Goal: Task Accomplishment & Management: Use online tool/utility

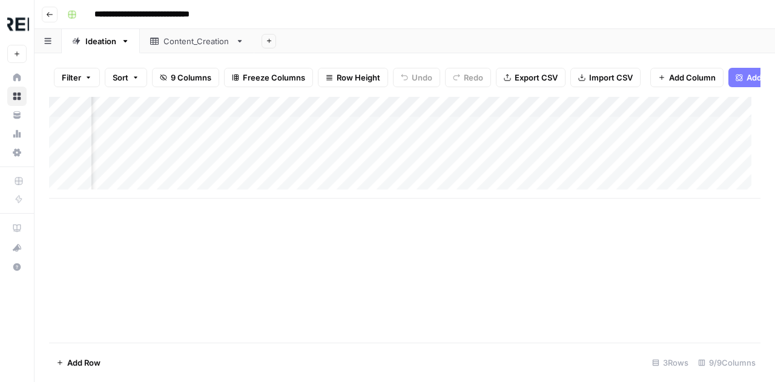
scroll to position [0, 1004]
click at [614, 137] on div "Add Column" at bounding box center [404, 148] width 711 height 102
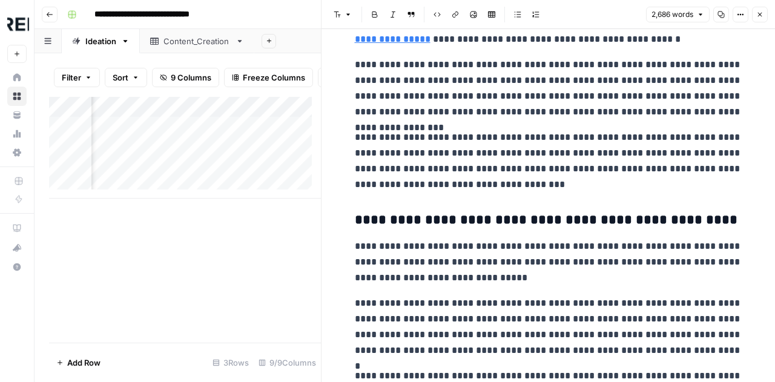
scroll to position [2860, 0]
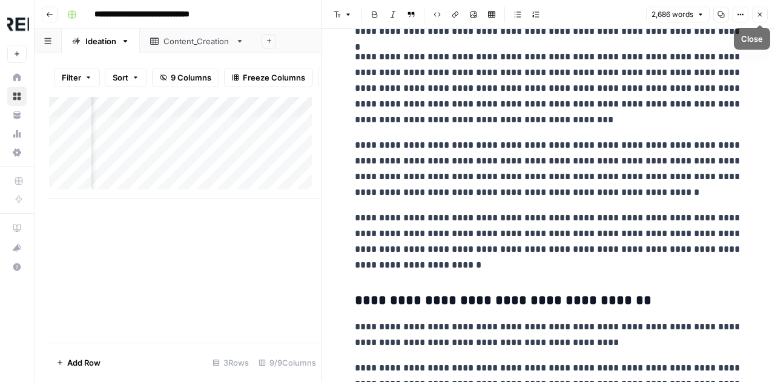
click at [757, 16] on icon "button" at bounding box center [759, 14] width 7 height 7
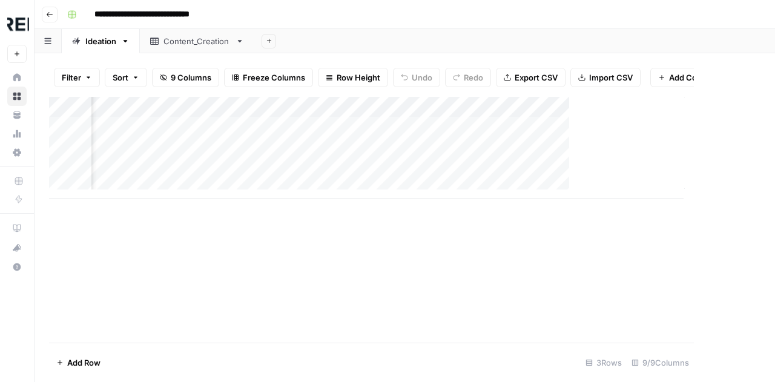
scroll to position [0, 989]
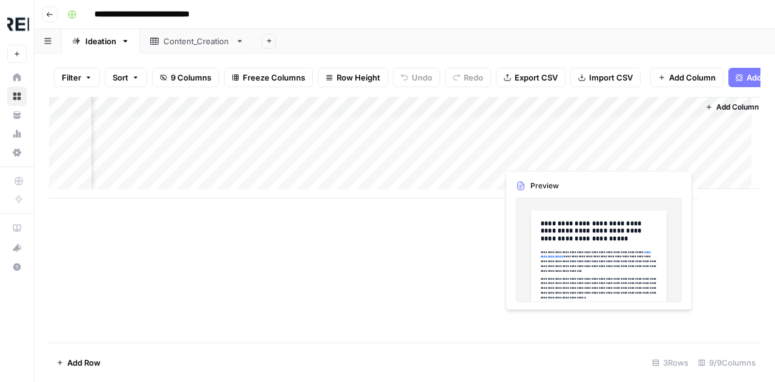
click at [640, 152] on div "Add Column" at bounding box center [404, 148] width 711 height 102
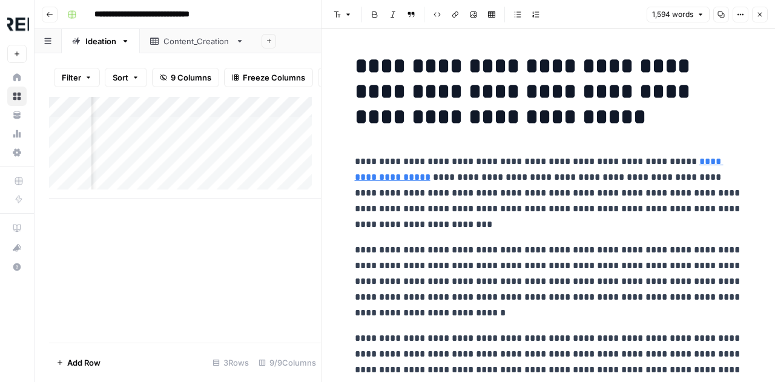
click at [761, 19] on button "Close" at bounding box center [760, 15] width 16 height 16
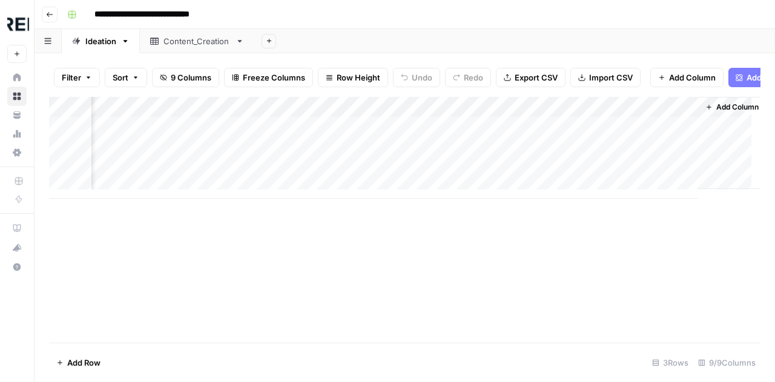
scroll to position [0, 893]
click at [260, 157] on div "Add Column" at bounding box center [404, 148] width 711 height 102
click at [328, 245] on div "Add Column" at bounding box center [404, 220] width 711 height 246
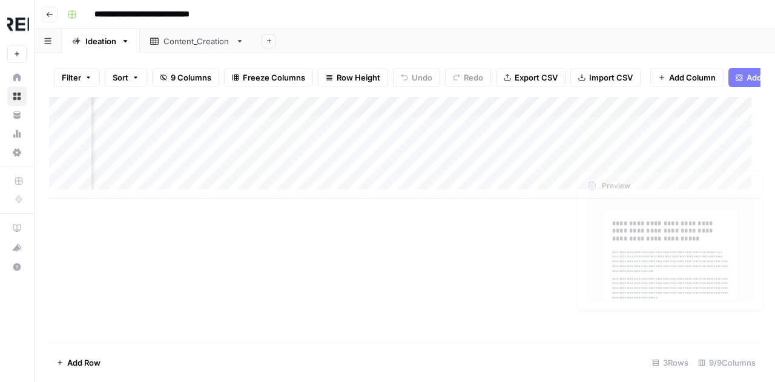
scroll to position [0, 1004]
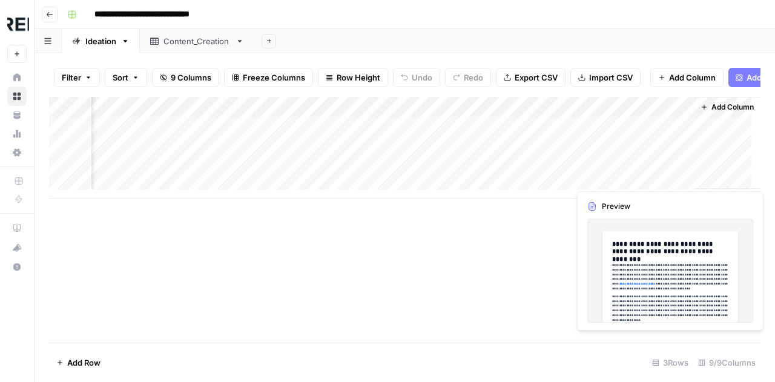
click at [599, 176] on div "Add Column" at bounding box center [404, 148] width 711 height 102
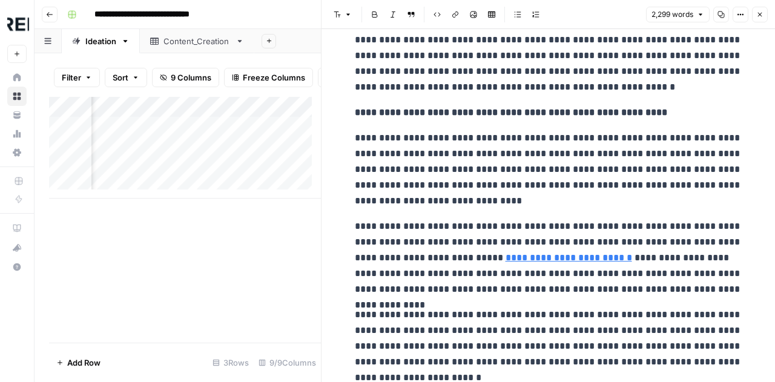
scroll to position [3487, 0]
click at [755, 12] on button "Close" at bounding box center [760, 15] width 16 height 16
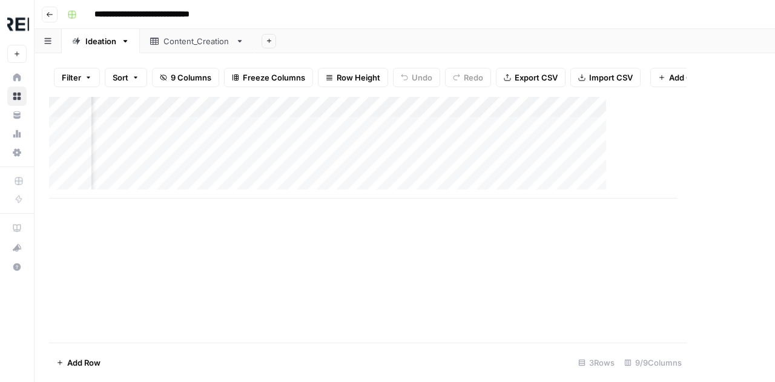
scroll to position [0, 989]
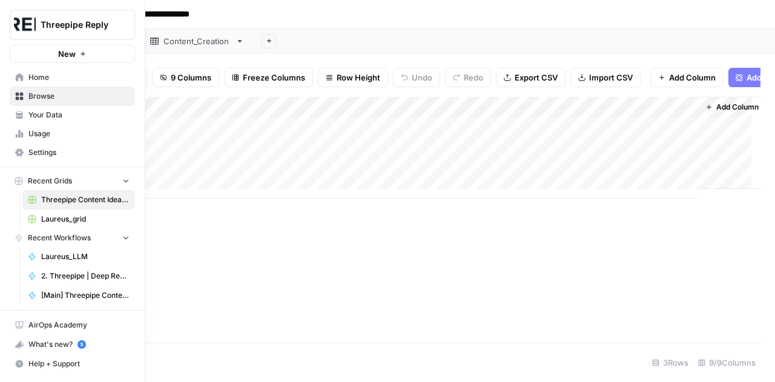
click at [51, 99] on span "Browse" at bounding box center [78, 96] width 101 height 11
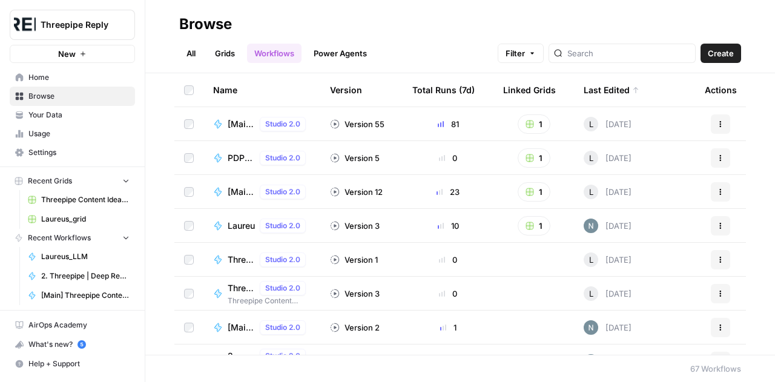
click at [149, 25] on icon "button" at bounding box center [147, 24] width 8 height 8
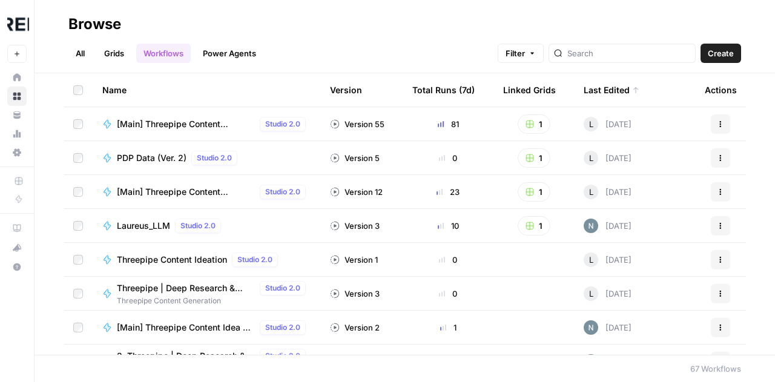
click at [189, 125] on span "[Main] Threepipe Content Producer" at bounding box center [186, 124] width 138 height 12
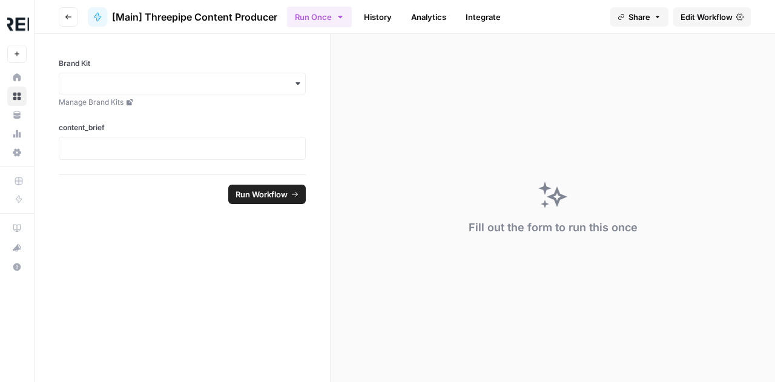
click at [696, 18] on span "Edit Workflow" at bounding box center [706, 17] width 52 height 12
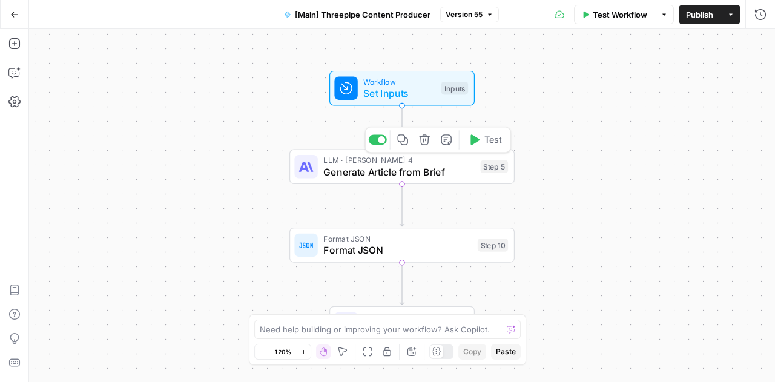
click at [415, 176] on span "Generate Article from Brief" at bounding box center [398, 172] width 151 height 15
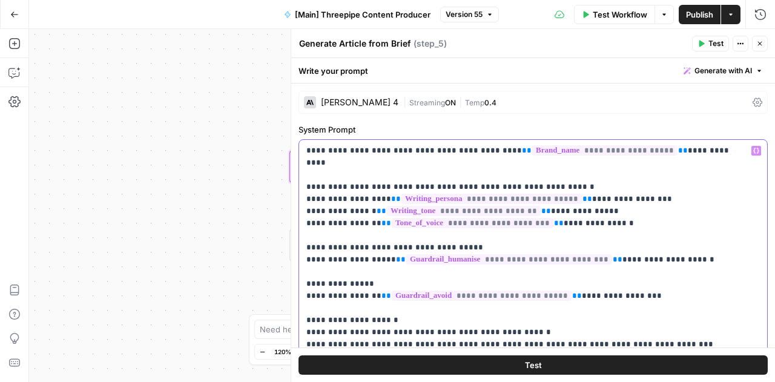
drag, startPoint x: 353, startPoint y: 234, endPoint x: 294, endPoint y: 232, distance: 58.7
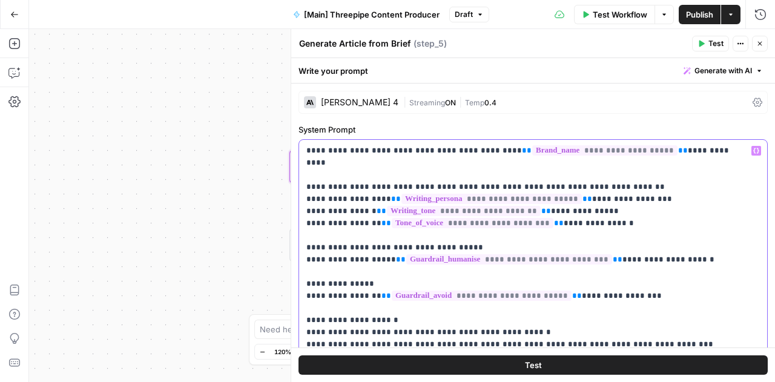
click at [294, 232] on div "**********" at bounding box center [533, 205] width 484 height 353
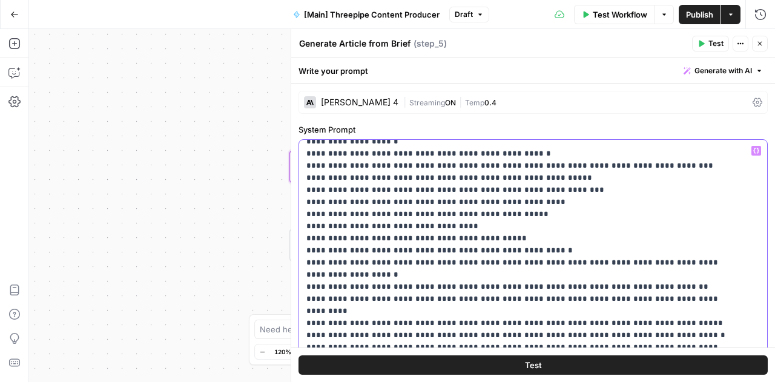
scroll to position [189, 0]
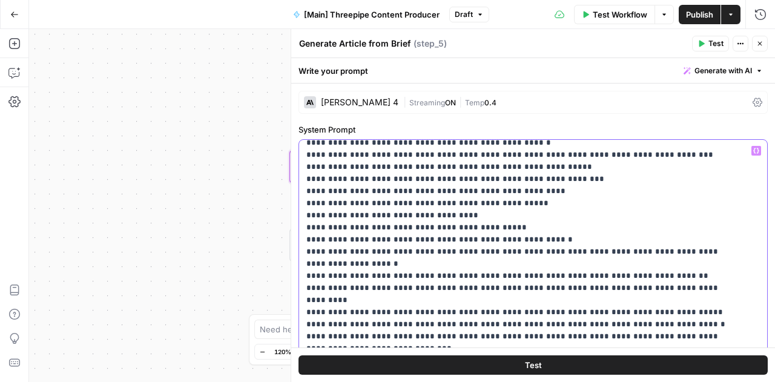
drag, startPoint x: 725, startPoint y: 239, endPoint x: 315, endPoint y: 238, distance: 409.8
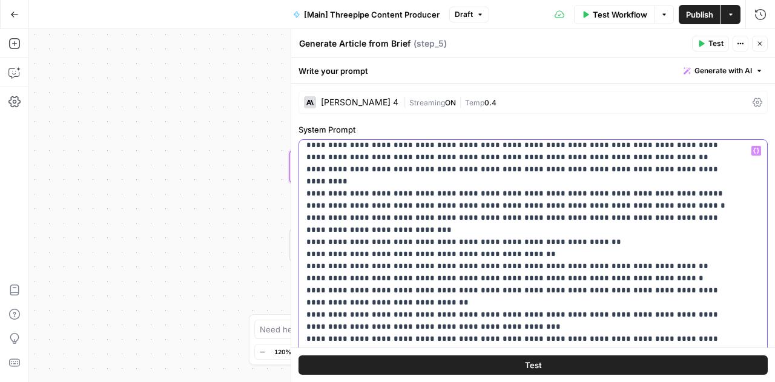
scroll to position [308, 0]
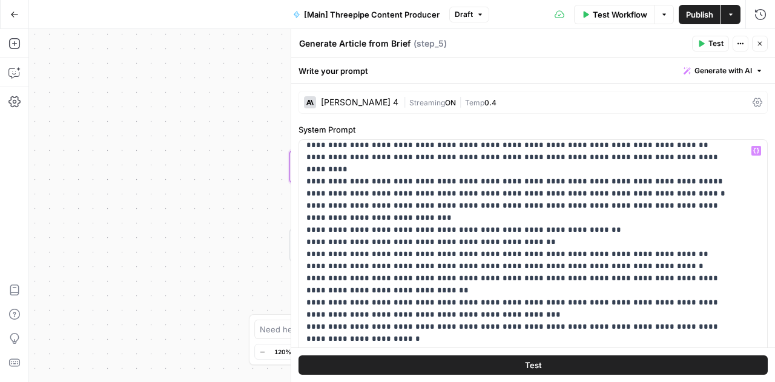
click at [702, 13] on span "Publish" at bounding box center [699, 14] width 27 height 12
click at [759, 41] on icon "button" at bounding box center [759, 43] width 7 height 7
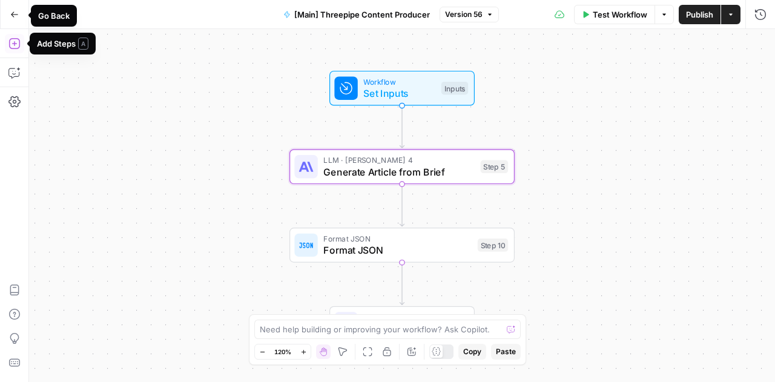
click at [15, 12] on icon "button" at bounding box center [14, 14] width 8 height 8
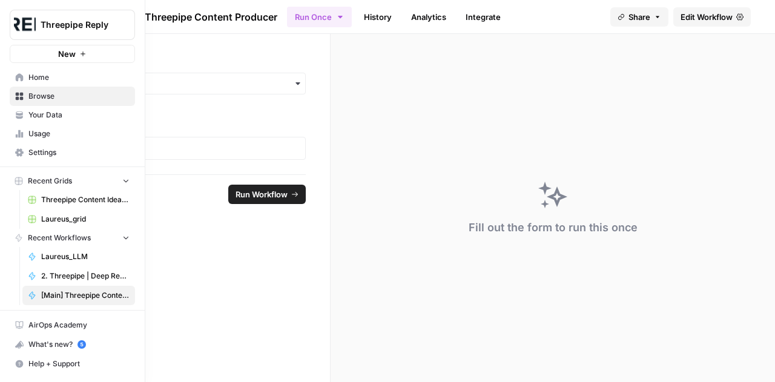
click at [56, 96] on span "Browse" at bounding box center [78, 96] width 101 height 11
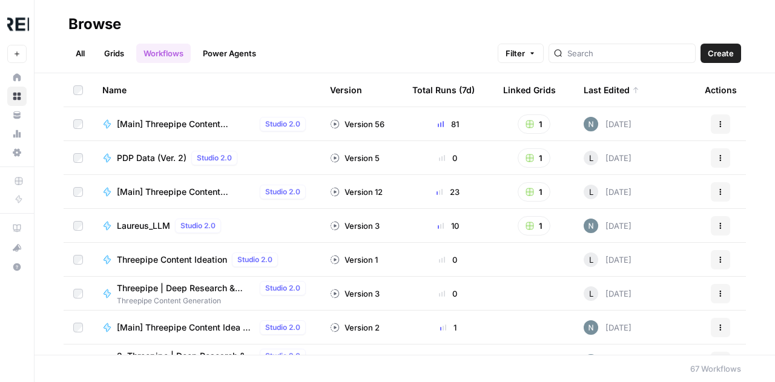
click at [617, 60] on div at bounding box center [621, 53] width 147 height 19
type input "main"
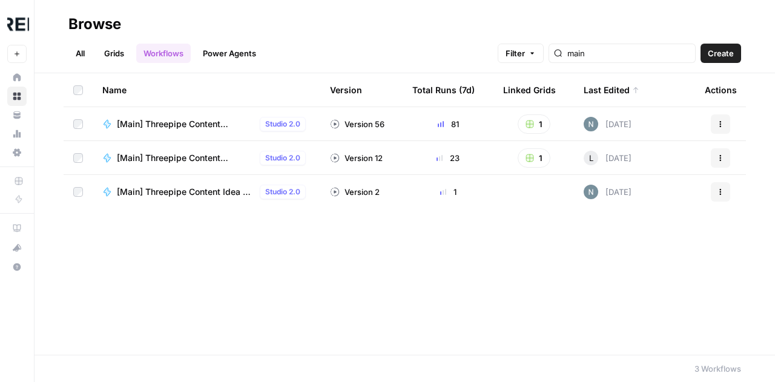
click at [189, 192] on span "[Main] Threepipe Content Idea & Brief Generator" at bounding box center [186, 192] width 138 height 12
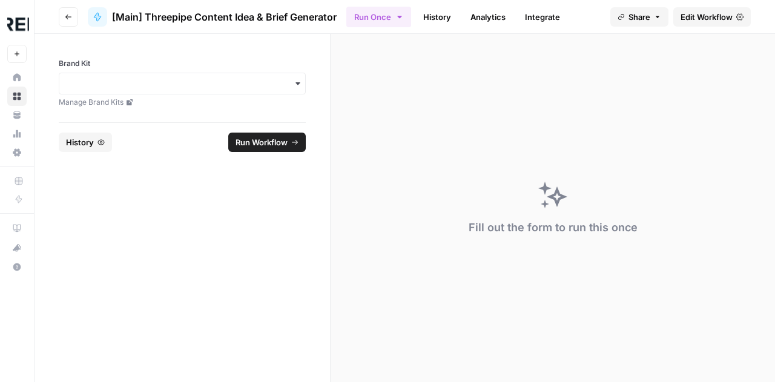
click at [689, 16] on span "Edit Workflow" at bounding box center [706, 17] width 52 height 12
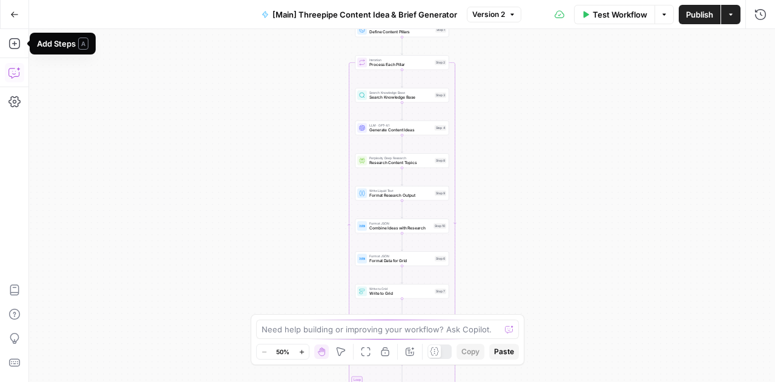
click at [15, 70] on icon "button" at bounding box center [14, 73] width 12 height 12
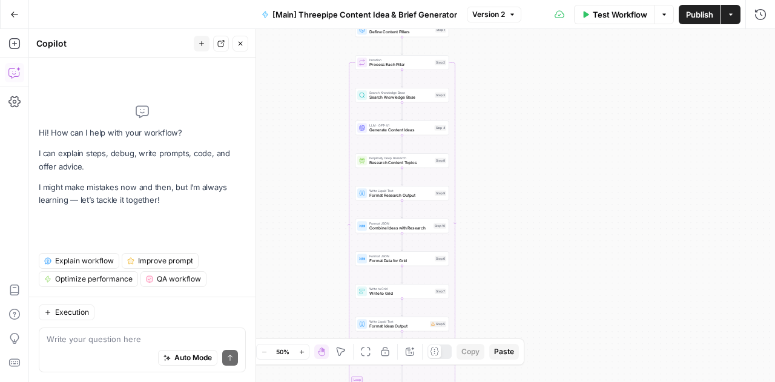
click at [141, 332] on div "Write your question here Auto Mode Send" at bounding box center [142, 349] width 207 height 45
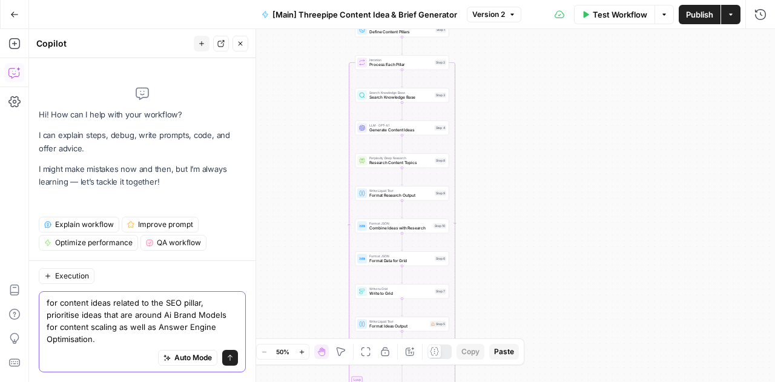
drag, startPoint x: 68, startPoint y: 326, endPoint x: 88, endPoint y: 324, distance: 20.7
click at [88, 324] on textarea "for content ideas related to the SEO pillar, prioritise ideas that are around A…" at bounding box center [142, 321] width 191 height 48
click at [137, 327] on textarea "for content ideas related to the SEO pillar, prioritise ideas that are around A…" at bounding box center [142, 321] width 191 height 48
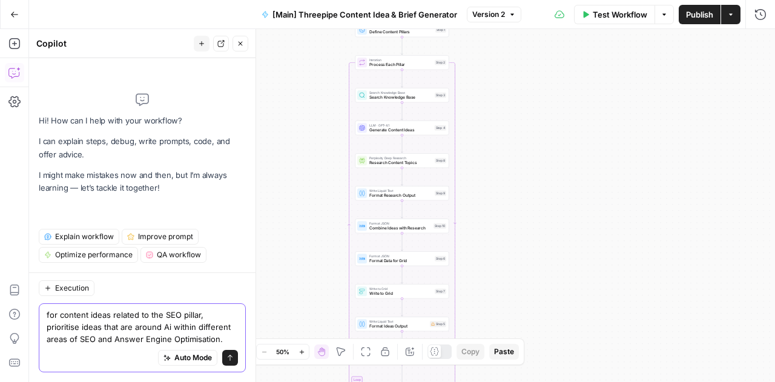
click at [208, 338] on textarea "for content ideas related to the SEO pillar, prioritise ideas that are around A…" at bounding box center [142, 327] width 191 height 36
click at [234, 317] on textarea "for content ideas related to the SEO pillar, prioritise ideas that are around A…" at bounding box center [142, 327] width 191 height 36
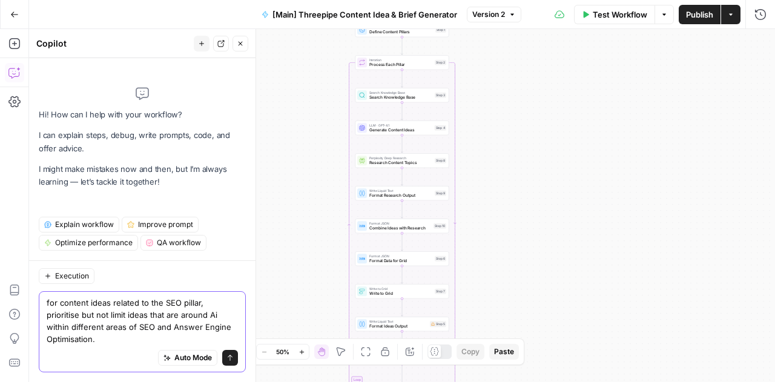
click at [61, 315] on textarea "for content ideas related to the SEO pillar, prioritise but not limit ideas tha…" at bounding box center [142, 321] width 191 height 48
drag, startPoint x: 88, startPoint y: 315, endPoint x: 34, endPoint y: 315, distance: 54.5
click at [34, 315] on div "Execution for content ideas related to the SEO pillar, prioritise but not limit…" at bounding box center [142, 321] width 226 height 122
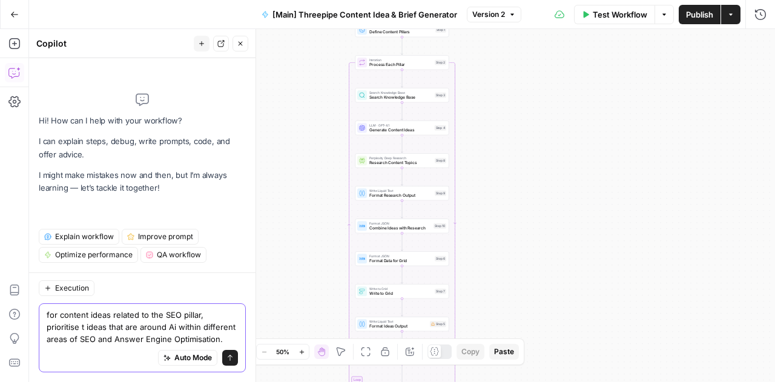
click at [212, 334] on textarea "for content ideas related to the SEO pillar, prioritise t ideas that are around…" at bounding box center [142, 327] width 191 height 36
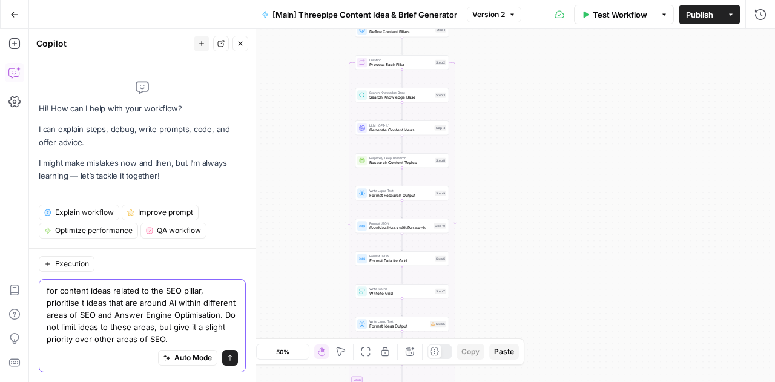
type textarea "for content ideas related to the SEO pillar, prioritise t ideas that are around…"
click at [228, 360] on icon "submit" at bounding box center [229, 357] width 7 height 7
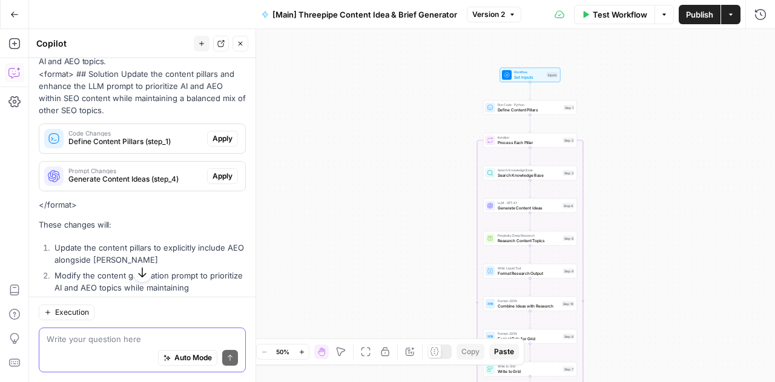
scroll to position [250, 0]
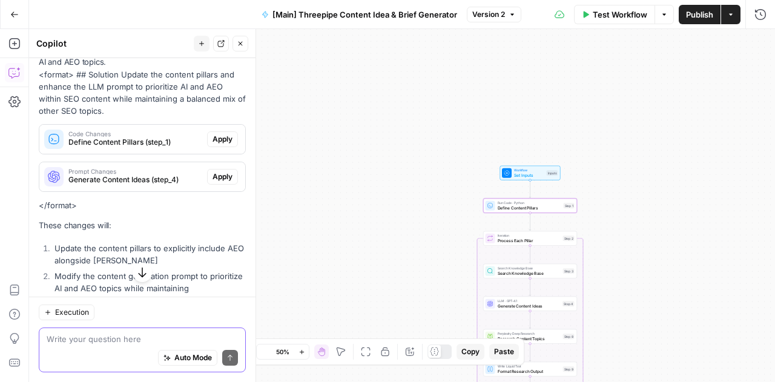
click at [212, 145] on span "Apply" at bounding box center [222, 139] width 20 height 11
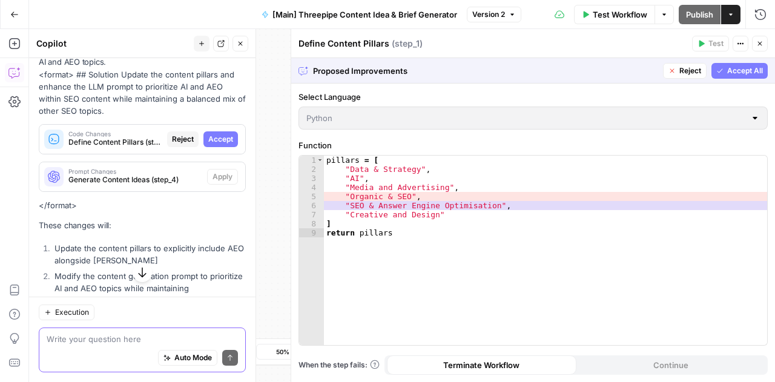
click at [213, 145] on span "Accept" at bounding box center [220, 139] width 25 height 11
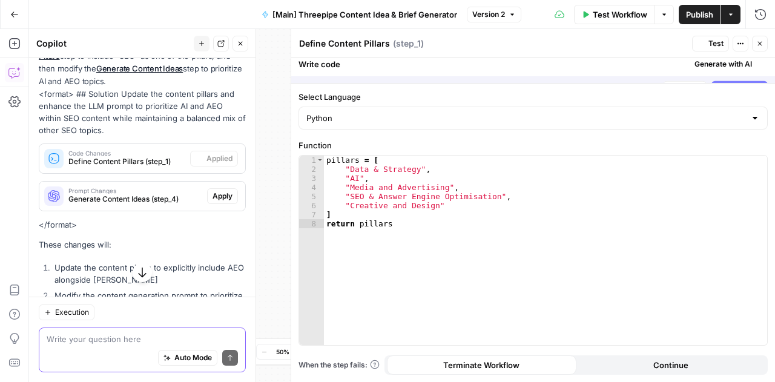
scroll to position [269, 0]
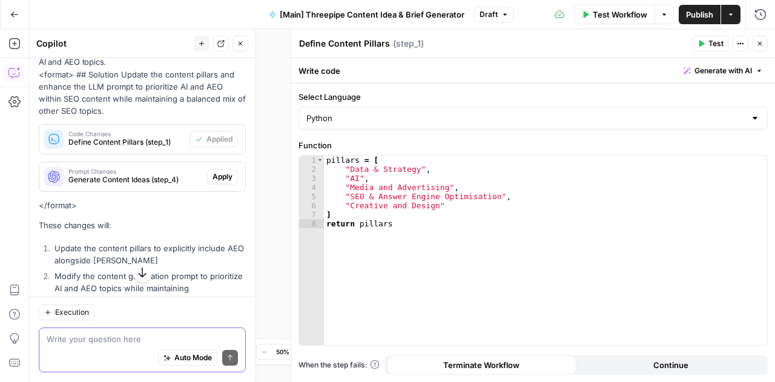
click at [215, 182] on span "Apply" at bounding box center [222, 176] width 20 height 11
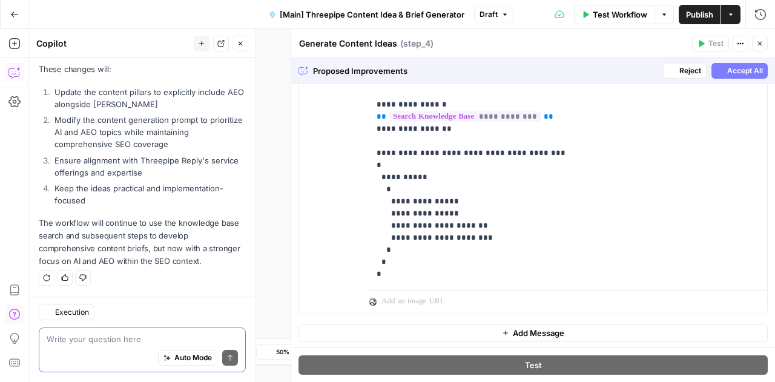
scroll to position [416, 0]
click at [727, 74] on span "Accept All" at bounding box center [745, 70] width 36 height 11
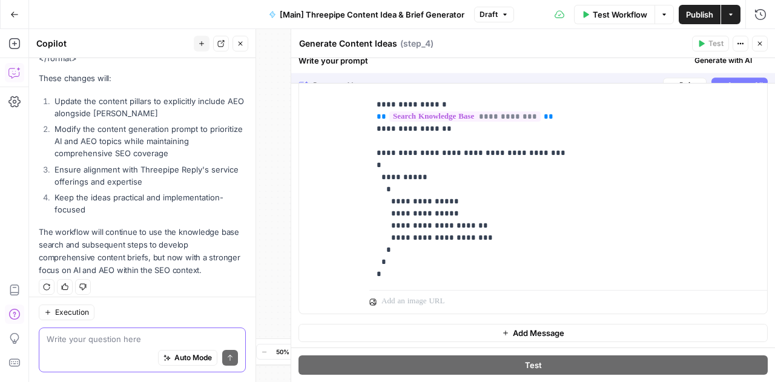
scroll to position [0, 0]
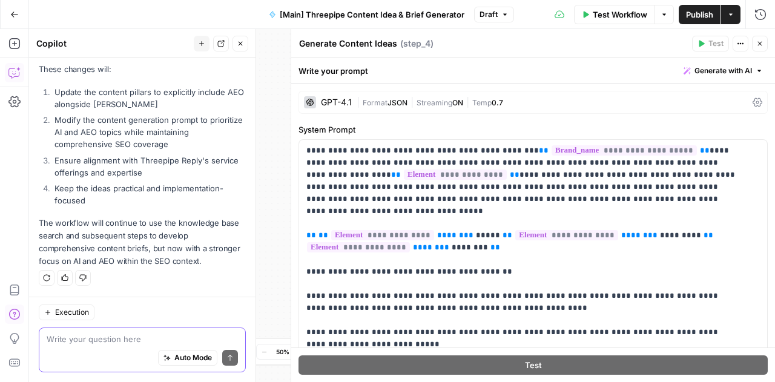
click at [114, 346] on div "Auto Mode Send" at bounding box center [142, 358] width 191 height 27
paste textarea "You said: i want to build an interesting dashbaord for my travel client to bett…"
type textarea "You said: i want to build an interesting dashbaord for my travel client to bett…"
paste textarea "When generating content ideas around creative services, slightly prioritise the…"
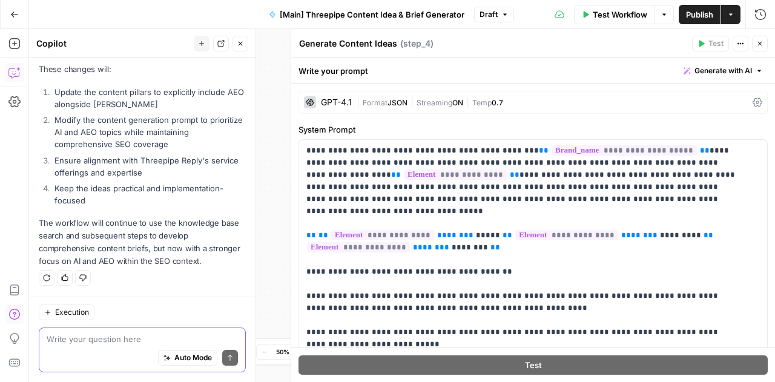
type textarea "When generating content ideas around creative services, slightly prioritise the…"
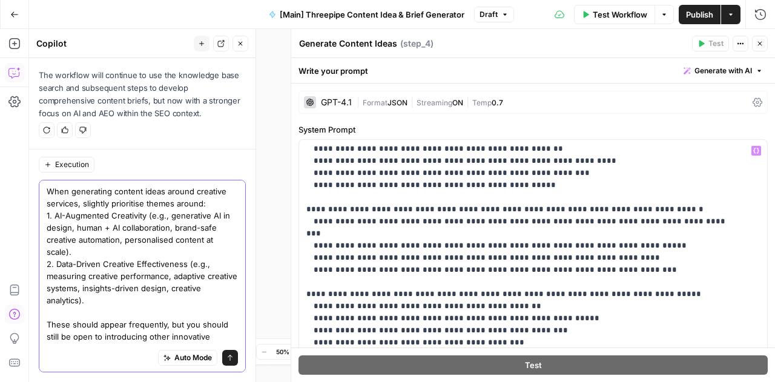
scroll to position [311, 0]
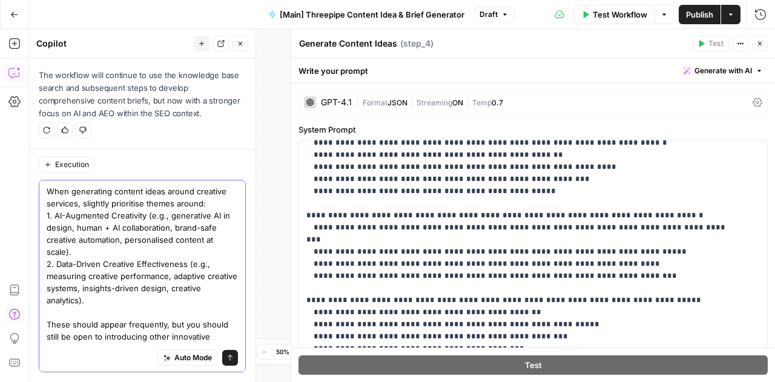
click at [100, 215] on textarea "When generating content ideas around creative services, slightly prioritise the…" at bounding box center [142, 294] width 191 height 218
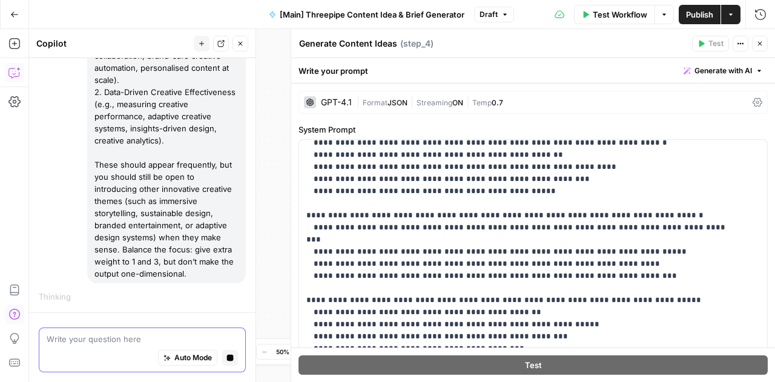
scroll to position [706, 0]
click at [754, 44] on button "Close" at bounding box center [760, 44] width 16 height 16
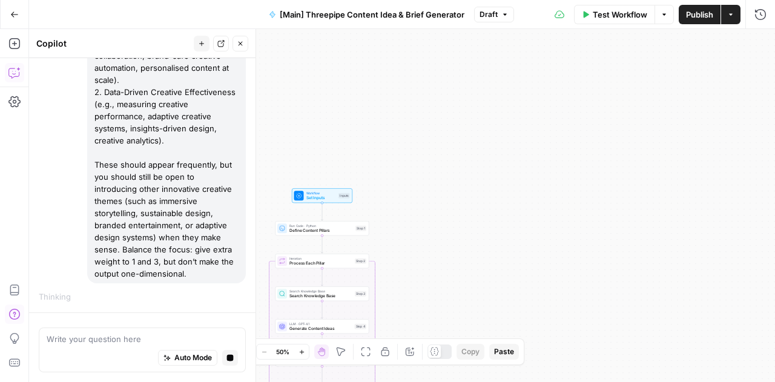
drag, startPoint x: 426, startPoint y: 199, endPoint x: 706, endPoint y: 211, distance: 280.5
click at [706, 211] on div "Workflow Set Inputs Inputs Run Code · Python Define Content Pillars Step 1 Loop…" at bounding box center [402, 205] width 746 height 353
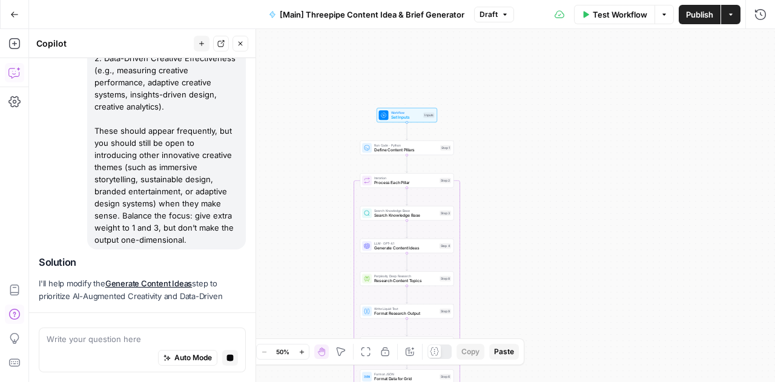
drag, startPoint x: 490, startPoint y: 303, endPoint x: 578, endPoint y: 216, distance: 123.7
click at [578, 216] on div "Workflow Set Inputs Inputs Run Code · Python Define Content Pillars Step 1 Loop…" at bounding box center [402, 205] width 746 height 353
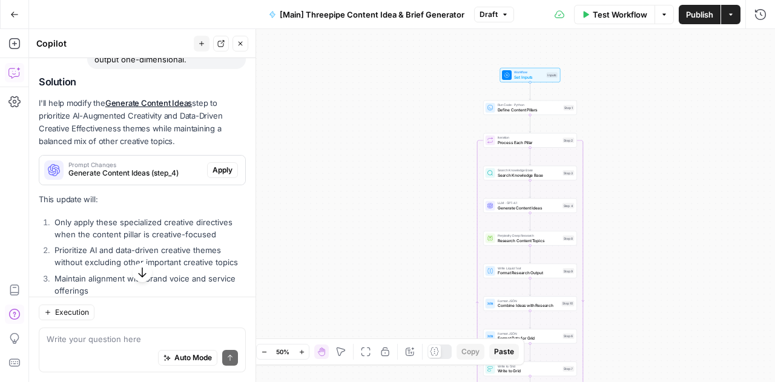
scroll to position [928, 0]
click at [221, 177] on span "Apply" at bounding box center [222, 171] width 20 height 11
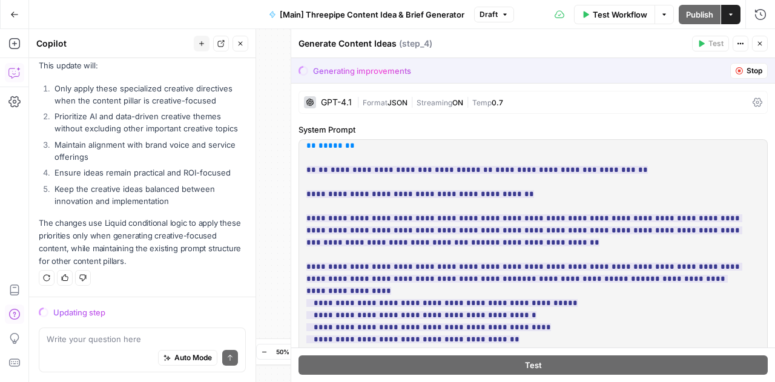
scroll to position [1053, 0]
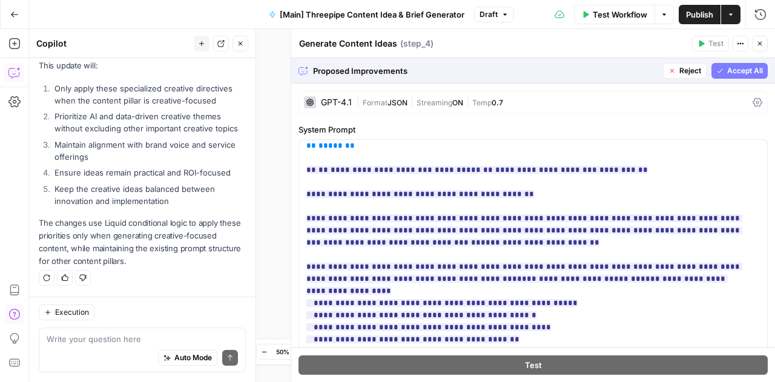
click at [728, 67] on span "Accept All" at bounding box center [745, 70] width 36 height 11
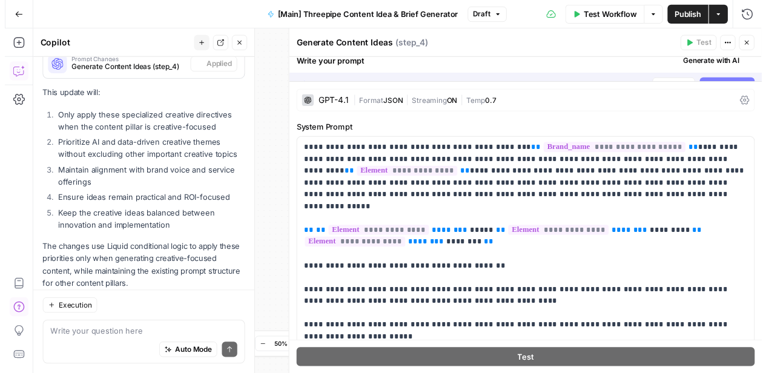
scroll to position [1092, 0]
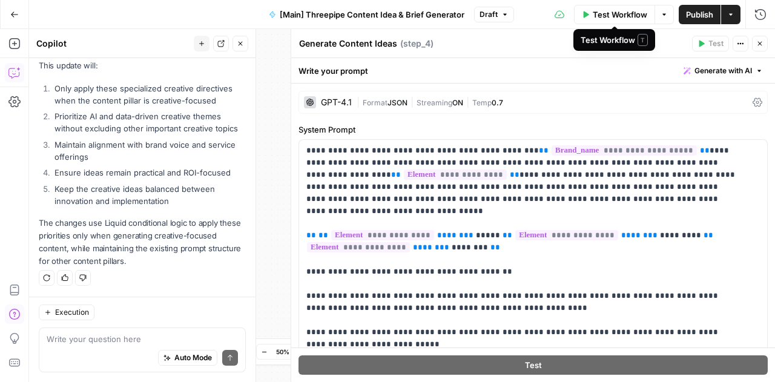
click at [622, 17] on span "Test Workflow" at bounding box center [620, 14] width 54 height 12
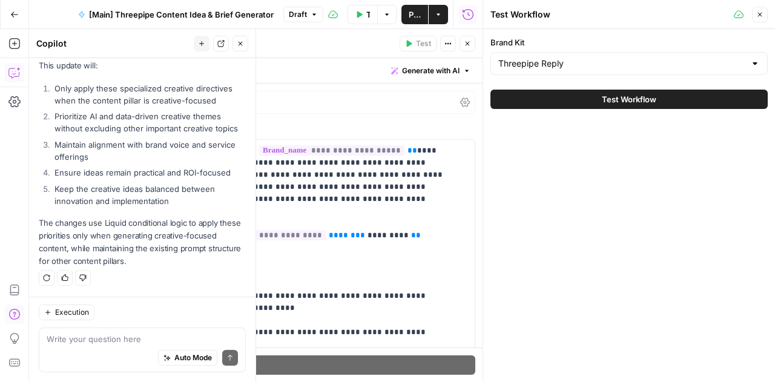
click at [636, 98] on span "Test Workflow" at bounding box center [629, 99] width 54 height 12
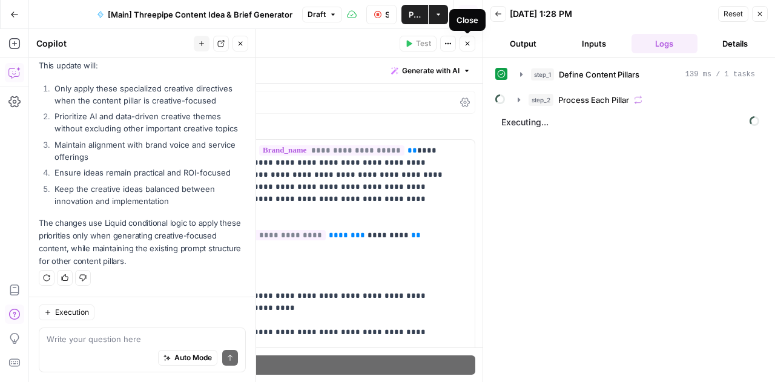
click at [471, 44] on span "Close" at bounding box center [470, 44] width 1 height 1
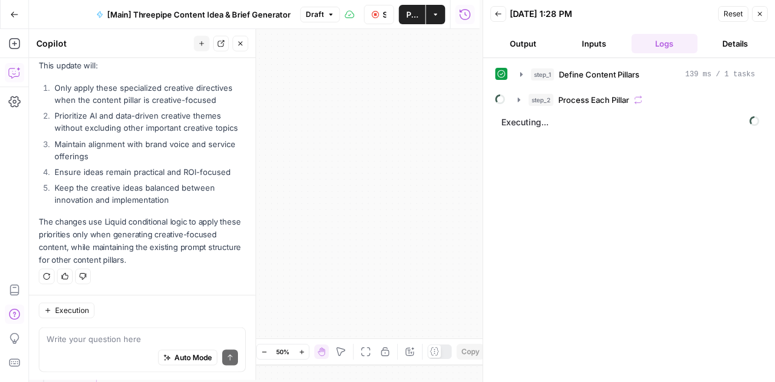
scroll to position [1092, 0]
click at [240, 48] on button "Close" at bounding box center [240, 44] width 16 height 16
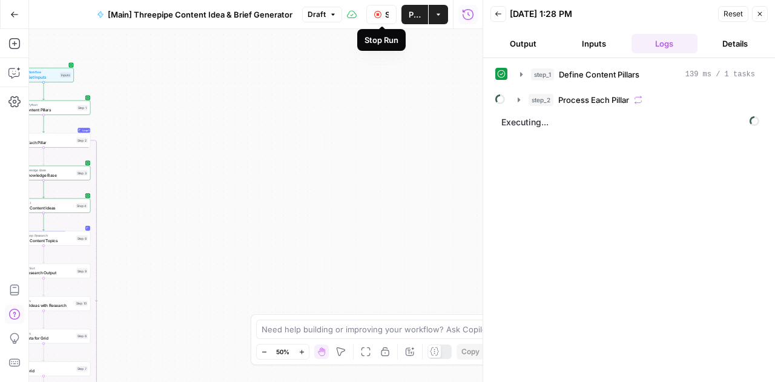
click at [377, 17] on icon "button" at bounding box center [377, 14] width 7 height 7
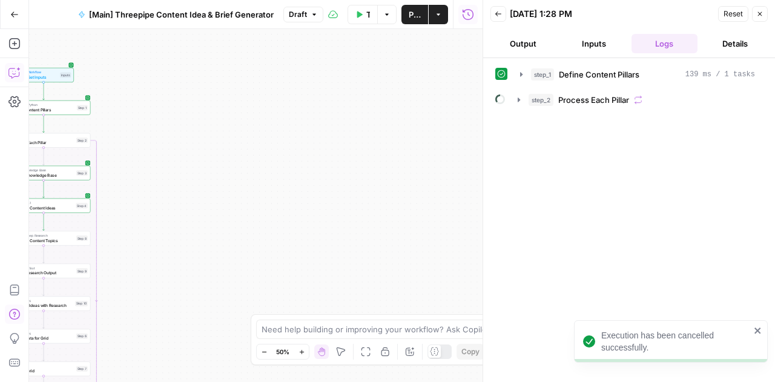
click at [14, 74] on icon "button" at bounding box center [13, 74] width 3 height 1
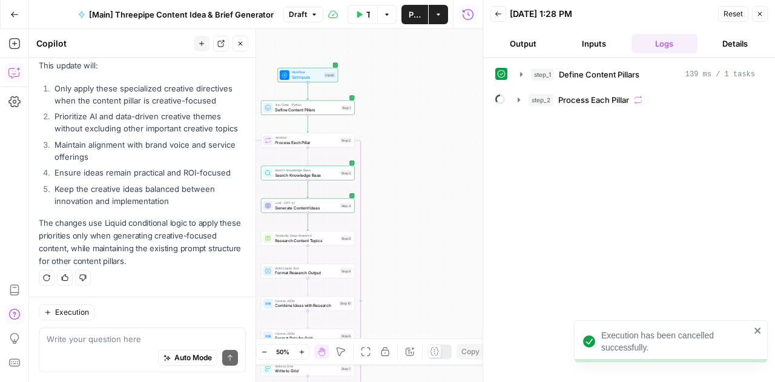
click at [118, 338] on textarea at bounding box center [142, 339] width 191 height 12
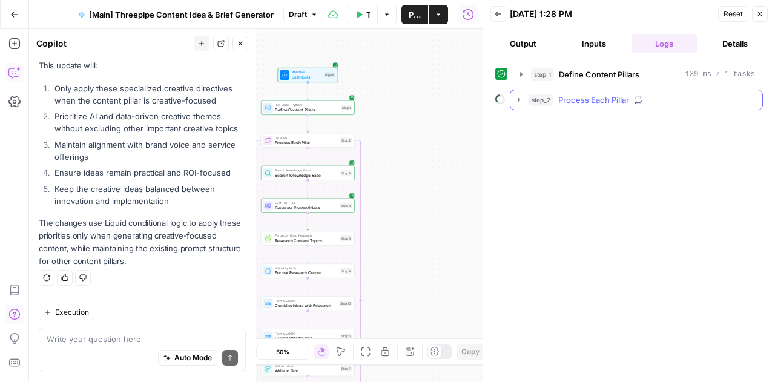
click at [519, 96] on icon "button" at bounding box center [519, 100] width 10 height 10
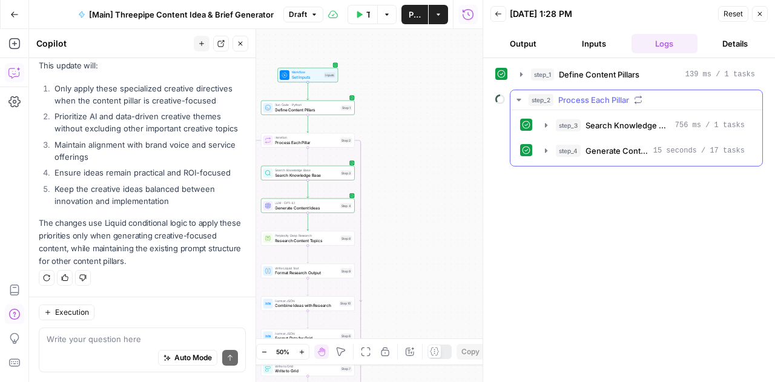
click at [519, 96] on icon "button" at bounding box center [519, 100] width 10 height 10
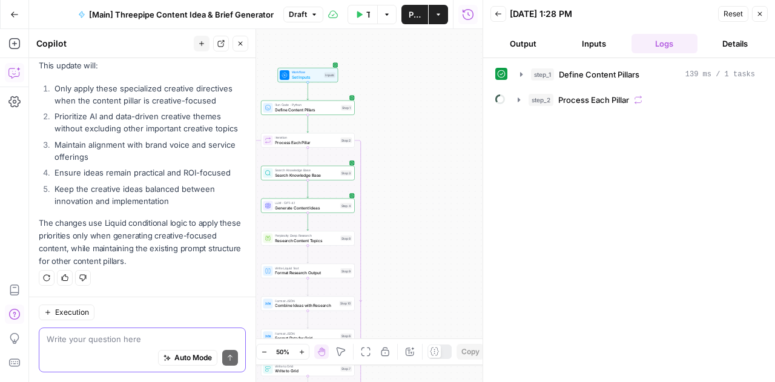
click at [110, 339] on textarea at bounding box center [142, 339] width 191 height 12
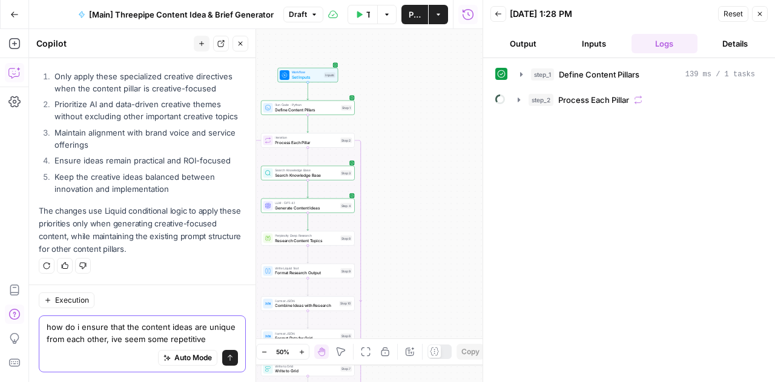
scroll to position [1116, 0]
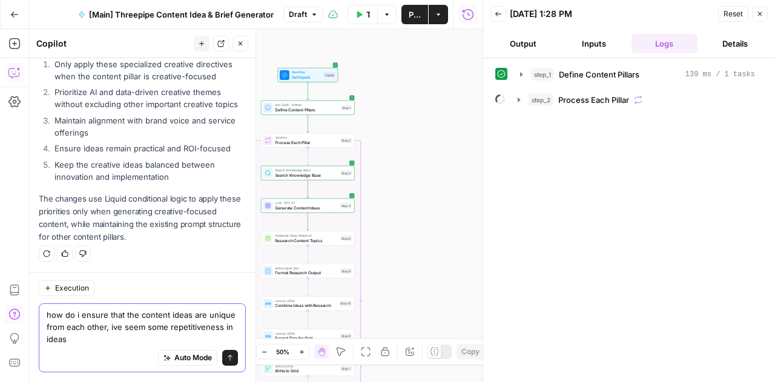
type textarea "how do i ensure that the content ideas are unique from each other, ive seem som…"
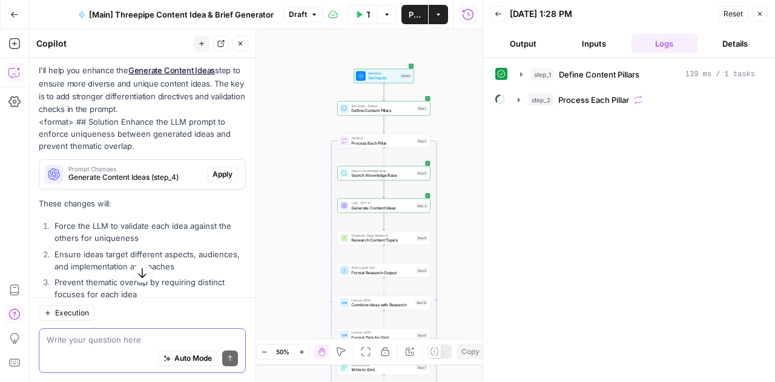
scroll to position [1344, 0]
click at [216, 179] on span "Apply" at bounding box center [222, 173] width 20 height 11
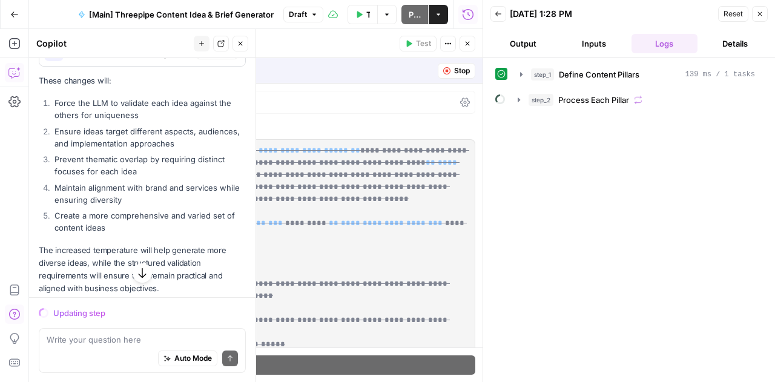
scroll to position [1430, 0]
click at [758, 16] on icon "button" at bounding box center [759, 13] width 7 height 7
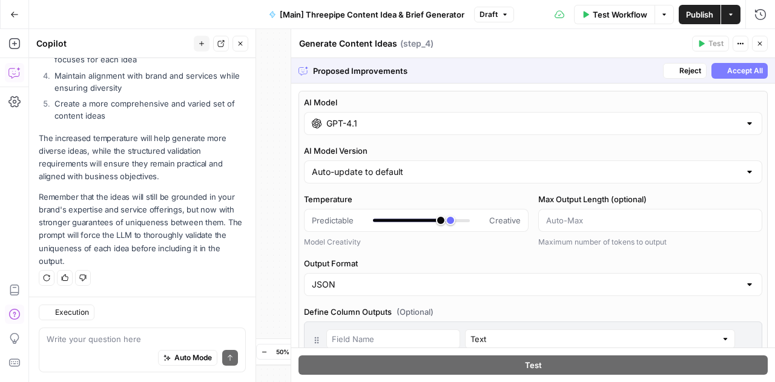
scroll to position [1561, 0]
click at [727, 73] on span "Accept All" at bounding box center [745, 70] width 36 height 11
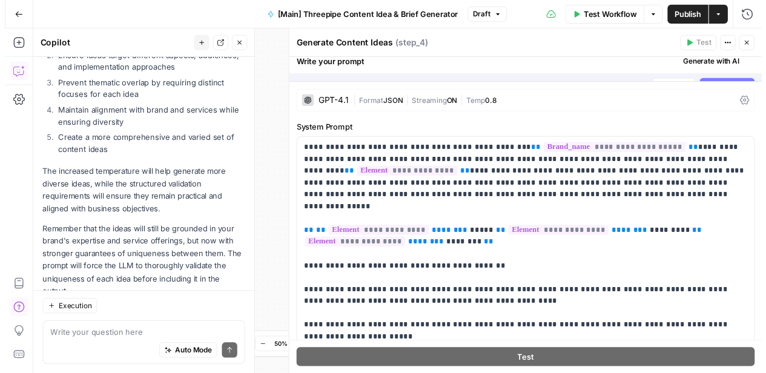
scroll to position [1619, 0]
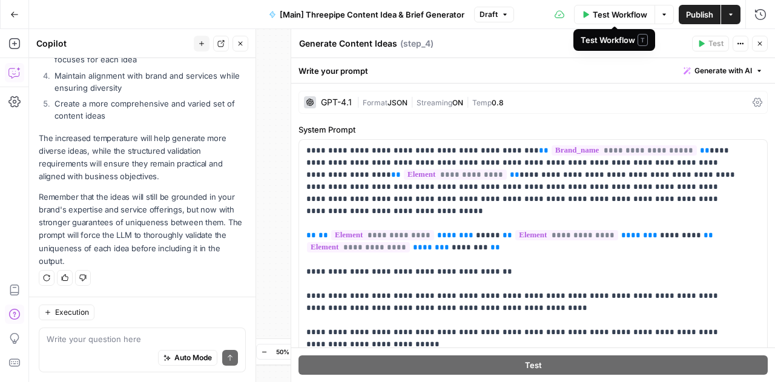
click at [617, 15] on span "Test Workflow" at bounding box center [620, 14] width 54 height 12
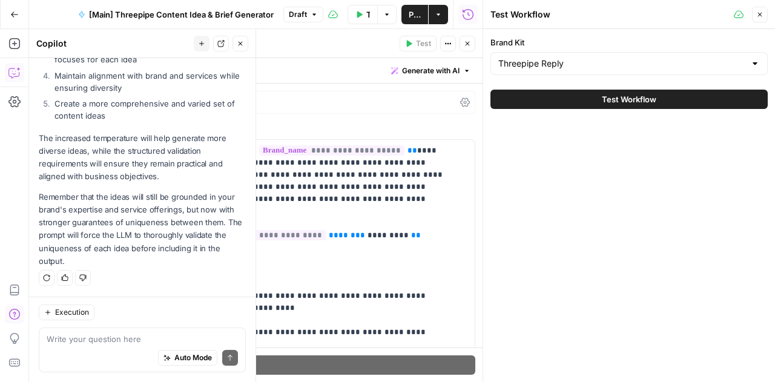
click at [599, 101] on button "Test Workflow" at bounding box center [628, 99] width 277 height 19
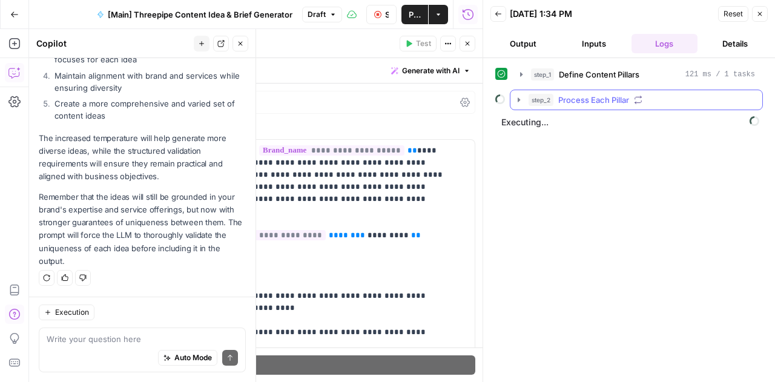
click at [521, 97] on icon "button" at bounding box center [519, 100] width 10 height 10
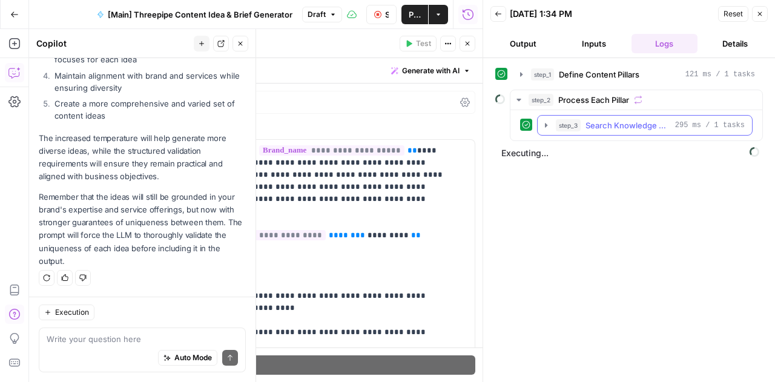
click at [546, 123] on icon "button" at bounding box center [546, 125] width 10 height 10
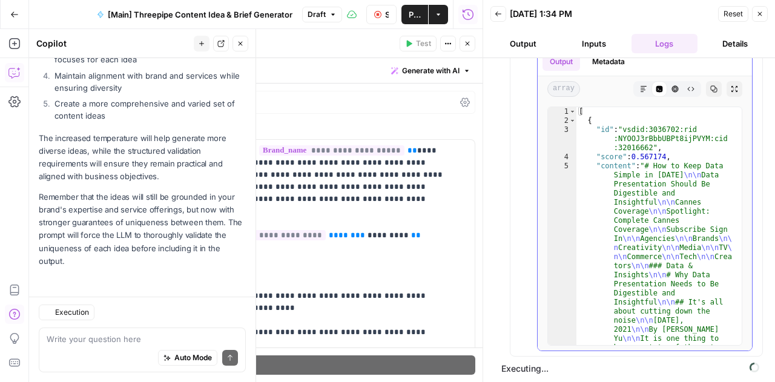
scroll to position [1619, 0]
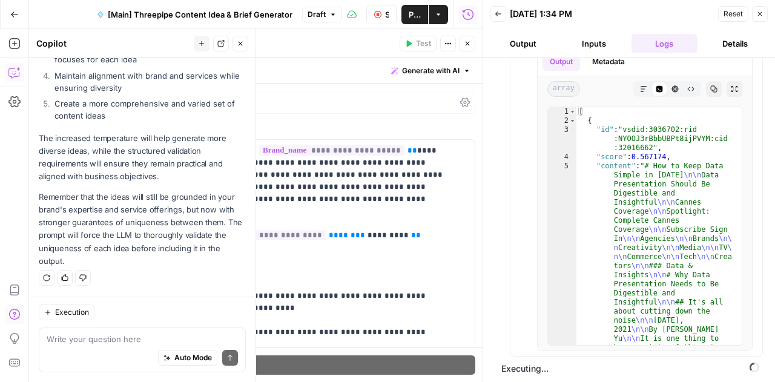
click at [243, 47] on icon "button" at bounding box center [240, 43] width 7 height 7
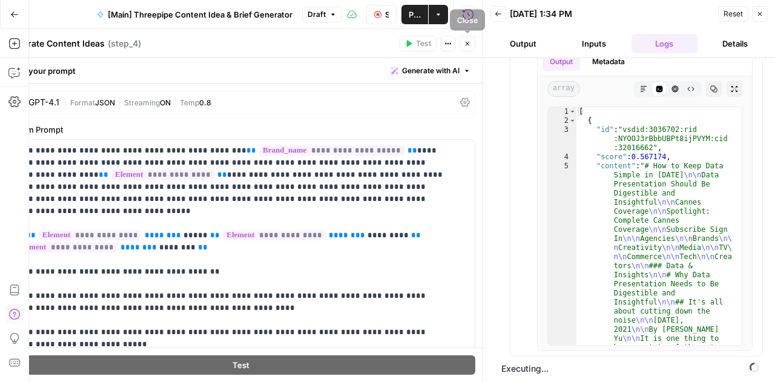
click at [466, 43] on icon "button" at bounding box center [467, 43] width 7 height 7
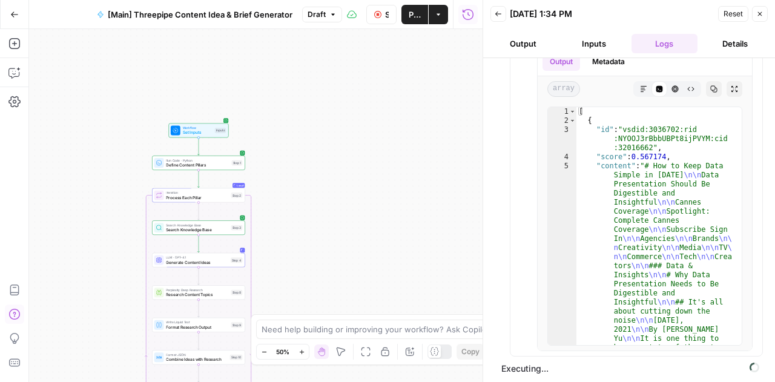
drag, startPoint x: 290, startPoint y: 191, endPoint x: 456, endPoint y: 249, distance: 176.5
click at [456, 249] on div "Workflow Set Inputs Inputs Run Code · Python Define Content Pillars Step 1 Loop…" at bounding box center [255, 205] width 453 height 353
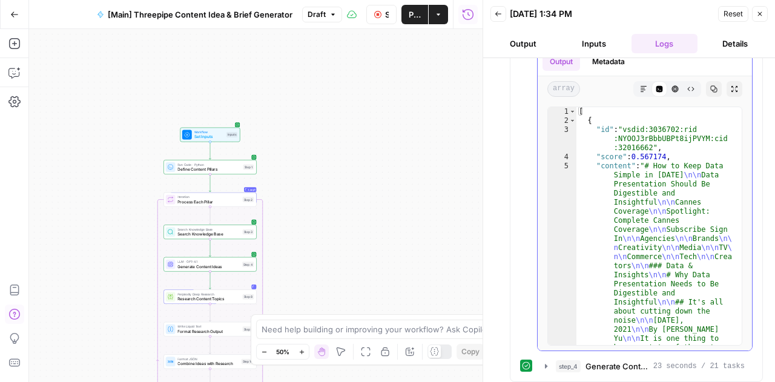
scroll to position [0, 0]
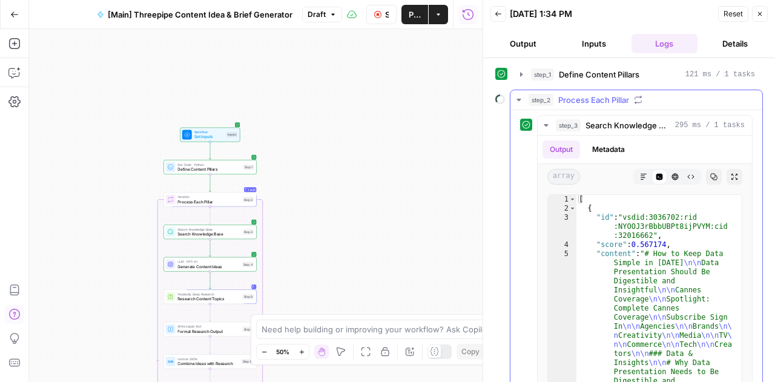
click at [516, 100] on icon "button" at bounding box center [519, 100] width 10 height 10
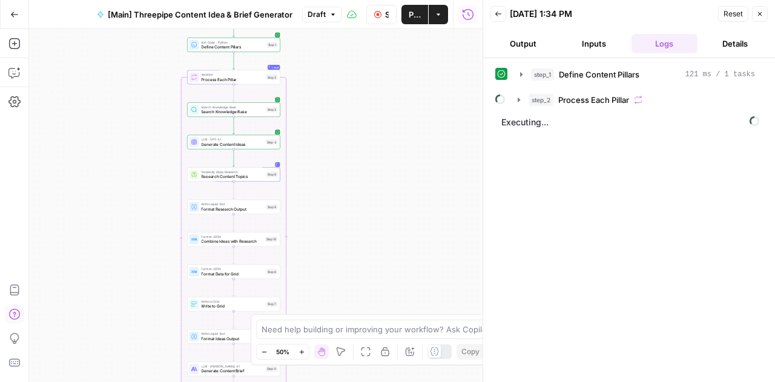
drag, startPoint x: 344, startPoint y: 223, endPoint x: 367, endPoint y: 104, distance: 122.2
click at [367, 104] on div "Workflow Set Inputs Inputs Run Code · Python Define Content Pillars Step 1 Loop…" at bounding box center [255, 205] width 453 height 353
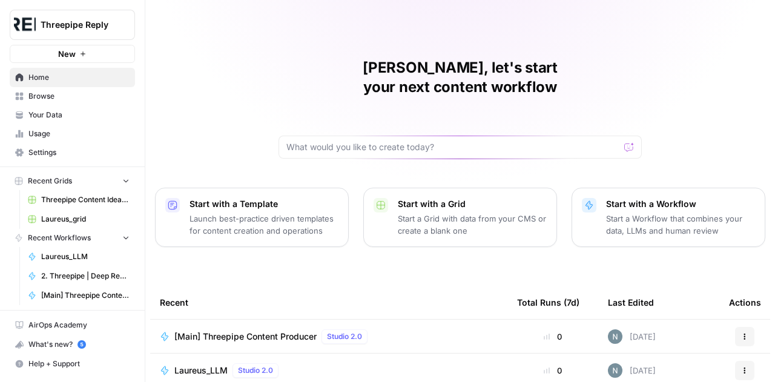
click at [71, 111] on span "Your Data" at bounding box center [78, 115] width 101 height 11
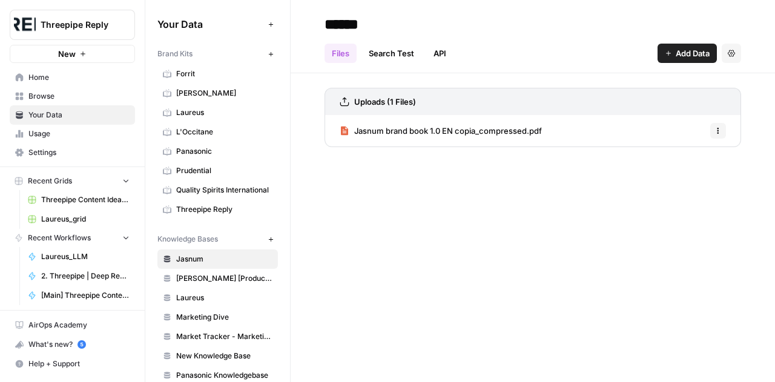
click at [203, 207] on span "Threepipe Reply" at bounding box center [224, 209] width 96 height 11
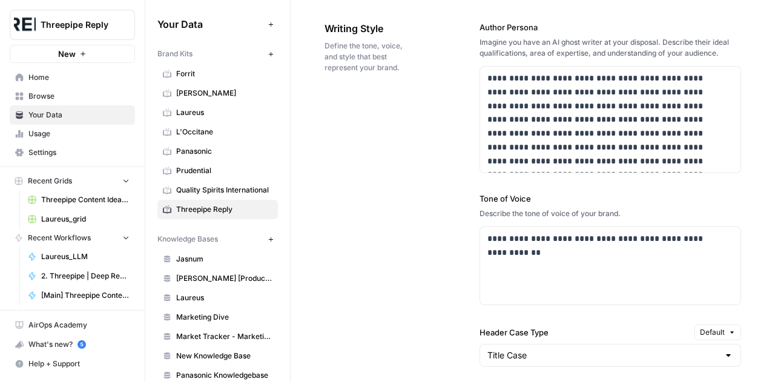
scroll to position [806, 0]
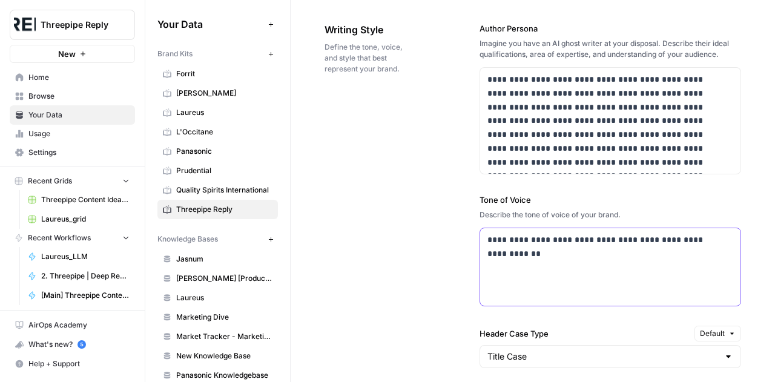
click at [569, 235] on p "**********" at bounding box center [606, 240] width 239 height 14
drag, startPoint x: 661, startPoint y: 246, endPoint x: 660, endPoint y: 238, distance: 8.6
click at [660, 238] on p "**********" at bounding box center [606, 247] width 239 height 28
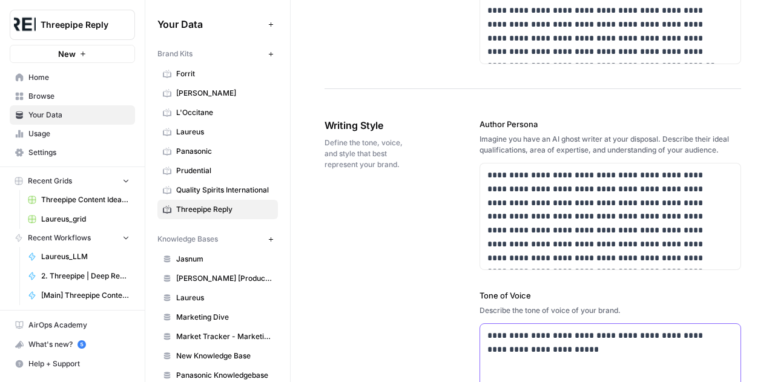
scroll to position [711, 0]
click at [583, 174] on p "**********" at bounding box center [606, 216] width 239 height 96
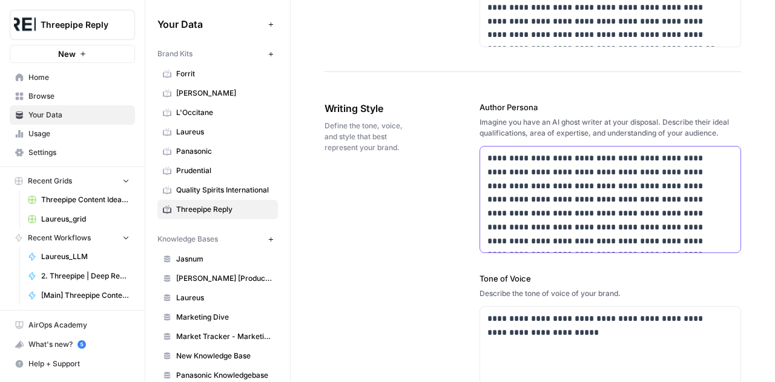
scroll to position [729, 0]
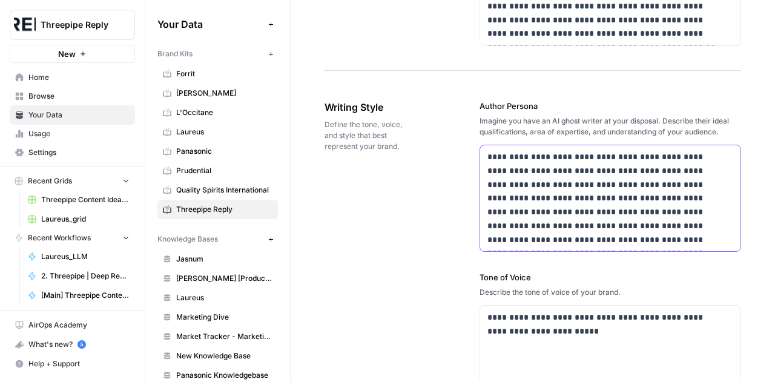
click at [516, 210] on p "**********" at bounding box center [606, 198] width 239 height 96
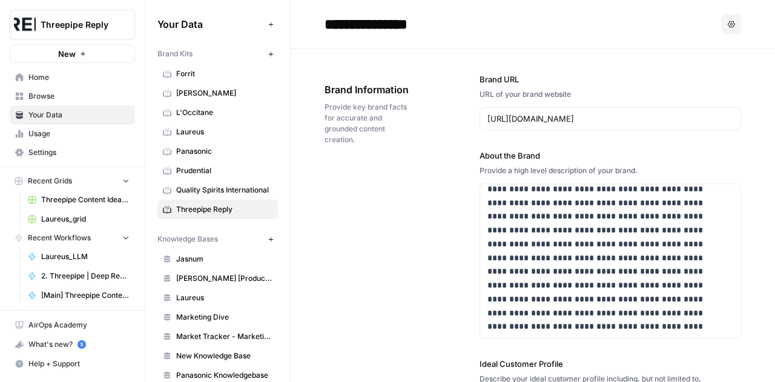
scroll to position [1, 0]
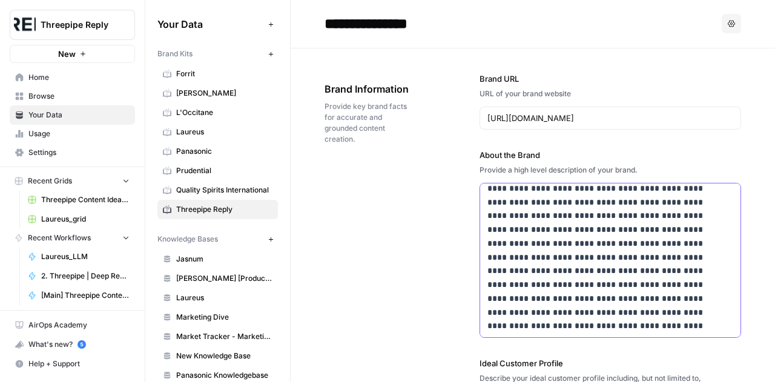
click at [517, 188] on p "**********" at bounding box center [602, 250] width 230 height 165
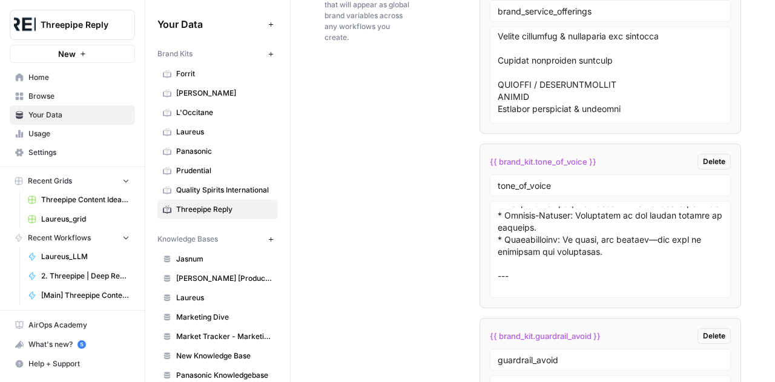
scroll to position [167, 0]
drag, startPoint x: 596, startPoint y: 231, endPoint x: 468, endPoint y: 216, distance: 128.6
click at [468, 216] on div "Custom Variables Create custom variables that will appear as global brand varia…" at bounding box center [532, 327] width 416 height 765
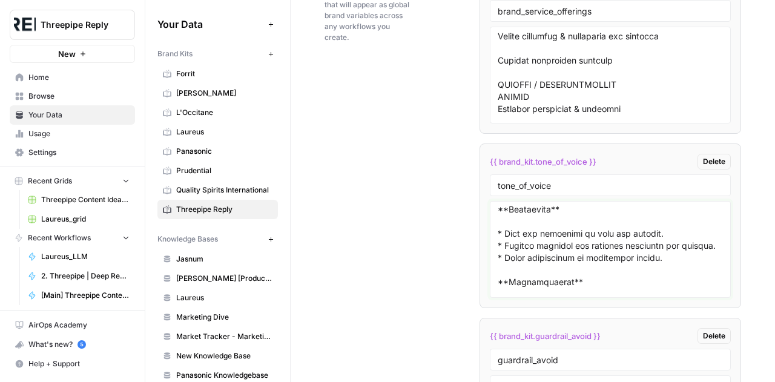
scroll to position [257, 0]
click at [581, 240] on textarea at bounding box center [610, 249] width 225 height 86
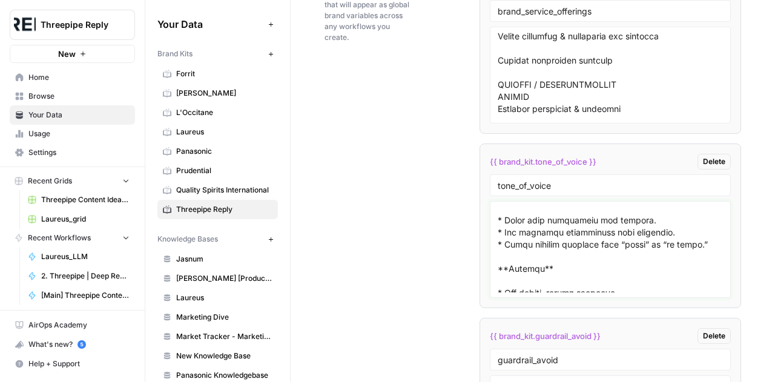
scroll to position [332, 0]
click at [541, 222] on textarea at bounding box center [610, 249] width 225 height 86
click at [525, 262] on textarea at bounding box center [610, 249] width 225 height 86
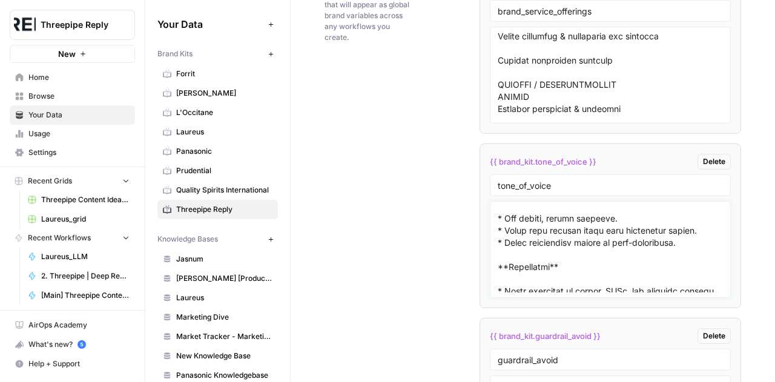
scroll to position [406, 0]
click at [579, 259] on textarea at bounding box center [610, 249] width 225 height 86
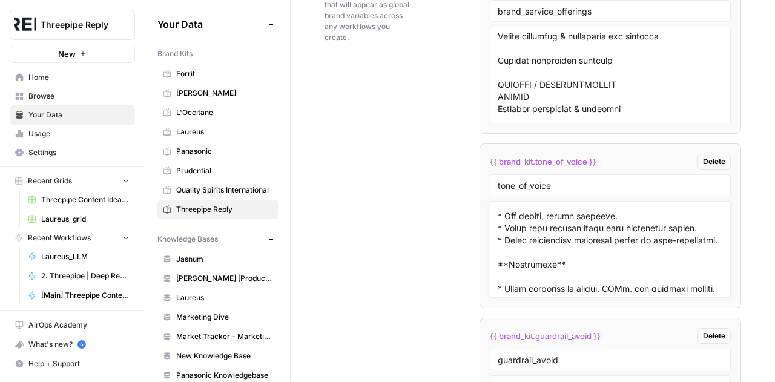
scroll to position [412, 0]
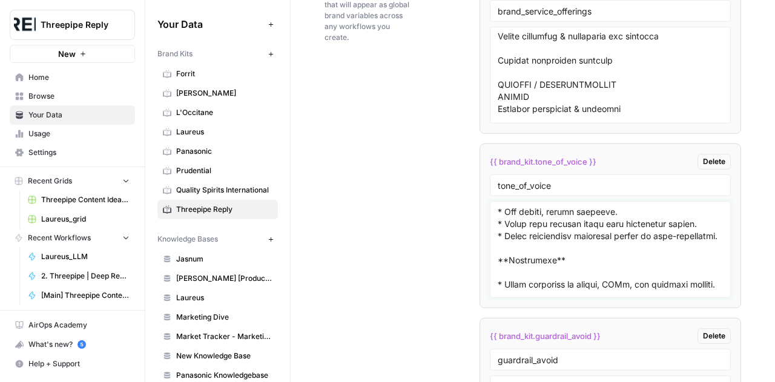
drag, startPoint x: 554, startPoint y: 265, endPoint x: 470, endPoint y: 254, distance: 84.8
click at [470, 254] on div "Custom Variables Create custom variables that will appear as global brand varia…" at bounding box center [532, 327] width 416 height 765
click at [554, 266] on textarea at bounding box center [610, 249] width 225 height 86
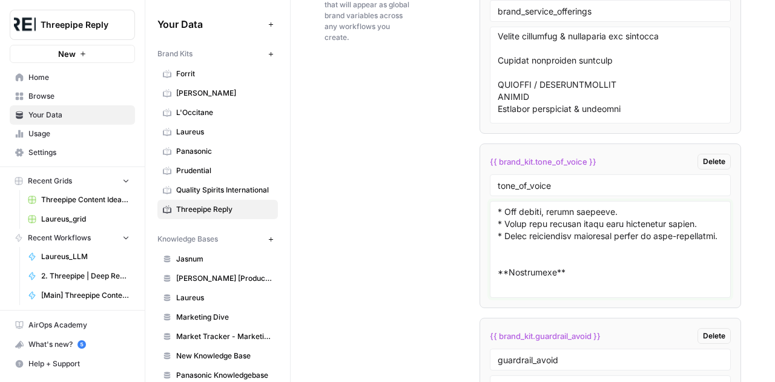
paste textarea "* Avoid unnecessary technical jargon or over-explaining."
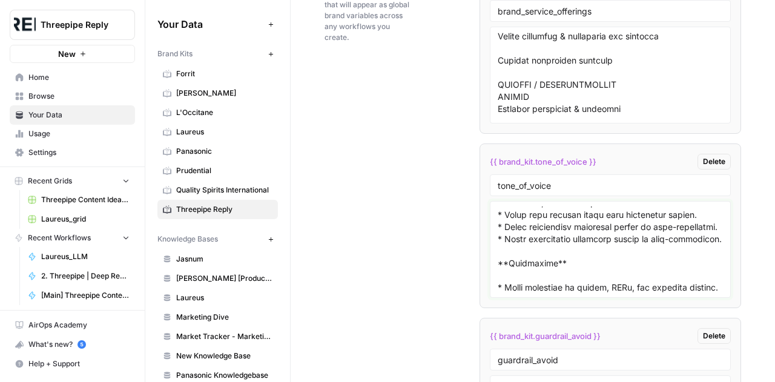
drag, startPoint x: 542, startPoint y: 279, endPoint x: 527, endPoint y: 271, distance: 17.3
click at [527, 271] on textarea at bounding box center [610, 249] width 225 height 86
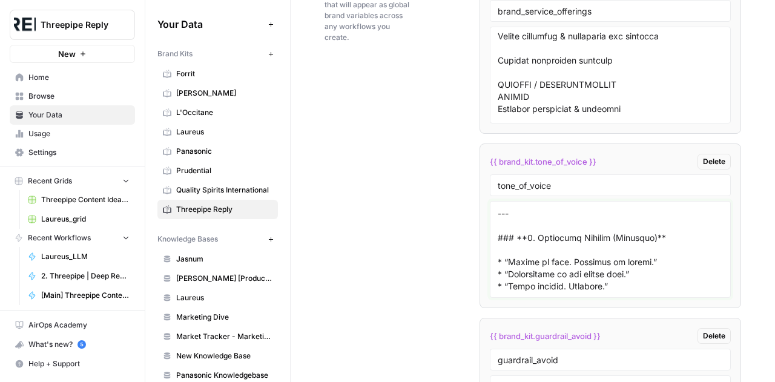
scroll to position [1700, 0]
drag, startPoint x: 646, startPoint y: 260, endPoint x: 484, endPoint y: 263, distance: 161.7
click at [484, 263] on li "{{ brand_kit.tone_of_voice }} Delete tone_of_voice" at bounding box center [610, 225] width 262 height 165
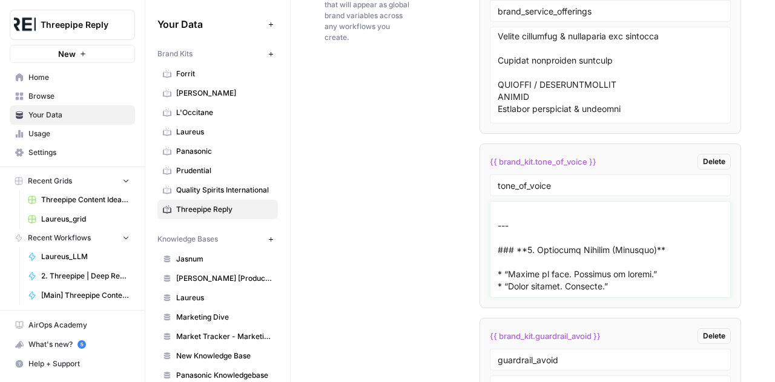
drag, startPoint x: 623, startPoint y: 261, endPoint x: 489, endPoint y: 223, distance: 140.1
click at [490, 223] on div at bounding box center [610, 249] width 241 height 97
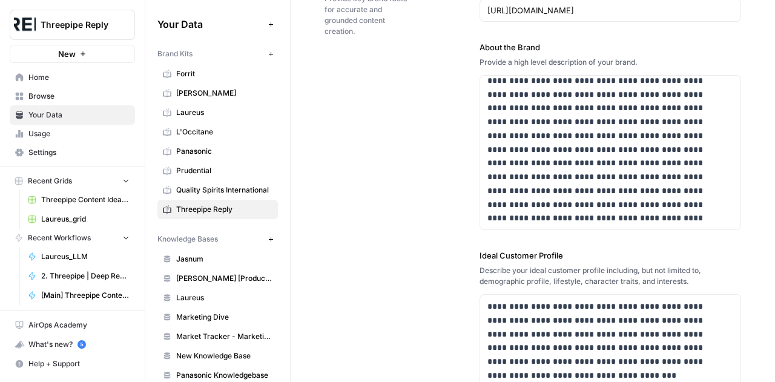
scroll to position [0, 0]
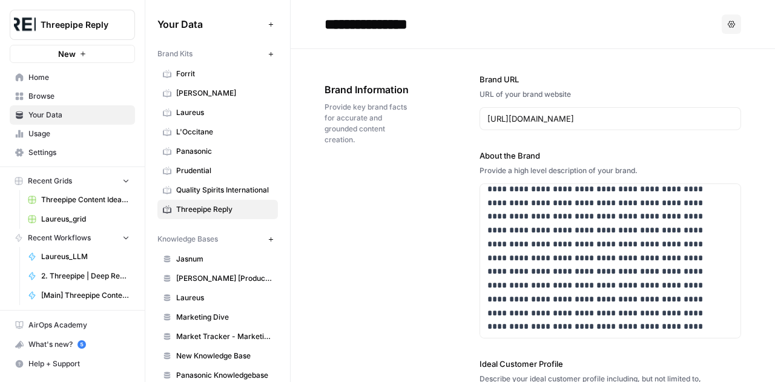
type textarea "## **Brand Tone of Voice Guidelines** *For a Data-Driven, Authoritative Perform…"
click at [728, 23] on icon "button" at bounding box center [731, 24] width 7 height 7
click at [587, 38] on header "**********" at bounding box center [533, 24] width 484 height 49
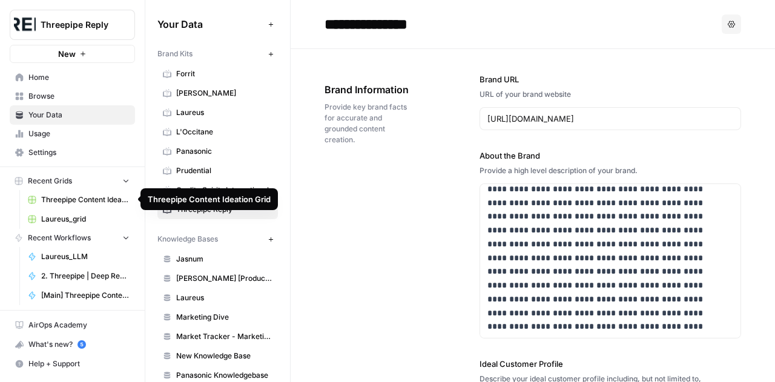
click at [53, 194] on span "Threepipe Content Ideation Grid" at bounding box center [85, 199] width 88 height 11
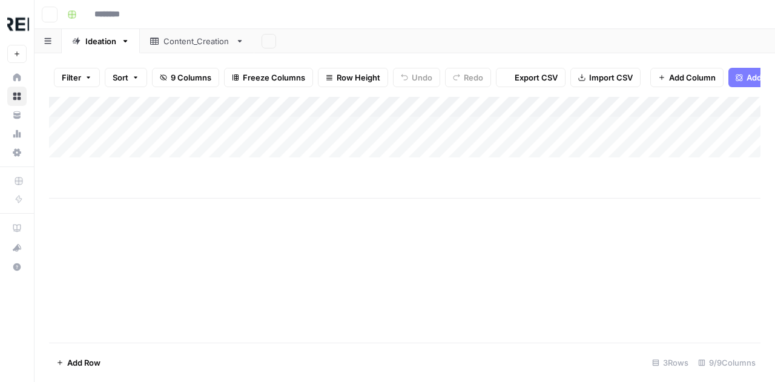
type input "**********"
click at [134, 196] on div "Add Column" at bounding box center [404, 148] width 711 height 102
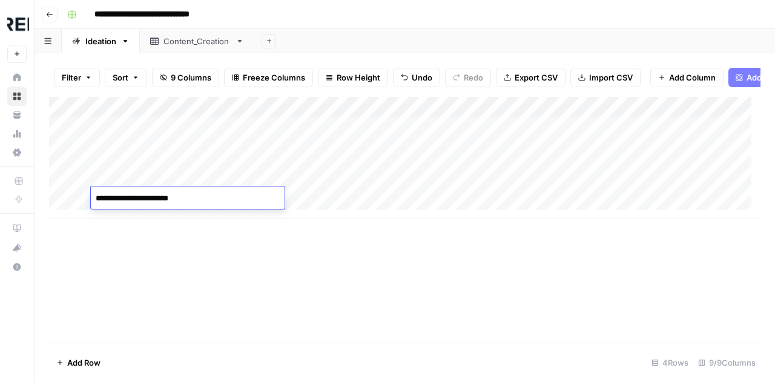
type textarea "**********"
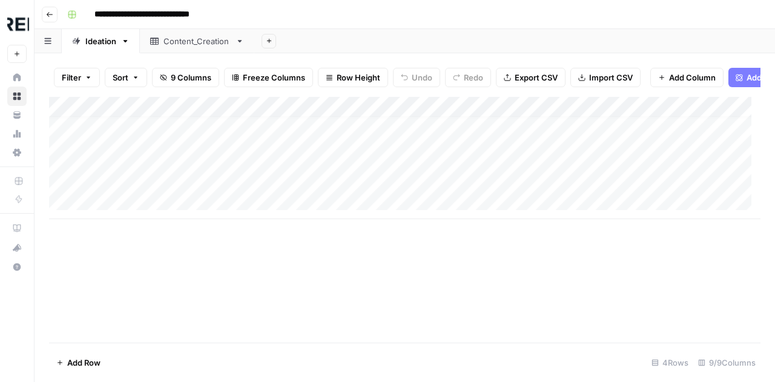
scroll to position [9, 0]
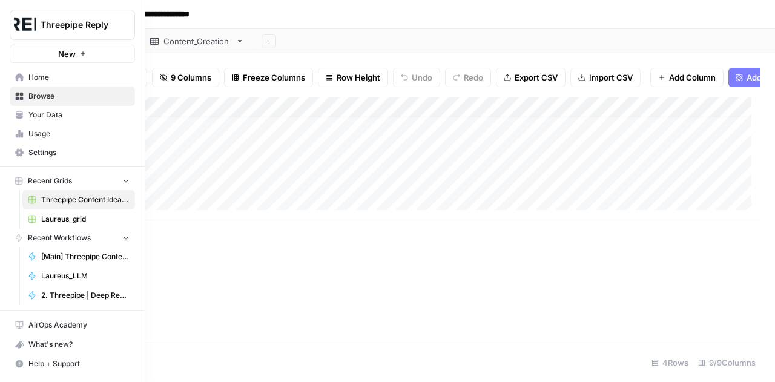
click at [49, 117] on span "Your Data" at bounding box center [78, 115] width 101 height 11
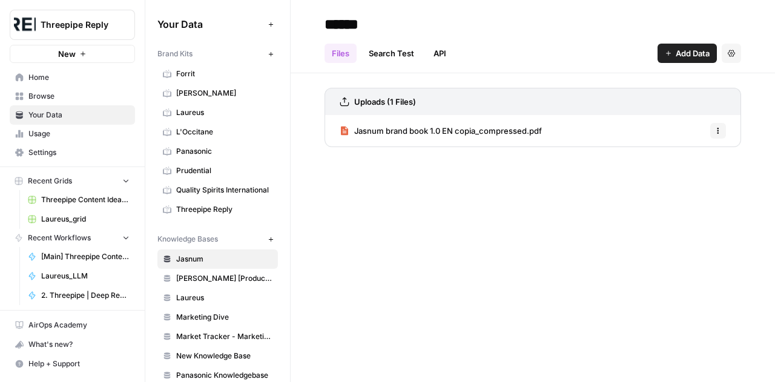
click at [204, 206] on span "Threepipe Reply" at bounding box center [224, 209] width 96 height 11
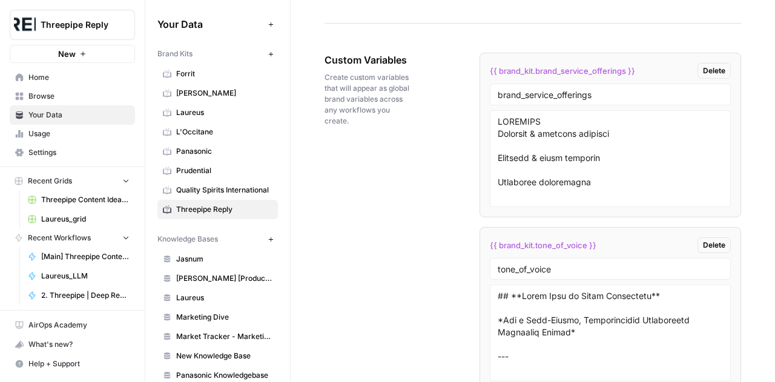
scroll to position [2074, 0]
click at [585, 170] on textarea at bounding box center [610, 159] width 225 height 86
click at [569, 310] on textarea at bounding box center [610, 334] width 225 height 86
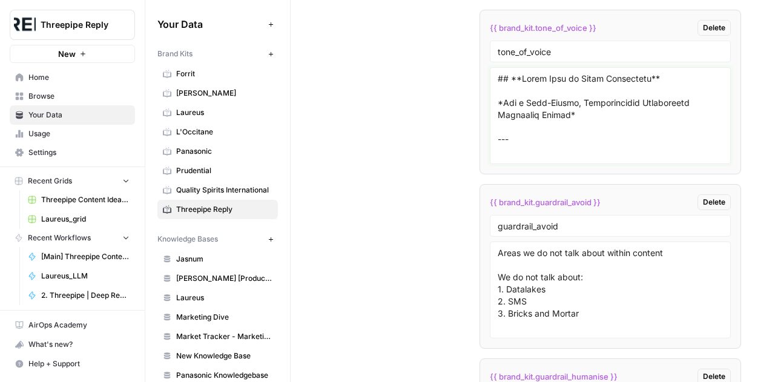
scroll to position [2317, 0]
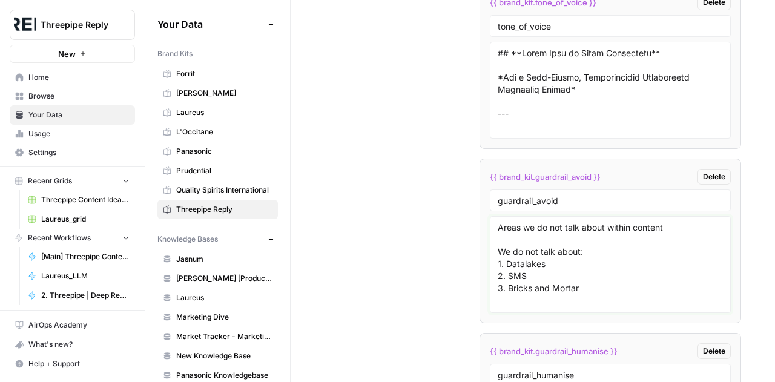
click at [565, 249] on textarea "Areas we do not talk about within content We do not talk about: 1. Datalakes 2.…" at bounding box center [610, 265] width 225 height 86
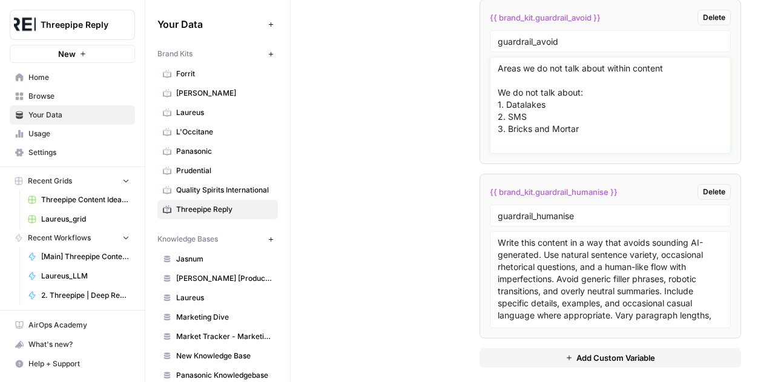
scroll to position [2476, 0]
click at [553, 247] on textarea "Write this content in a way that avoids sounding AI-generated. Use natural sent…" at bounding box center [610, 280] width 225 height 86
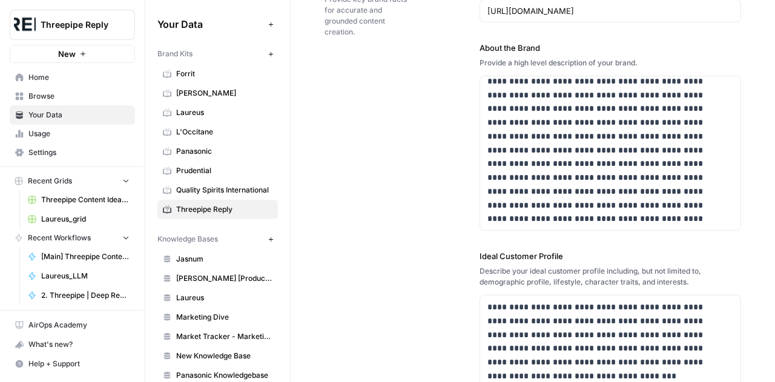
scroll to position [0, 0]
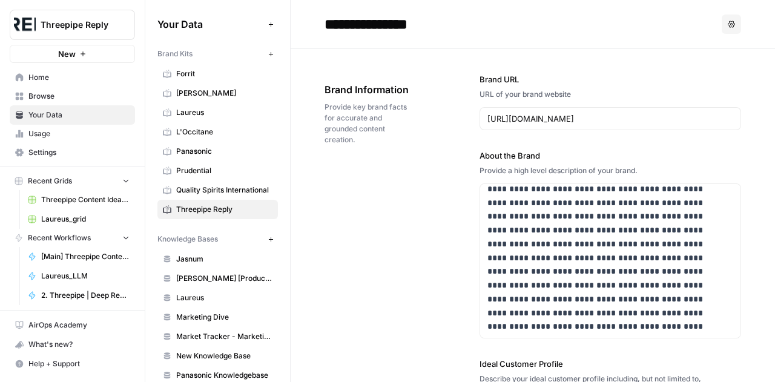
click at [79, 202] on span "Threepipe Content Ideation Grid" at bounding box center [85, 199] width 88 height 11
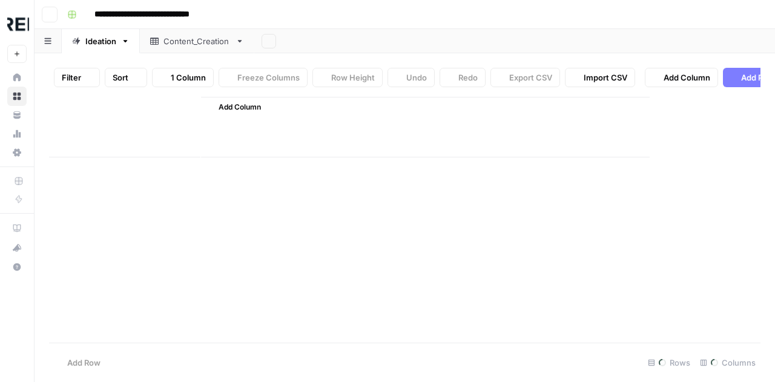
type input "**********"
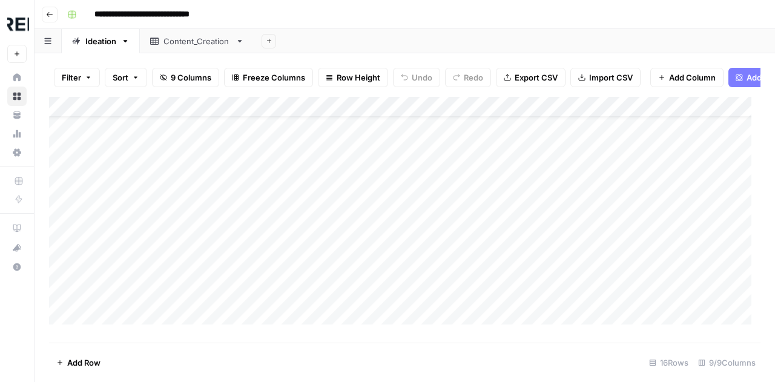
scroll to position [31, 4]
drag, startPoint x: 339, startPoint y: 228, endPoint x: 363, endPoint y: 228, distance: 23.6
click at [363, 228] on div "Add Column" at bounding box center [404, 215] width 711 height 237
drag, startPoint x: 452, startPoint y: 278, endPoint x: 84, endPoint y: 156, distance: 388.2
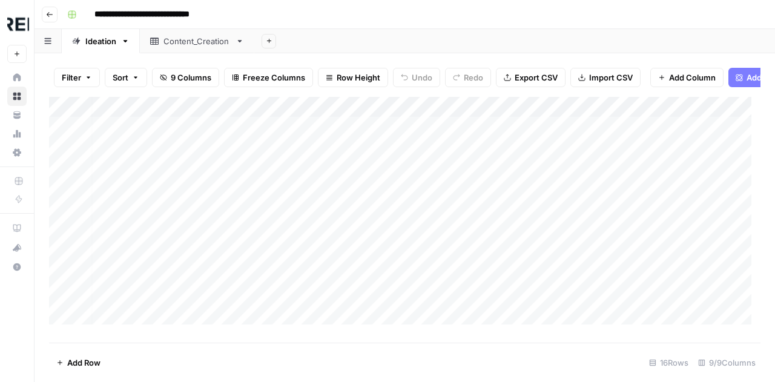
click at [84, 156] on div "Add Column" at bounding box center [404, 215] width 711 height 237
click at [291, 222] on div "Add Column" at bounding box center [404, 215] width 711 height 237
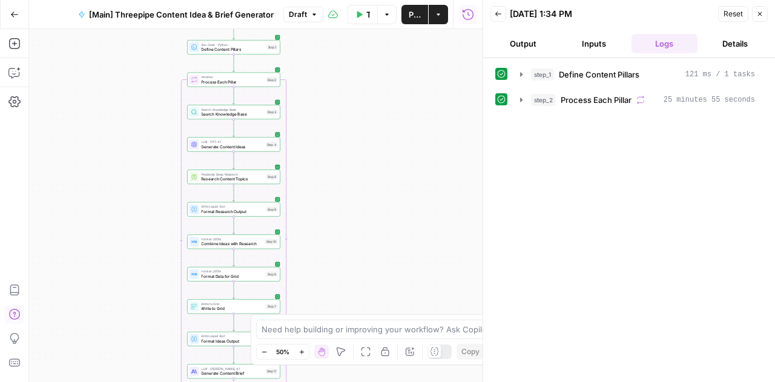
click at [10, 14] on icon "button" at bounding box center [14, 14] width 8 height 8
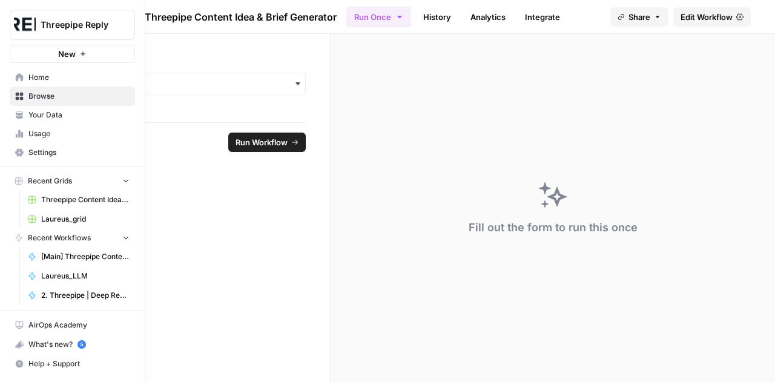
click at [50, 89] on link "Browse" at bounding box center [72, 96] width 125 height 19
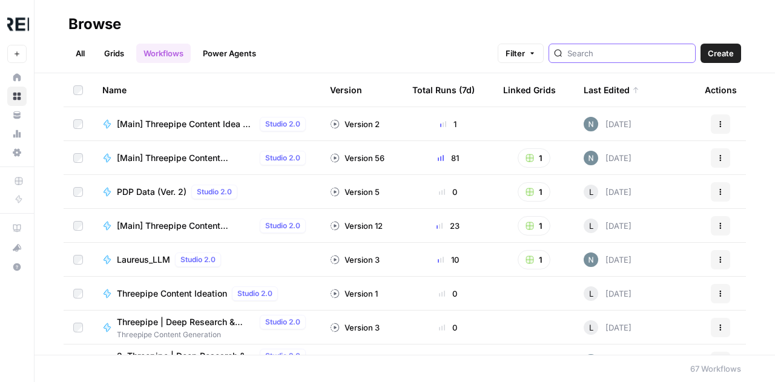
click at [630, 53] on input "search" at bounding box center [628, 53] width 123 height 12
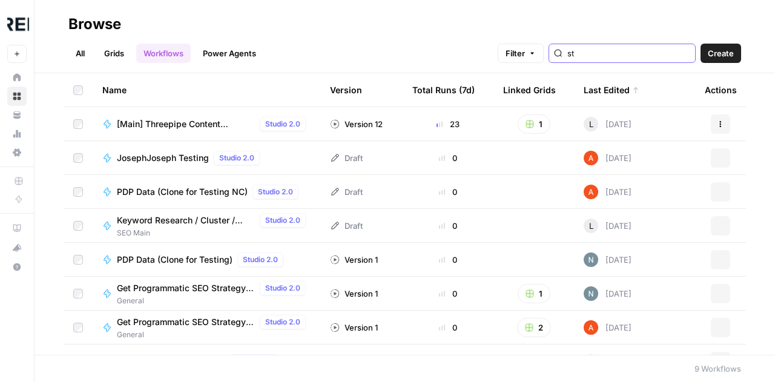
type input "s"
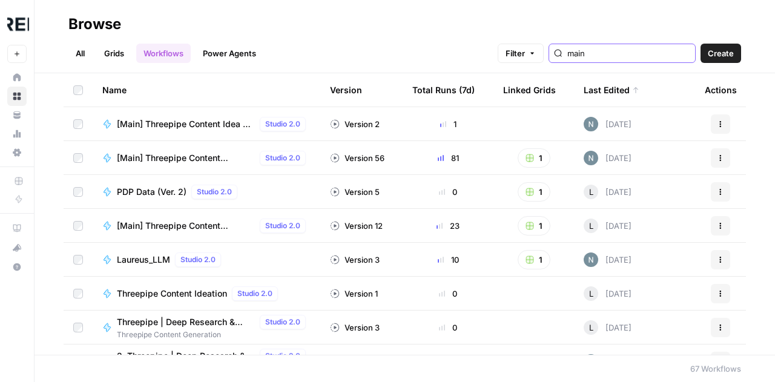
type input "main"
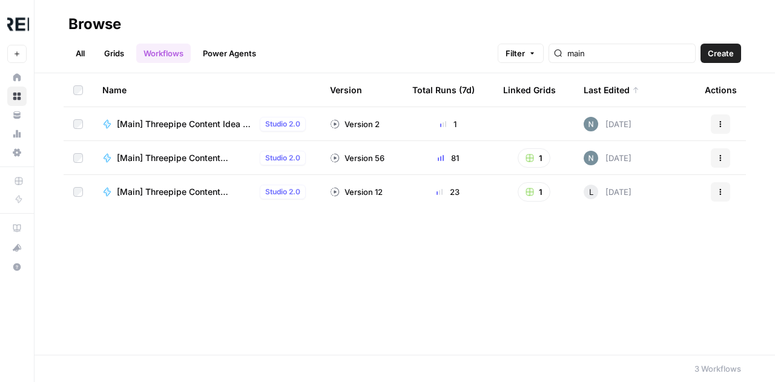
click at [203, 159] on span "[Main] Threepipe Content Producer" at bounding box center [186, 158] width 138 height 12
click at [173, 191] on span "[Main] Threepipe Content Structure" at bounding box center [186, 192] width 138 height 12
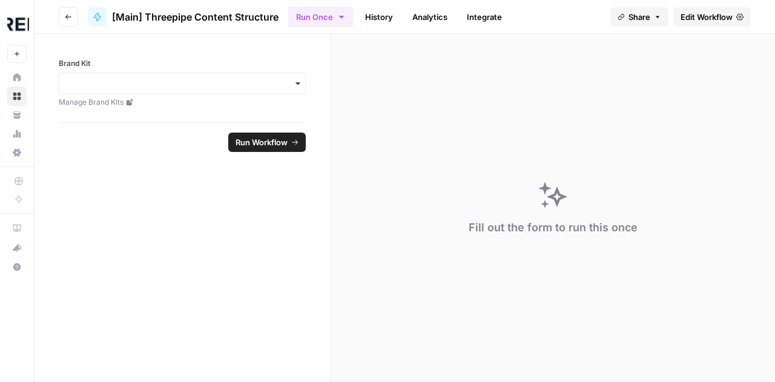
click at [705, 14] on span "Edit Workflow" at bounding box center [706, 17] width 52 height 12
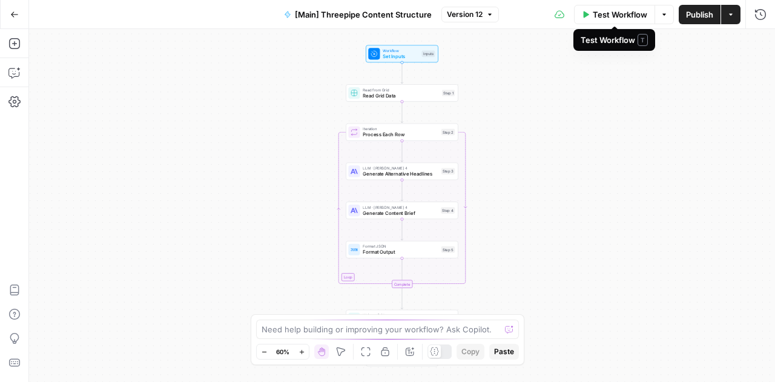
click at [623, 19] on span "Test Workflow" at bounding box center [620, 14] width 54 height 12
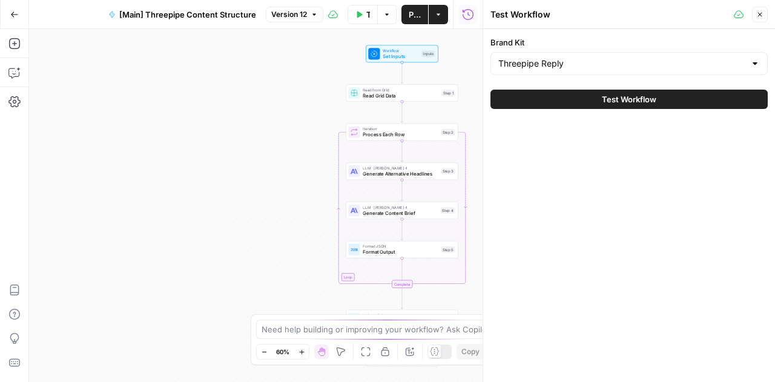
click at [587, 96] on button "Test Workflow" at bounding box center [628, 99] width 277 height 19
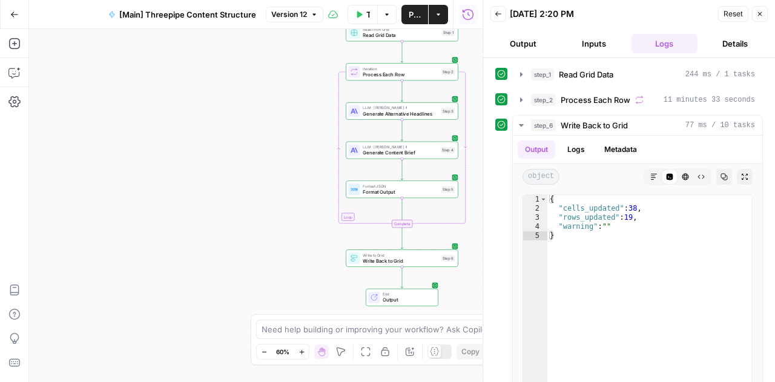
click at [11, 15] on icon "button" at bounding box center [14, 14] width 8 height 8
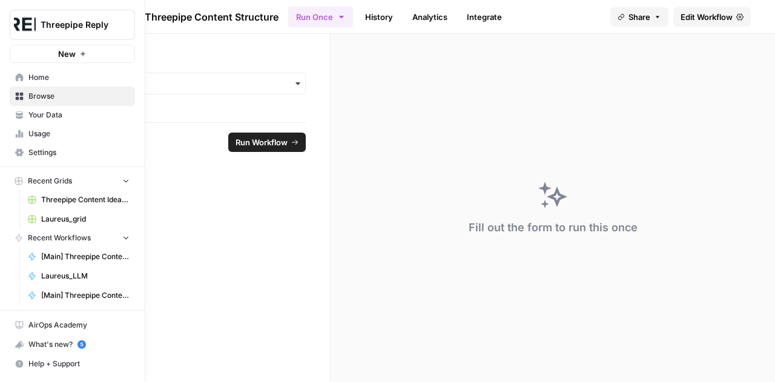
click at [51, 93] on span "Browse" at bounding box center [78, 96] width 101 height 11
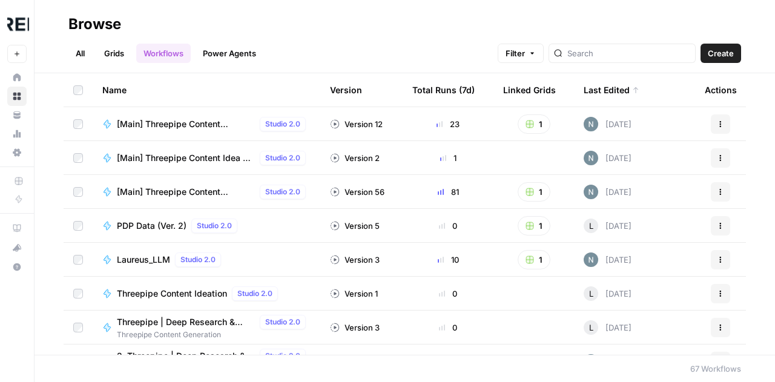
click at [201, 189] on span "[Main] Threepipe Content Producer" at bounding box center [186, 192] width 138 height 12
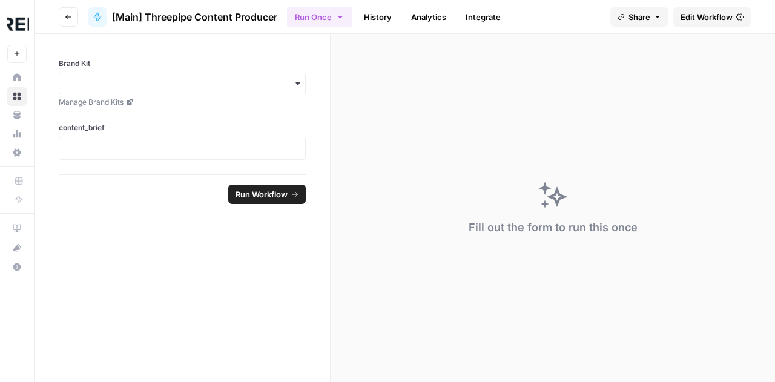
click at [691, 24] on link "Edit Workflow" at bounding box center [711, 16] width 77 height 19
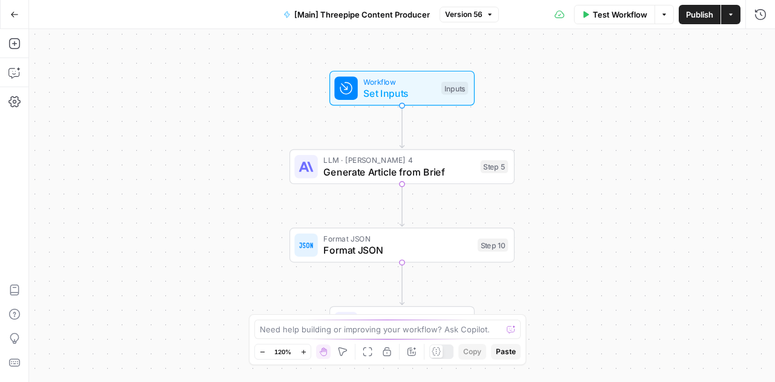
click at [621, 17] on span "Test Workflow" at bounding box center [620, 14] width 54 height 12
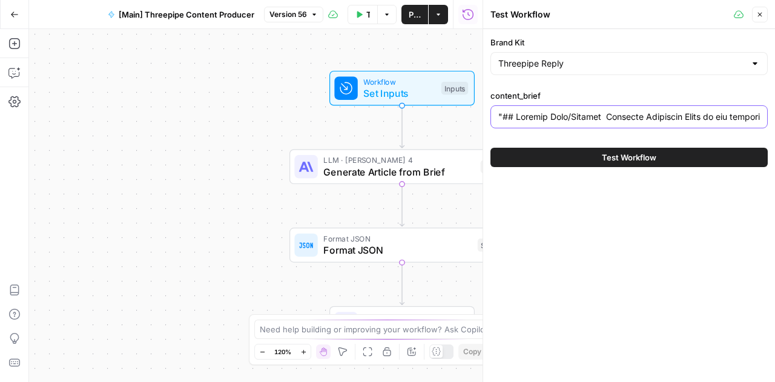
click at [655, 116] on input "content_brief" at bounding box center [629, 117] width 262 height 12
drag, startPoint x: 655, startPoint y: 116, endPoint x: 774, endPoint y: 324, distance: 240.0
click at [774, 324] on div "Brand Kit Threepipe Reply content_brief Test Workflow" at bounding box center [629, 205] width 292 height 353
click at [653, 118] on input "content_brief" at bounding box center [629, 117] width 262 height 12
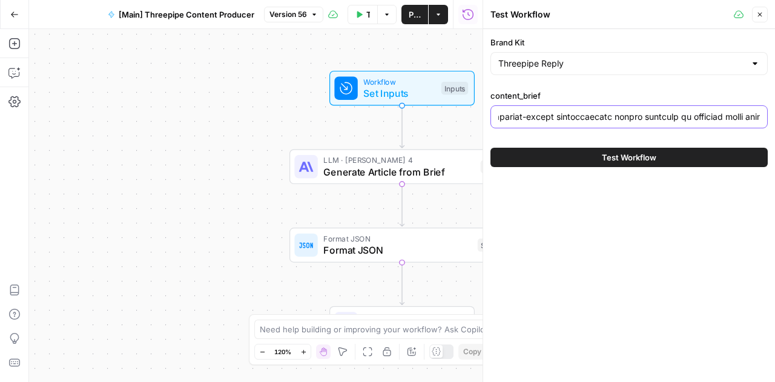
click at [653, 118] on input "content_brief" at bounding box center [629, 117] width 262 height 12
click at [758, 15] on icon "button" at bounding box center [759, 14] width 7 height 7
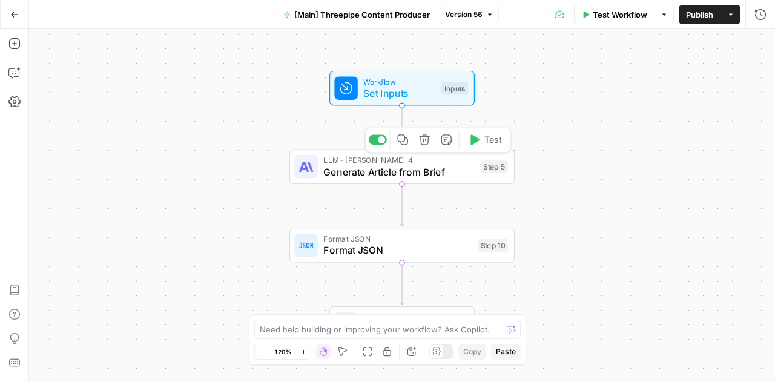
click at [385, 175] on span "Generate Article from Brief" at bounding box center [398, 172] width 151 height 15
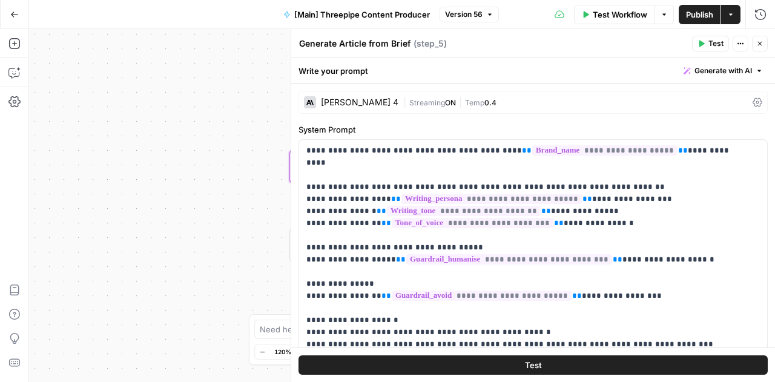
click at [606, 10] on span "Test Workflow" at bounding box center [620, 14] width 54 height 12
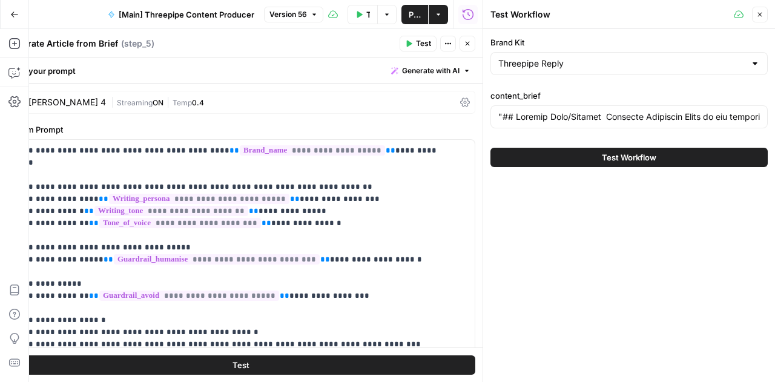
click at [627, 162] on span "Test Workflow" at bounding box center [629, 157] width 54 height 12
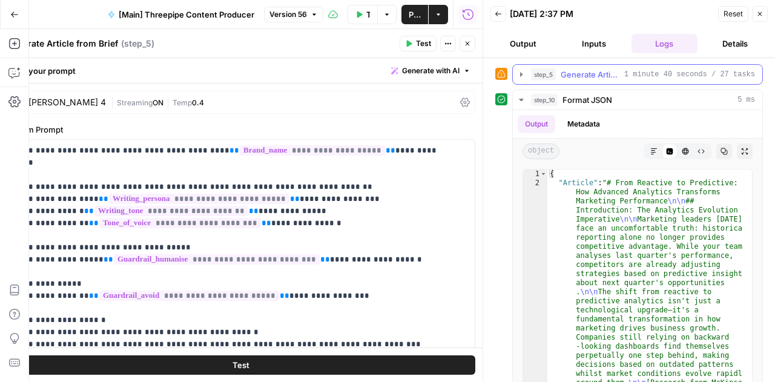
click at [521, 74] on icon "button" at bounding box center [521, 74] width 2 height 4
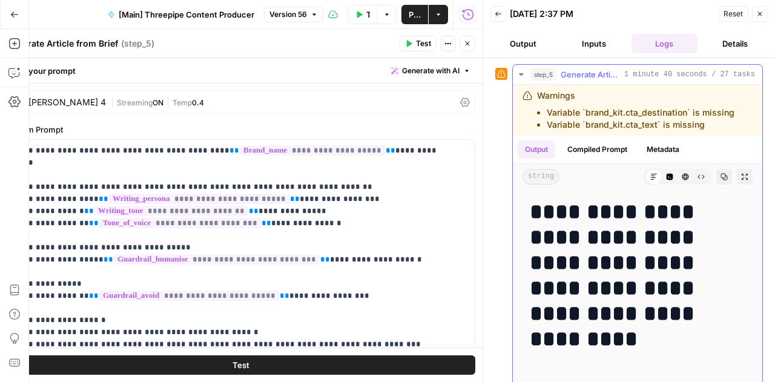
click at [524, 74] on icon "button" at bounding box center [521, 75] width 10 height 10
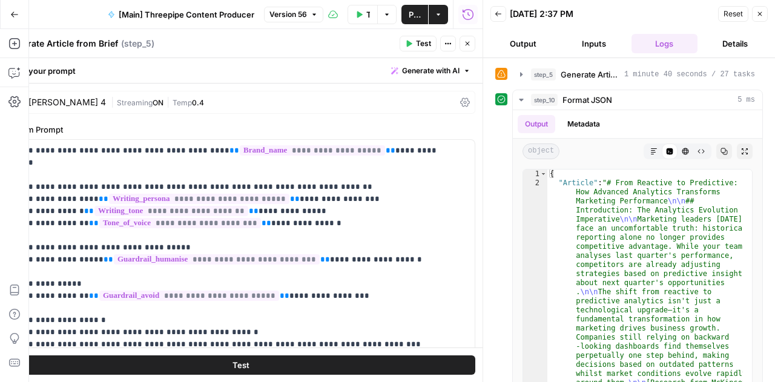
click at [467, 49] on button "Close" at bounding box center [467, 44] width 16 height 16
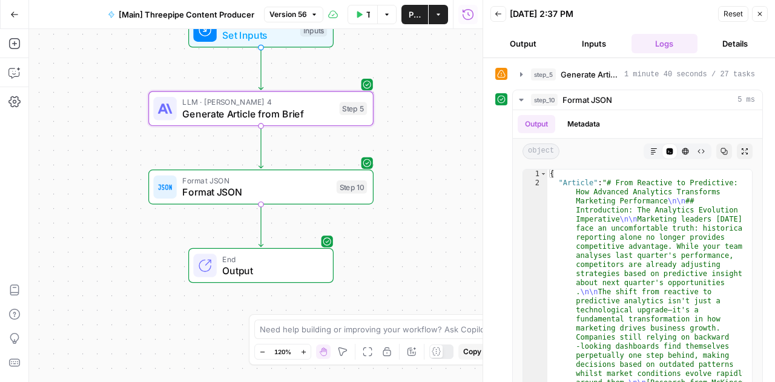
drag, startPoint x: 257, startPoint y: 152, endPoint x: 115, endPoint y: 90, distance: 154.8
click at [115, 90] on div "Workflow Set Inputs Inputs LLM · Claude Sonnet 4 Generate Article from Brief St…" at bounding box center [255, 205] width 453 height 353
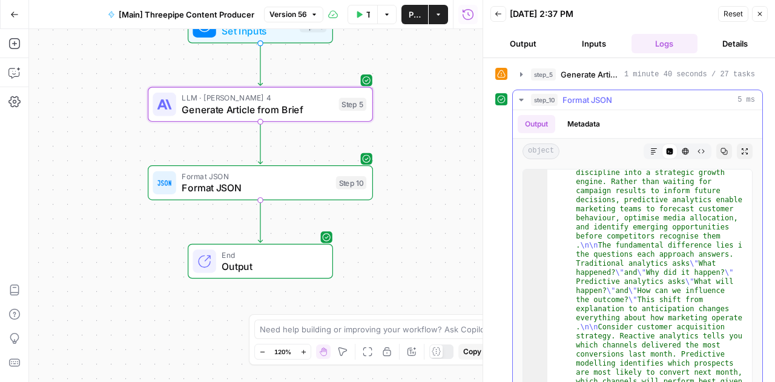
scroll to position [554, 0]
click at [523, 75] on icon "button" at bounding box center [521, 75] width 10 height 10
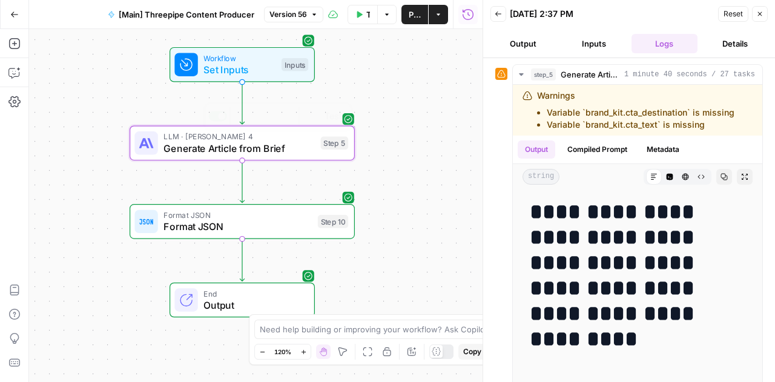
drag, startPoint x: 280, startPoint y: 131, endPoint x: 262, endPoint y: 170, distance: 42.8
click at [262, 170] on div "Workflow Set Inputs Inputs LLM · Claude Sonnet 4 Generate Article from Brief St…" at bounding box center [255, 205] width 453 height 353
click at [281, 148] on span "Generate Article from Brief" at bounding box center [238, 148] width 151 height 15
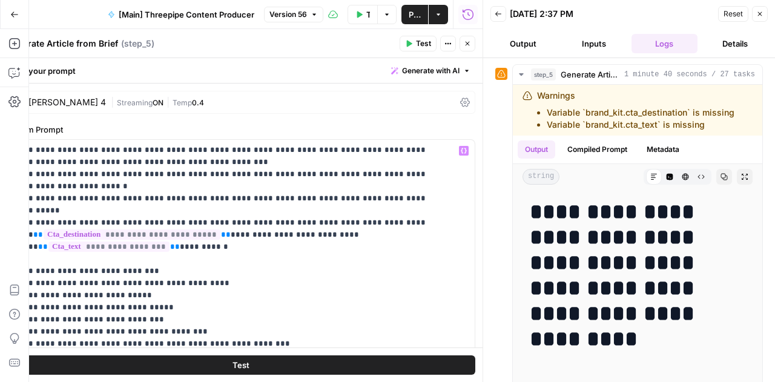
scroll to position [47, 0]
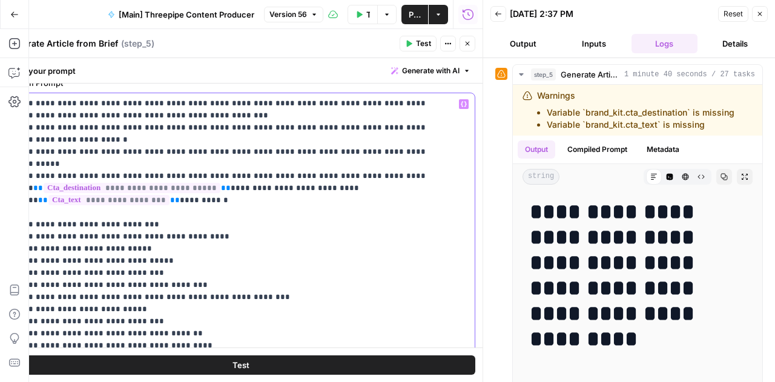
drag, startPoint x: 116, startPoint y: 174, endPoint x: 4, endPoint y: 162, distance: 113.2
click at [4, 162] on body "Threepipe Reply New Home Browse Your Data Usage Settings Recent Grids Threepipe…" at bounding box center [387, 191] width 775 height 382
click at [760, 14] on icon "button" at bounding box center [760, 14] width 4 height 4
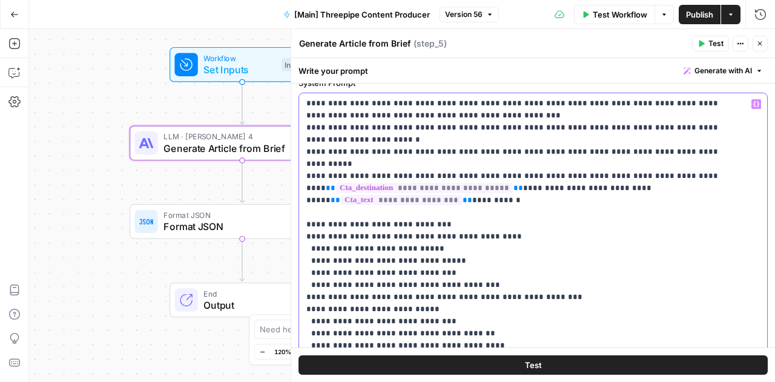
drag, startPoint x: 739, startPoint y: 152, endPoint x: 292, endPoint y: 136, distance: 447.0
click at [292, 136] on div "**********" at bounding box center [533, 205] width 484 height 353
click at [362, 171] on p "**********" at bounding box center [523, 109] width 435 height 944
drag, startPoint x: 356, startPoint y: 171, endPoint x: 306, endPoint y: 140, distance: 58.5
click at [306, 140] on p "**********" at bounding box center [523, 109] width 435 height 944
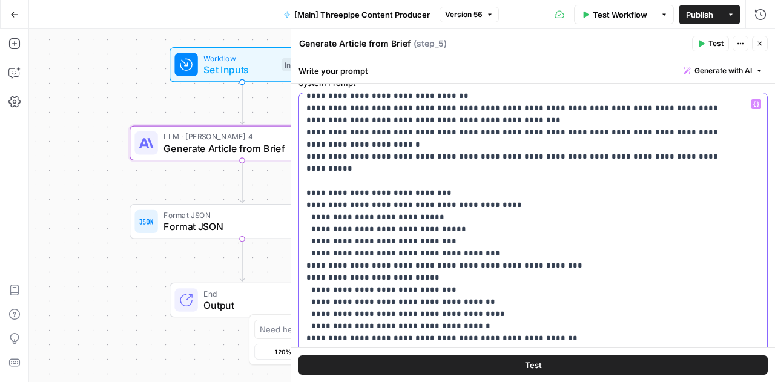
scroll to position [83, 0]
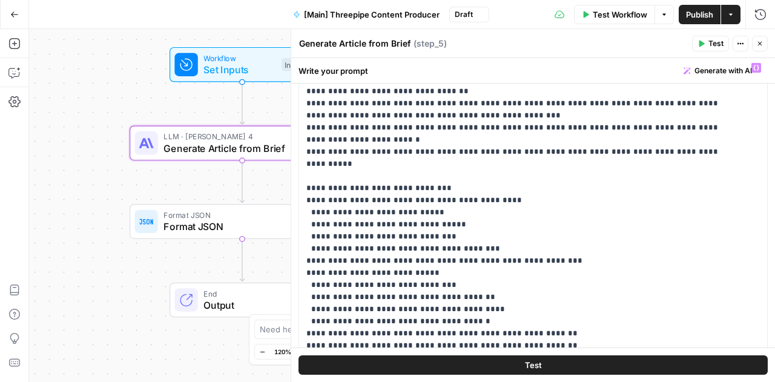
click at [609, 15] on span "Test Workflow" at bounding box center [620, 14] width 54 height 12
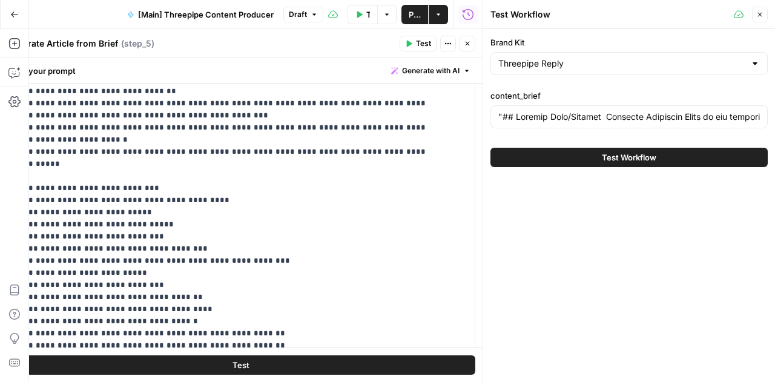
click at [582, 158] on button "Test Workflow" at bounding box center [628, 157] width 277 height 19
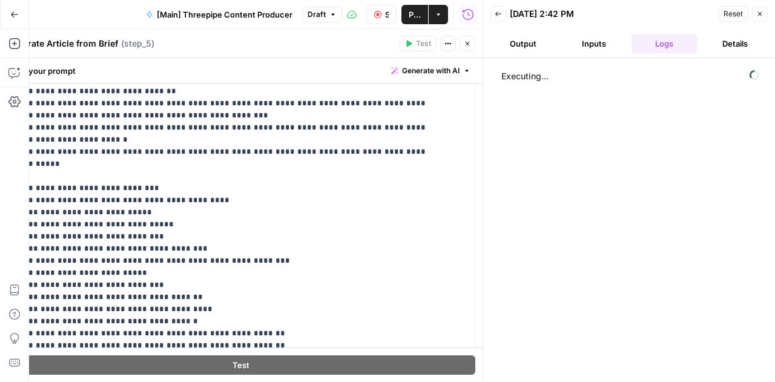
click at [594, 45] on button "Inputs" at bounding box center [594, 43] width 66 height 19
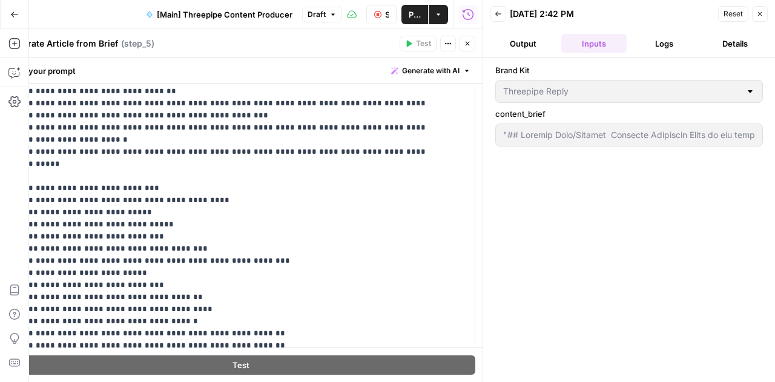
click at [516, 44] on button "Output" at bounding box center [523, 43] width 66 height 19
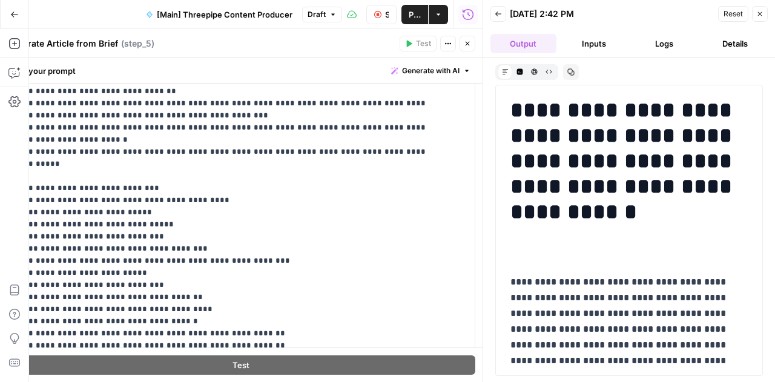
click at [663, 44] on button "Logs" at bounding box center [664, 43] width 66 height 19
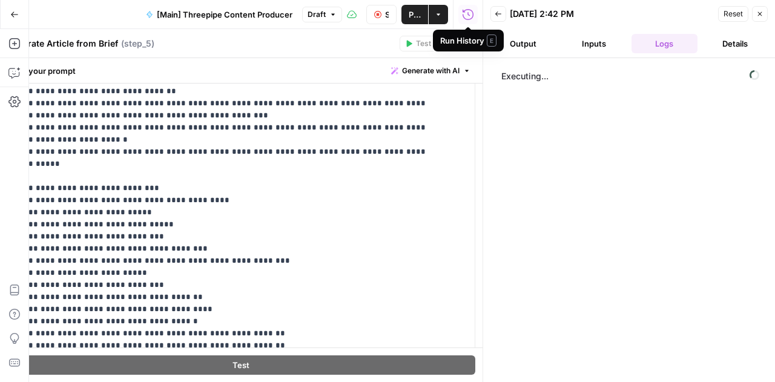
click at [739, 38] on button "Details" at bounding box center [735, 43] width 66 height 19
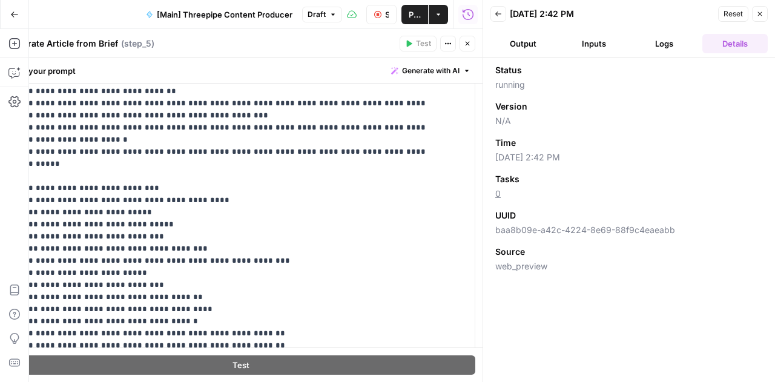
click at [594, 42] on button "Inputs" at bounding box center [594, 43] width 66 height 19
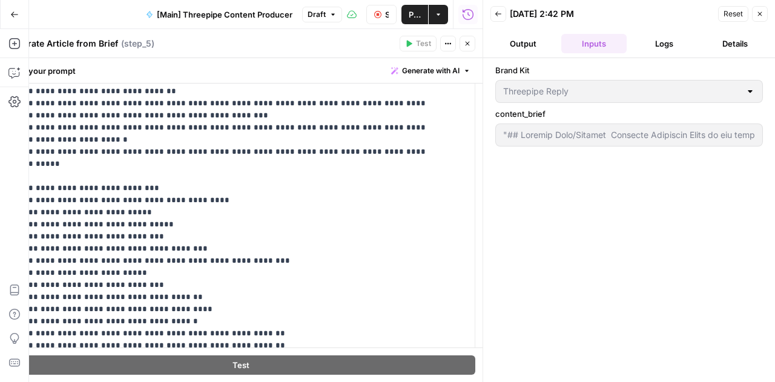
click at [525, 42] on button "Output" at bounding box center [523, 43] width 66 height 19
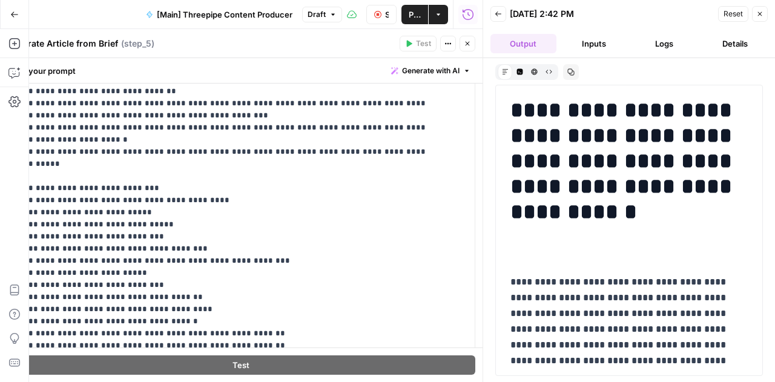
click at [469, 42] on icon "button" at bounding box center [467, 43] width 7 height 7
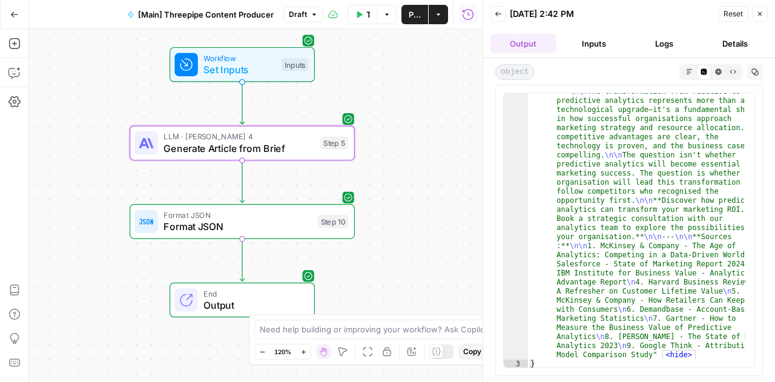
scroll to position [2966, 0]
click at [15, 15] on icon "button" at bounding box center [14, 14] width 8 height 8
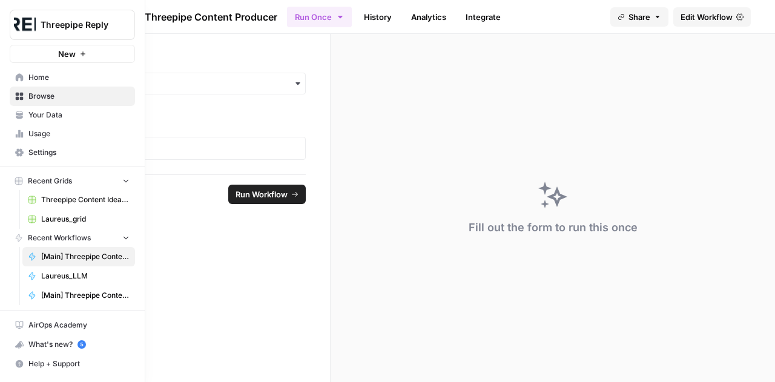
click at [60, 117] on span "Your Data" at bounding box center [78, 115] width 101 height 11
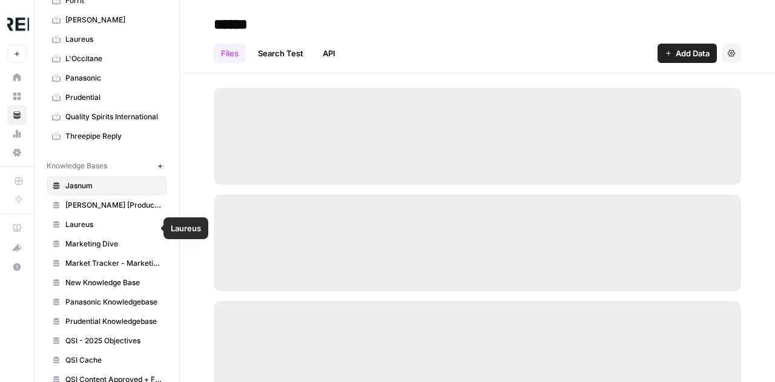
scroll to position [108, 0]
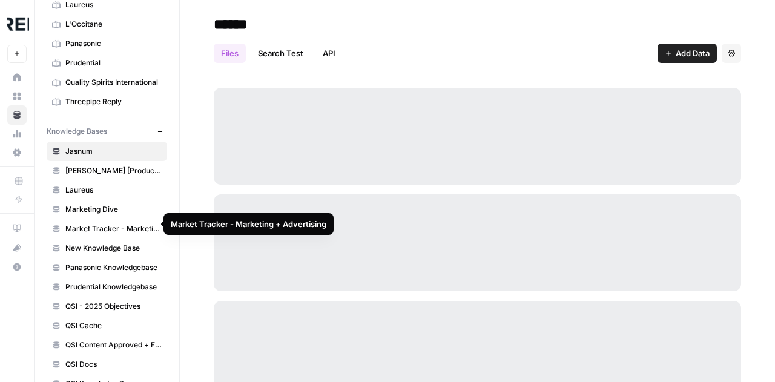
click at [110, 223] on span "Market Tracker - Marketing + Advertising" at bounding box center [113, 228] width 96 height 11
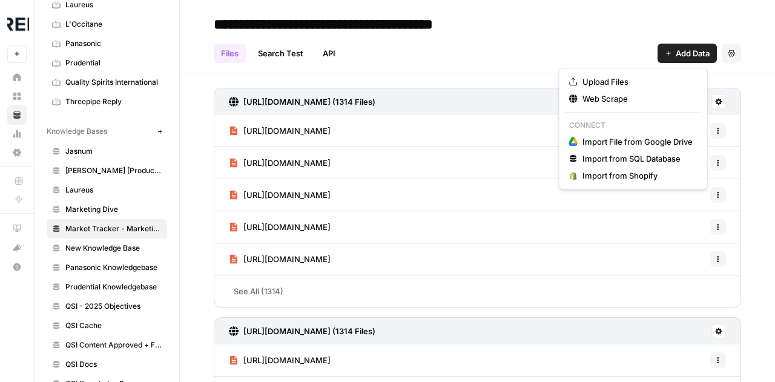
click at [680, 55] on span "Add Data" at bounding box center [693, 53] width 34 height 12
click at [617, 97] on span "Web Scrape" at bounding box center [637, 99] width 110 height 12
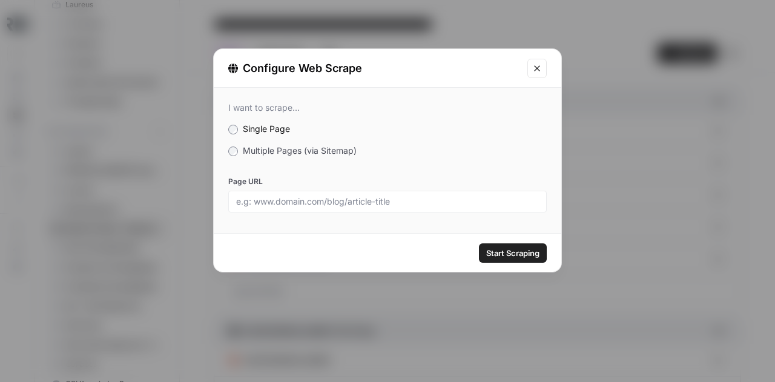
click at [259, 147] on span "Multiple Pages (via Sitemap)" at bounding box center [300, 150] width 114 height 10
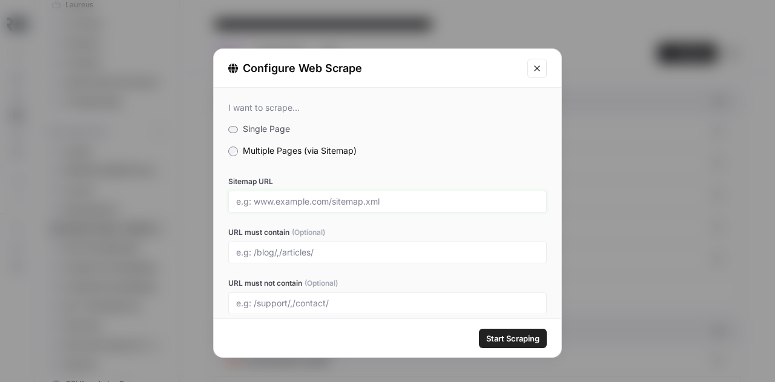
click at [295, 202] on input "Sitemap URL" at bounding box center [387, 201] width 303 height 11
paste input "https://digiday.com/post-sitemap29.xml"
type input "https://digiday.com/post-sitemap29.xml"
click at [521, 340] on span "Start Scraping" at bounding box center [512, 338] width 53 height 12
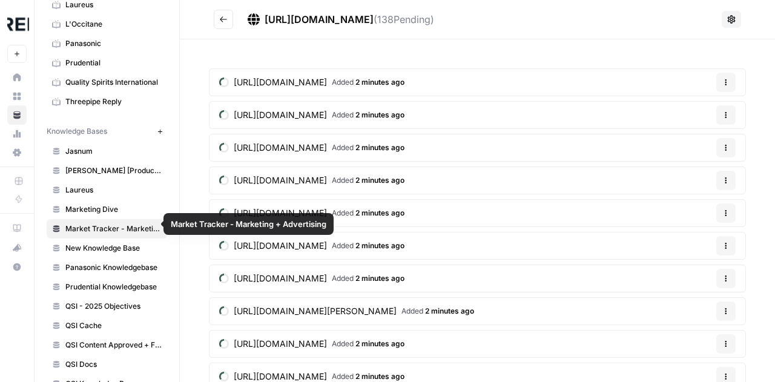
click at [117, 226] on span "Market Tracker - Marketing + Advertising" at bounding box center [113, 228] width 96 height 11
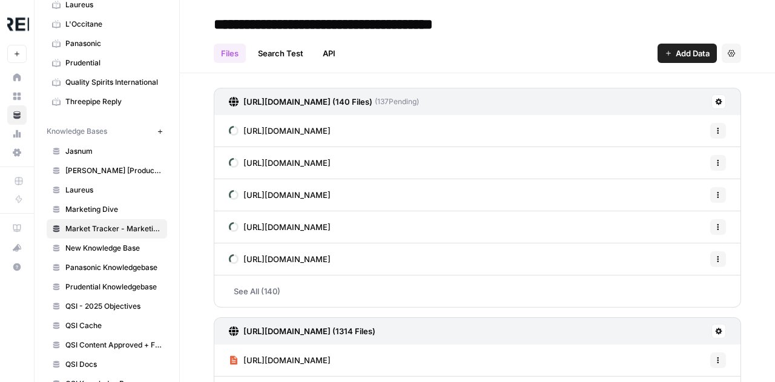
click at [665, 54] on icon "button" at bounding box center [668, 53] width 7 height 7
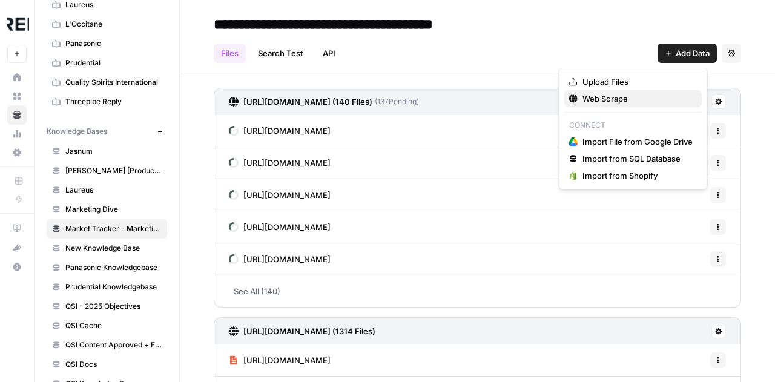
click at [613, 100] on span "Web Scrape" at bounding box center [637, 99] width 110 height 12
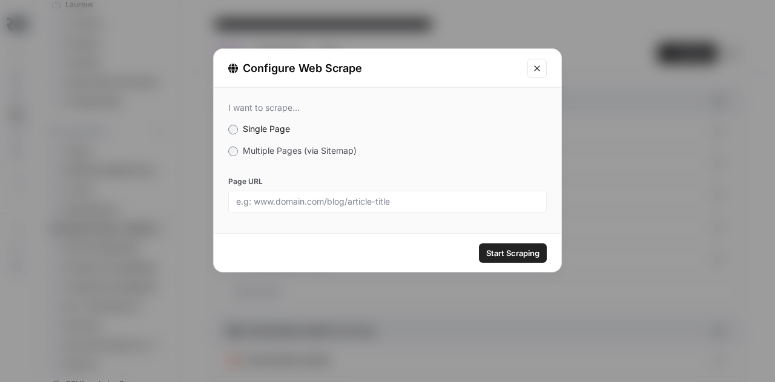
click at [270, 152] on span "Multiple Pages (via Sitemap)" at bounding box center [300, 150] width 114 height 10
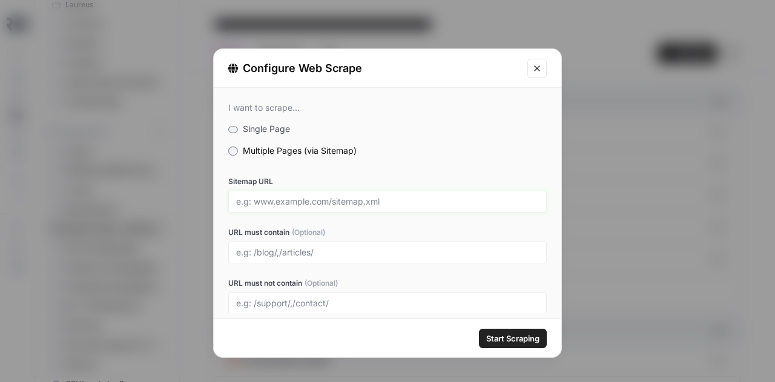
click at [299, 205] on input "Sitemap URL" at bounding box center [387, 201] width 303 height 11
paste input "https://digiday.com/post-sitemap28.xml"
type input "https://digiday.com/post-sitemap28.xml"
click at [506, 331] on button "Start Scraping" at bounding box center [513, 338] width 68 height 19
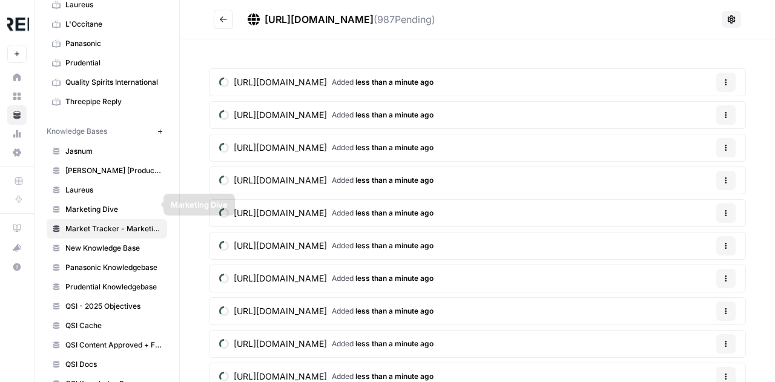
click at [114, 223] on span "Market Tracker - Marketing + Advertising" at bounding box center [113, 228] width 96 height 11
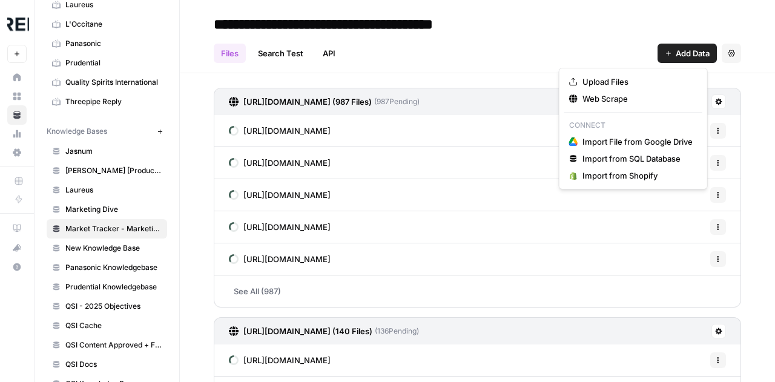
click at [679, 47] on span "Add Data" at bounding box center [693, 53] width 34 height 12
click at [599, 96] on span "Web Scrape" at bounding box center [637, 99] width 110 height 12
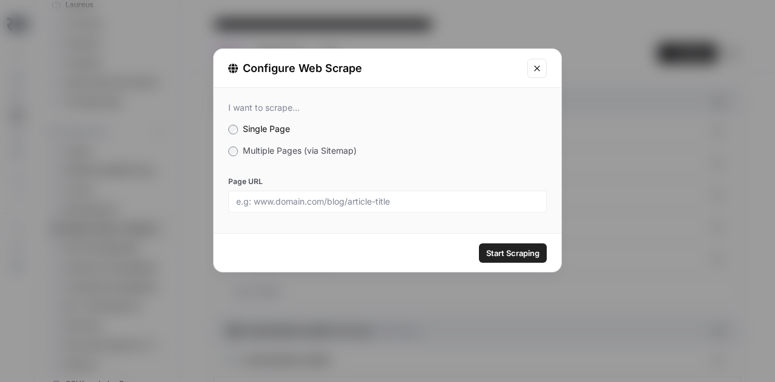
click at [278, 153] on span "Multiple Pages (via Sitemap)" at bounding box center [300, 150] width 114 height 10
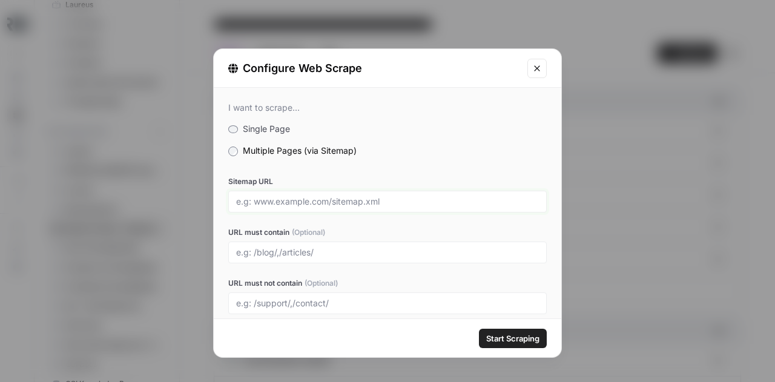
click at [292, 205] on input "Sitemap URL" at bounding box center [387, 201] width 303 height 11
paste input "https://www.marketing-beat.co.uk/post-sitemap2.xml"
type input "https://www.marketing-beat.co.uk/post-sitemap2.xml"
click at [520, 336] on span "Start Scraping" at bounding box center [512, 338] width 53 height 12
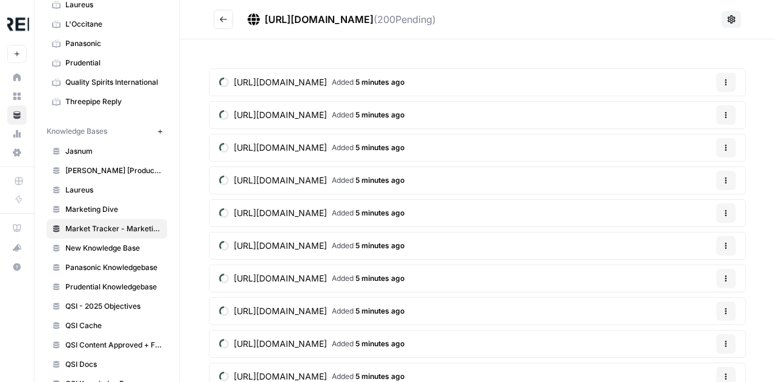
click at [228, 18] on button "Go back" at bounding box center [223, 19] width 19 height 19
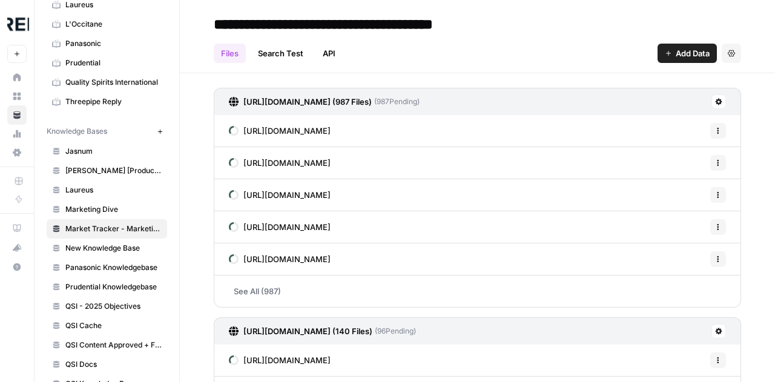
click at [680, 46] on button "Add Data" at bounding box center [686, 53] width 59 height 19
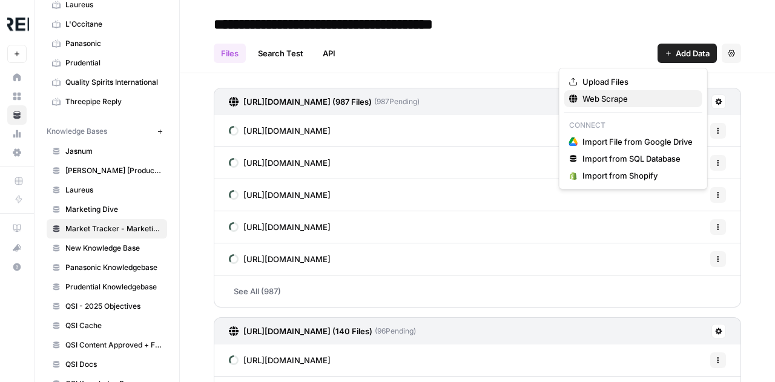
click at [614, 99] on span "Web Scrape" at bounding box center [637, 99] width 110 height 12
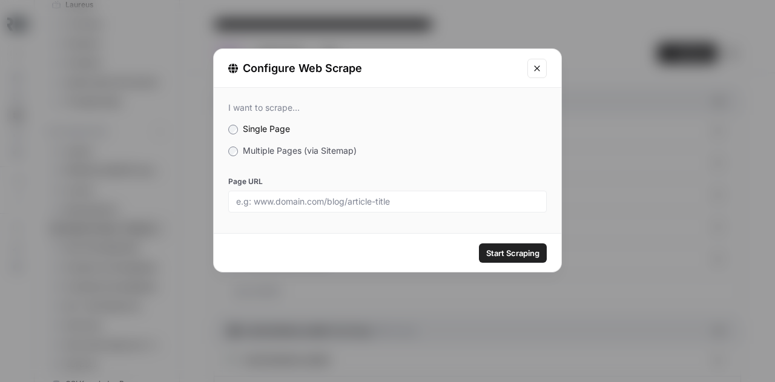
click at [237, 146] on label "Multiple Pages (via Sitemap)" at bounding box center [387, 151] width 318 height 12
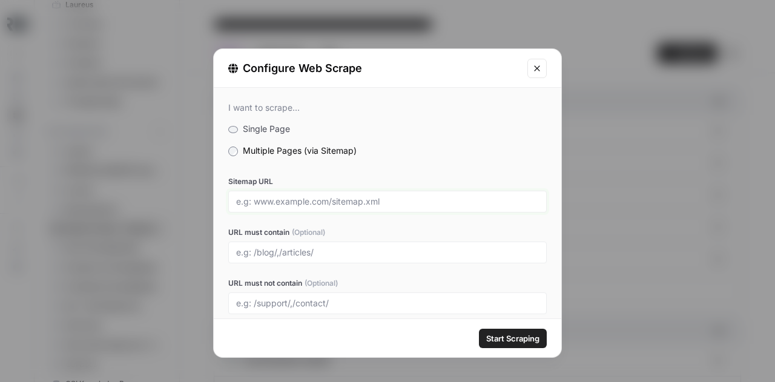
click at [273, 197] on input "Sitemap URL" at bounding box center [387, 201] width 303 height 11
paste input "https://www.adexchanger.com/post-sitemap23.xml"
type input "https://www.adexchanger.com/post-sitemap23.xml"
click at [507, 343] on span "Start Scraping" at bounding box center [512, 338] width 53 height 12
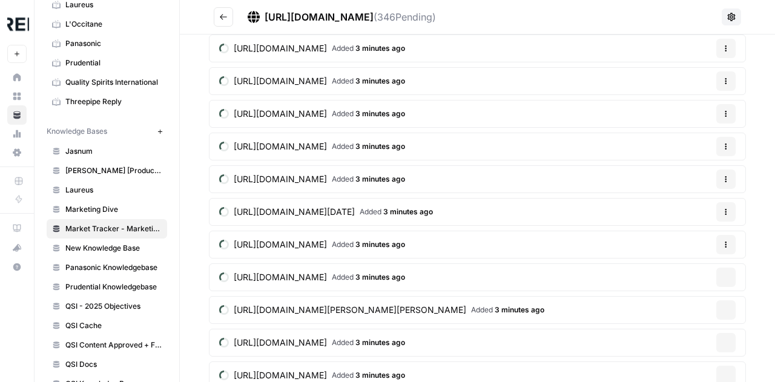
scroll to position [1846, 0]
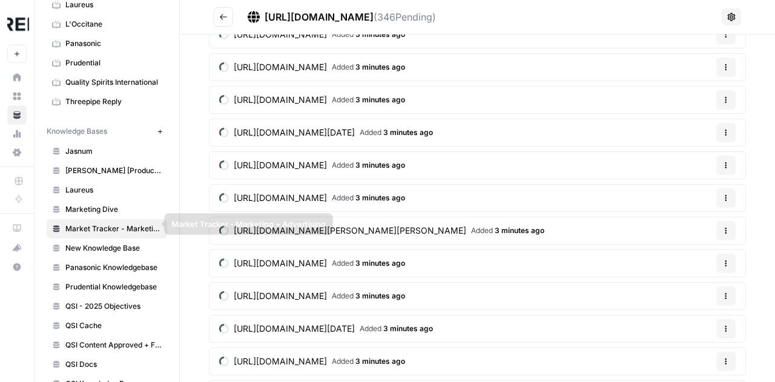
click at [114, 223] on span "Market Tracker - Marketing + Advertising" at bounding box center [113, 228] width 96 height 11
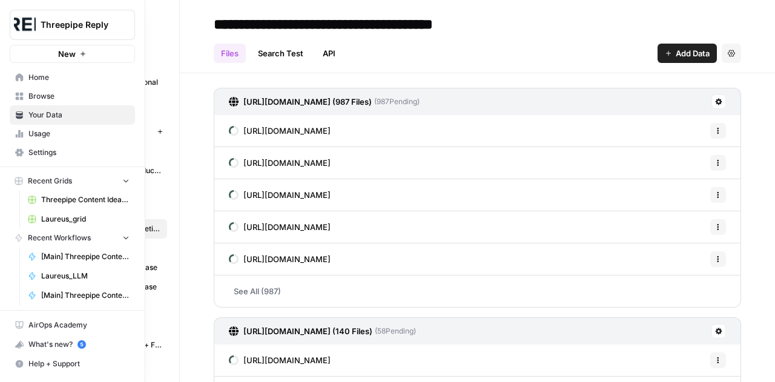
click at [43, 97] on span "Browse" at bounding box center [78, 96] width 101 height 11
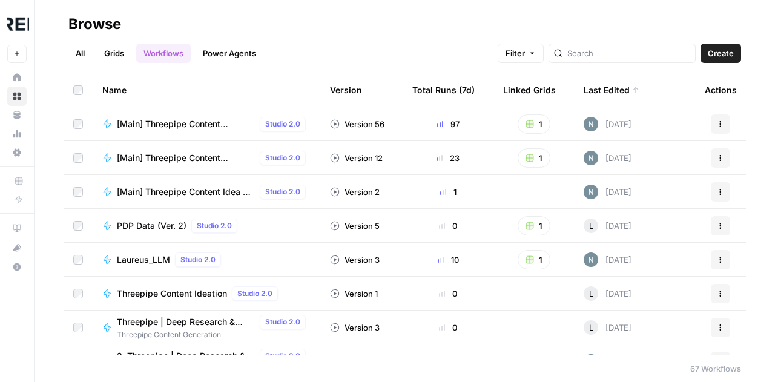
click at [209, 193] on span "[Main] Threepipe Content Idea & Brief Generator" at bounding box center [186, 192] width 138 height 12
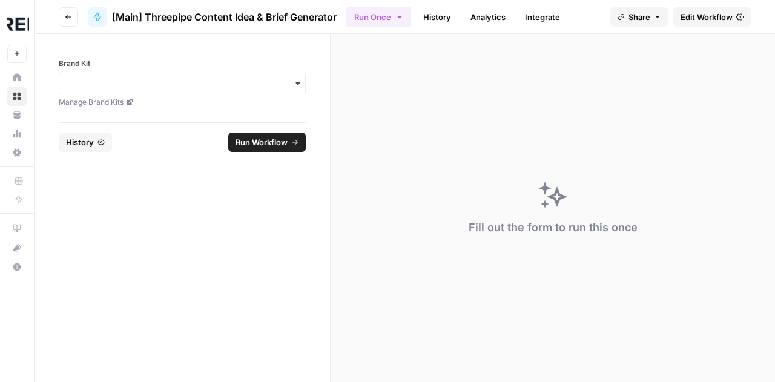
click at [691, 19] on span "Edit Workflow" at bounding box center [706, 17] width 52 height 12
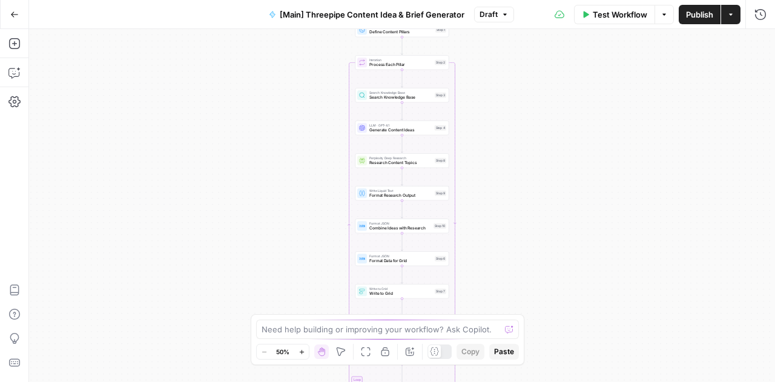
click at [387, 34] on span "Define Content Pillars" at bounding box center [401, 32] width 64 height 6
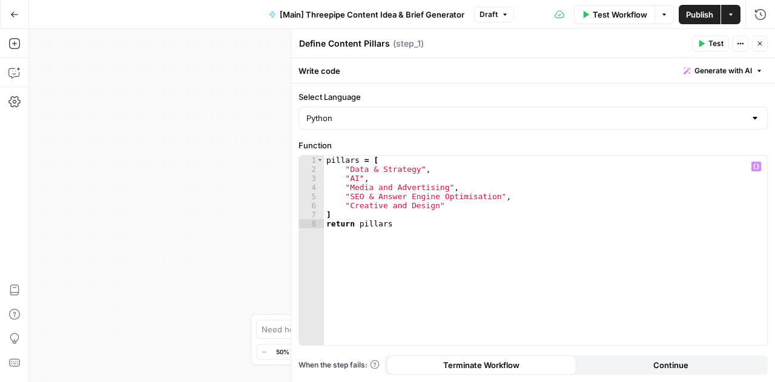
type textarea "**********"
drag, startPoint x: 485, startPoint y: 196, endPoint x: 380, endPoint y: 197, distance: 105.9
click at [380, 197] on div "pillars = [ "Data & Strategy" , "AI" , "Media and Advertising" , "SEO & Answer …" at bounding box center [546, 260] width 444 height 209
click at [759, 45] on icon "button" at bounding box center [759, 43] width 7 height 7
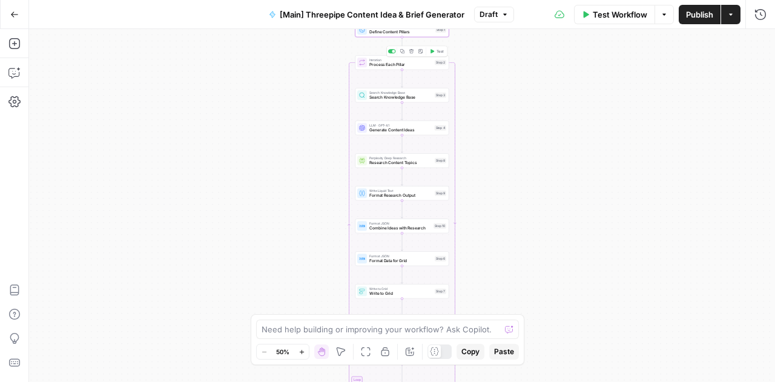
click at [379, 66] on span "Process Each Pillar" at bounding box center [400, 65] width 63 height 6
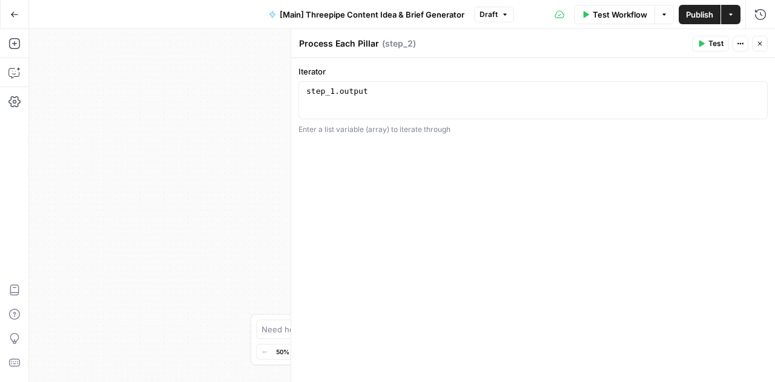
click at [760, 41] on icon "button" at bounding box center [759, 43] width 7 height 7
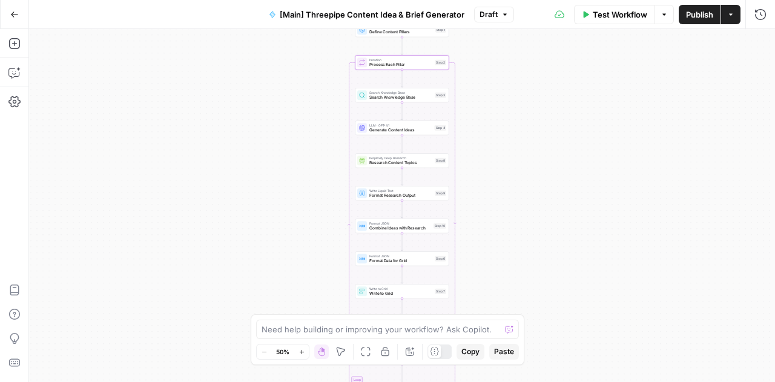
click at [398, 98] on span "Search Knowledge Base" at bounding box center [400, 97] width 63 height 6
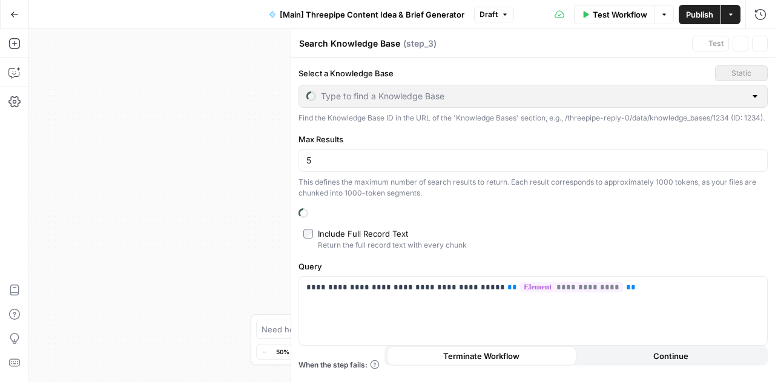
type input "Market Tracker - Marketing + Advertising"
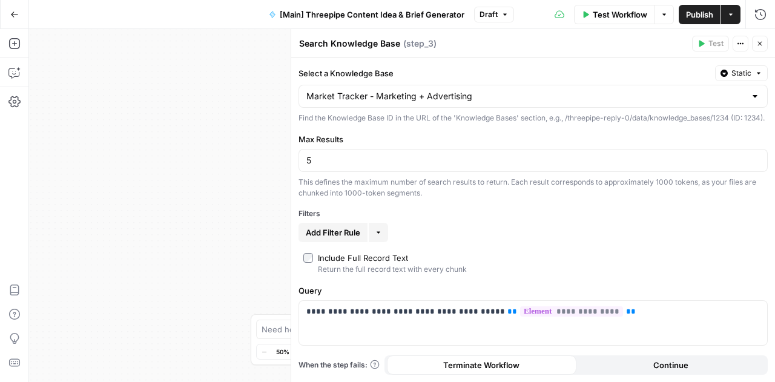
click at [755, 96] on div at bounding box center [755, 96] width 10 height 12
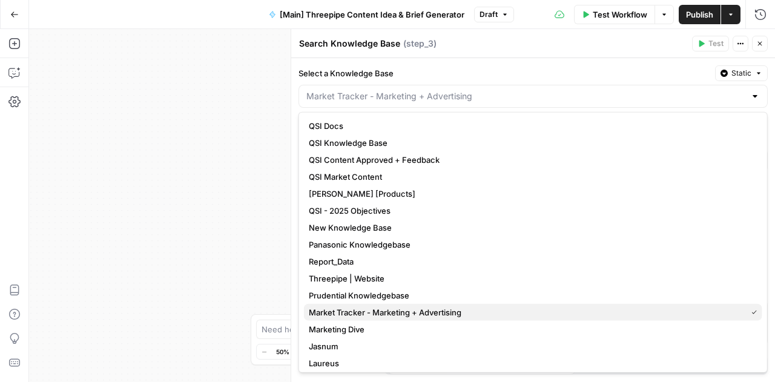
click at [464, 312] on span "Market Tracker - Marketing + Advertising" at bounding box center [525, 312] width 433 height 12
type input "Market Tracker - Marketing + Advertising"
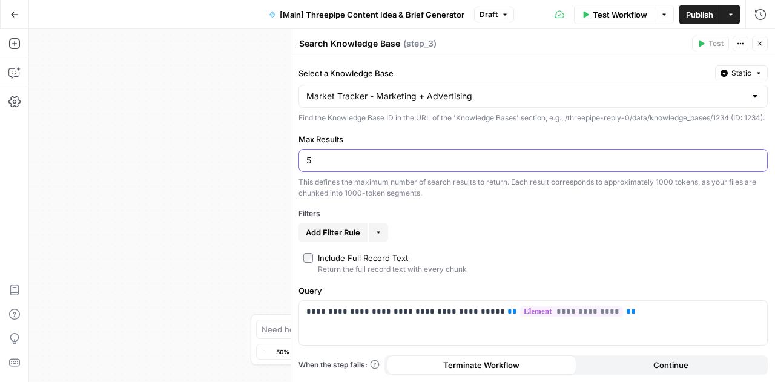
click at [424, 166] on input "5" at bounding box center [532, 160] width 453 height 12
type input "1"
drag, startPoint x: 364, startPoint y: 171, endPoint x: 281, endPoint y: 160, distance: 83.6
click at [281, 160] on body "Threepipe Reply New Home Browse Your Data Usage Settings Recent Grids Threepipe…" at bounding box center [387, 191] width 775 height 382
click at [308, 166] on input "200" at bounding box center [532, 160] width 453 height 12
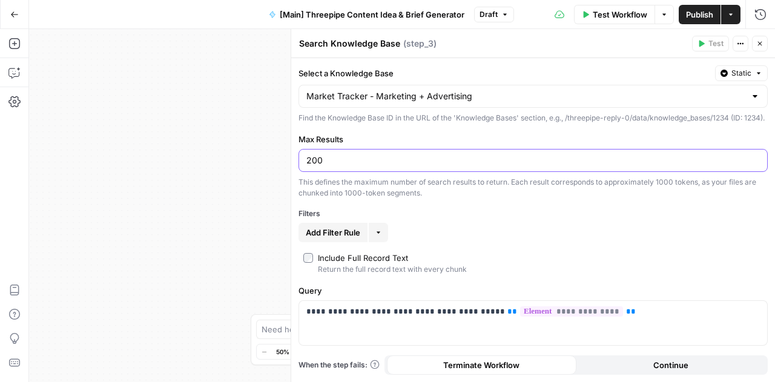
click at [308, 166] on input "200" at bounding box center [532, 160] width 453 height 12
click at [372, 198] on div "This defines the maximum number of search results to return. Each result corres…" at bounding box center [532, 188] width 469 height 22
click at [413, 161] on div "150" at bounding box center [532, 160] width 469 height 23
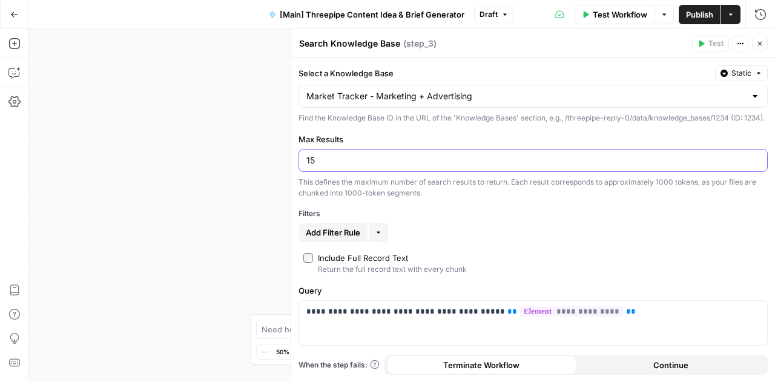
type input "1"
click at [533, 166] on input "100" at bounding box center [532, 160] width 453 height 12
type input "100"
click at [614, 219] on div "Filters" at bounding box center [532, 213] width 469 height 11
click at [173, 250] on div "Workflow Set Inputs Inputs Run Code · Python Define Content Pillars Step 1 Loop…" at bounding box center [402, 205] width 746 height 353
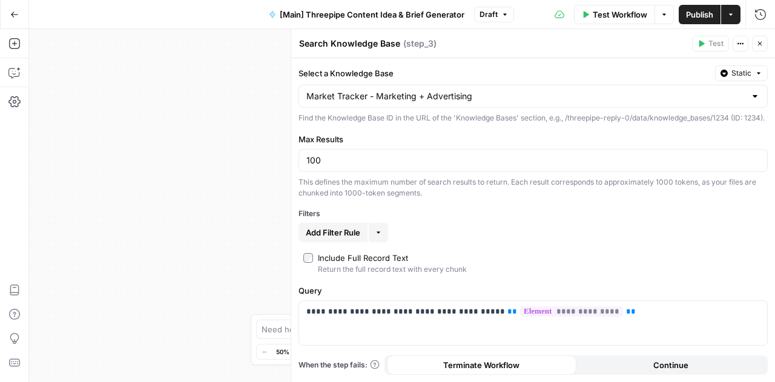
click at [758, 44] on icon "button" at bounding box center [759, 43] width 7 height 7
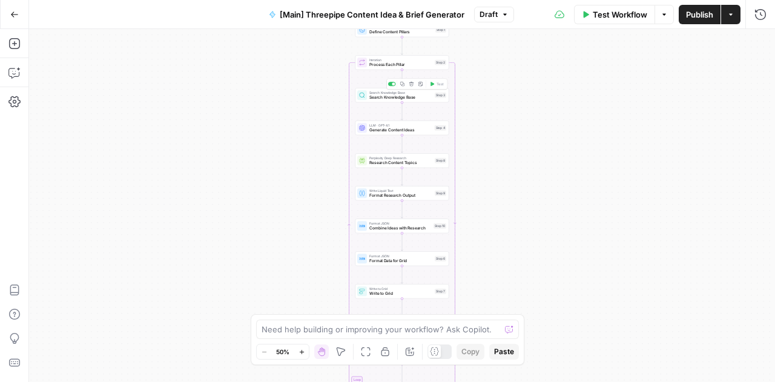
click at [393, 97] on span "Search Knowledge Base" at bounding box center [400, 97] width 63 height 6
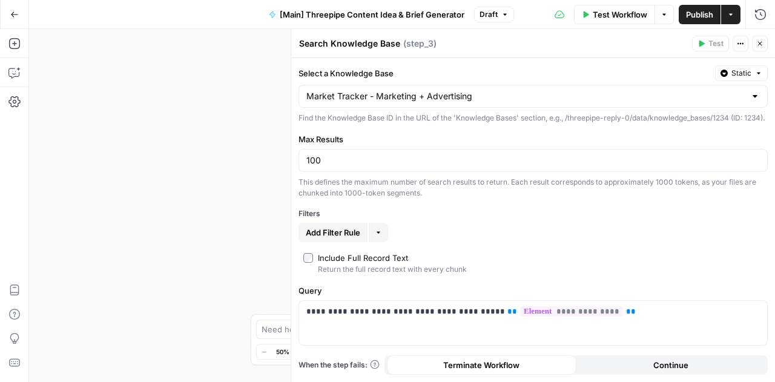
click at [763, 42] on button "Close" at bounding box center [760, 44] width 16 height 16
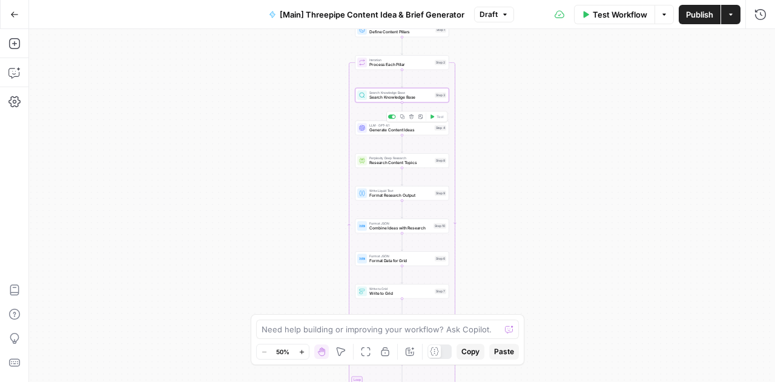
click at [387, 131] on span "Generate Content Ideas" at bounding box center [400, 130] width 63 height 6
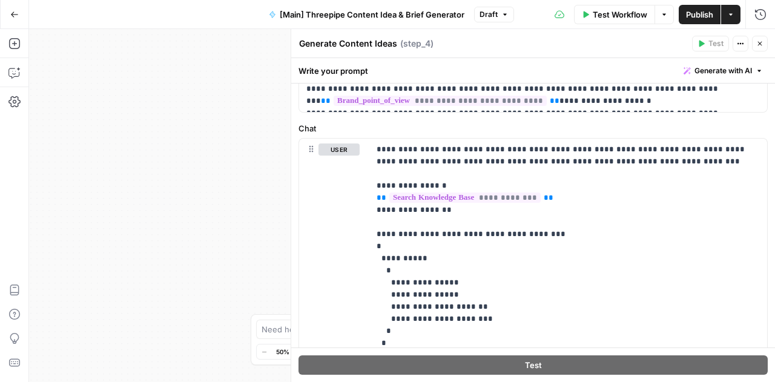
scroll to position [521, 0]
click at [415, 162] on p "**********" at bounding box center [564, 253] width 375 height 218
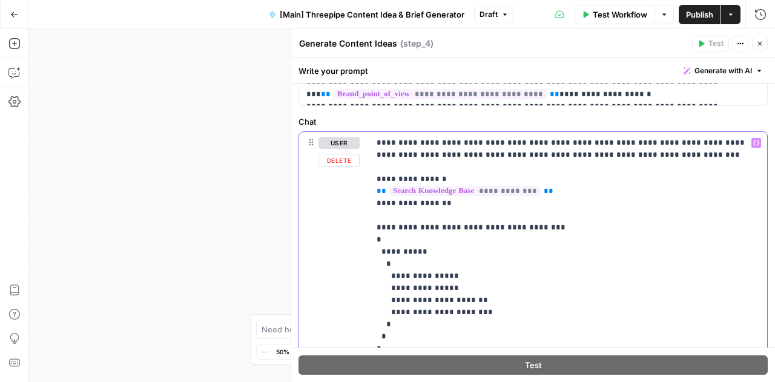
scroll to position [528, 0]
click at [59, 267] on div "Workflow Set Inputs Inputs Run Code · Python Define Content Pillars Step 1 Loop…" at bounding box center [402, 205] width 746 height 353
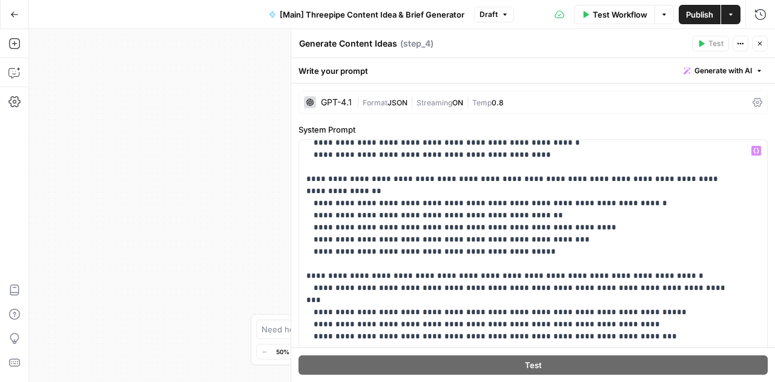
scroll to position [0, 0]
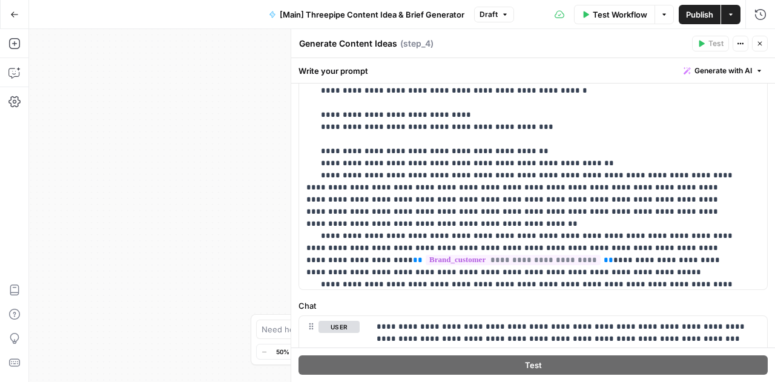
scroll to position [4117, 0]
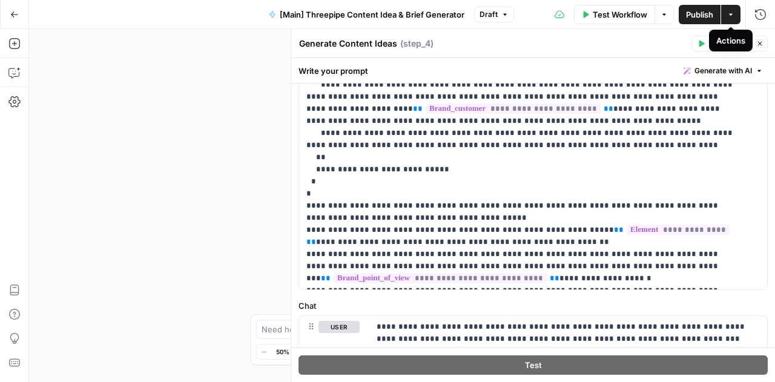
click at [761, 45] on icon "button" at bounding box center [759, 43] width 7 height 7
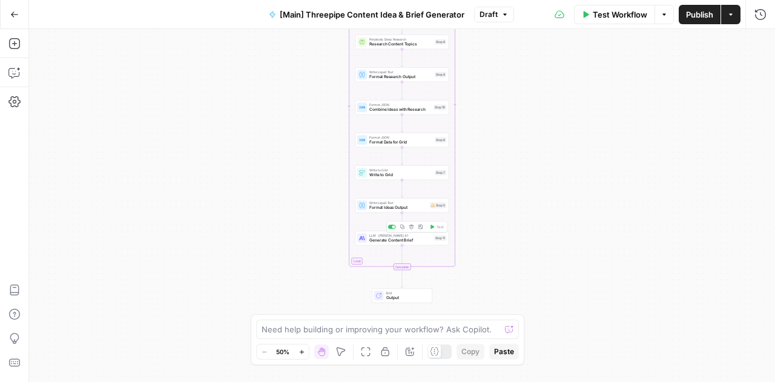
click at [405, 243] on span "Generate Content Brief" at bounding box center [400, 240] width 62 height 6
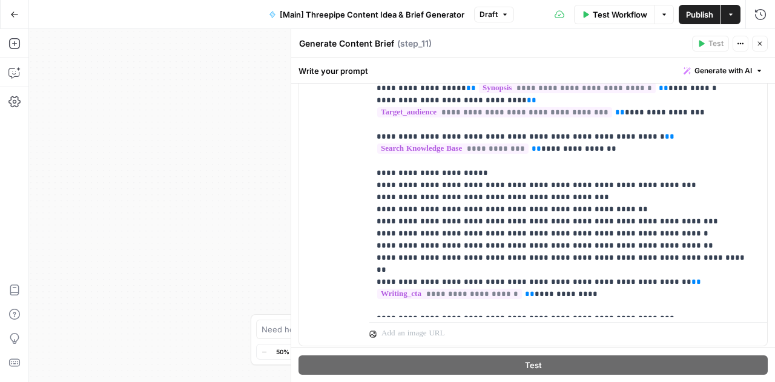
scroll to position [619, 0]
click at [763, 44] on icon "button" at bounding box center [759, 43] width 7 height 7
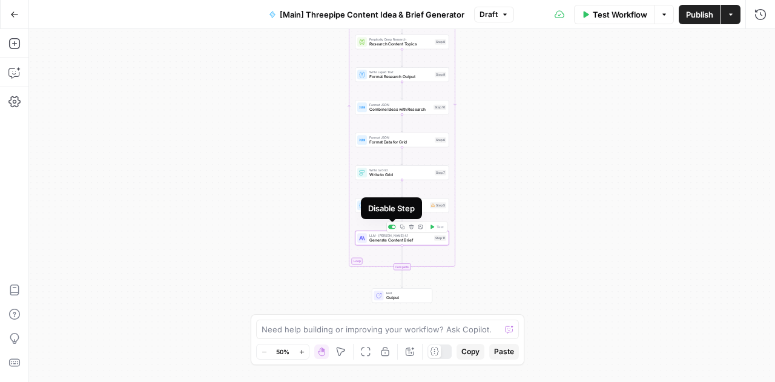
click at [393, 227] on div at bounding box center [393, 226] width 3 height 3
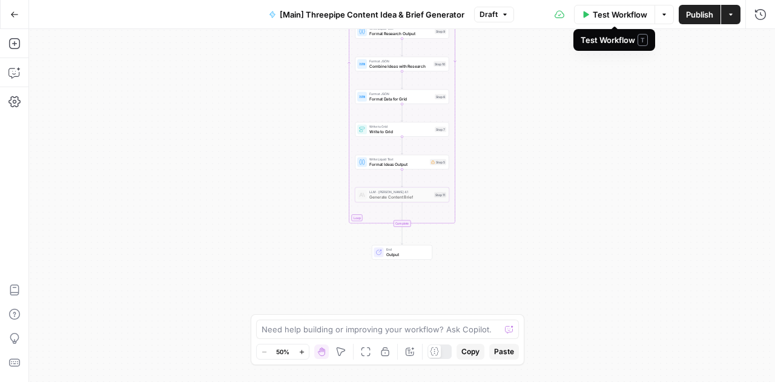
click at [609, 14] on span "Test Workflow" at bounding box center [620, 14] width 54 height 12
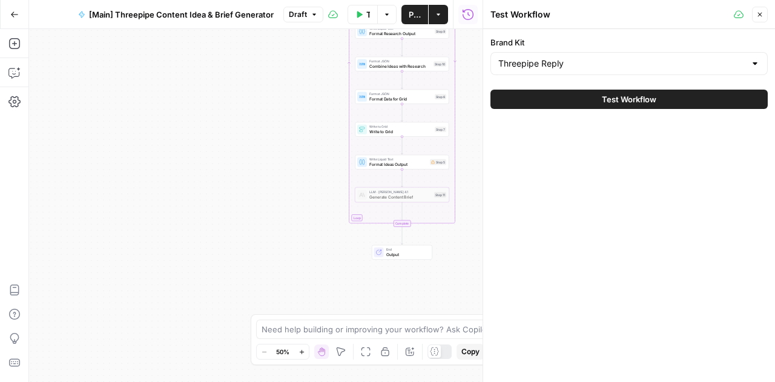
click at [550, 105] on button "Test Workflow" at bounding box center [628, 99] width 277 height 19
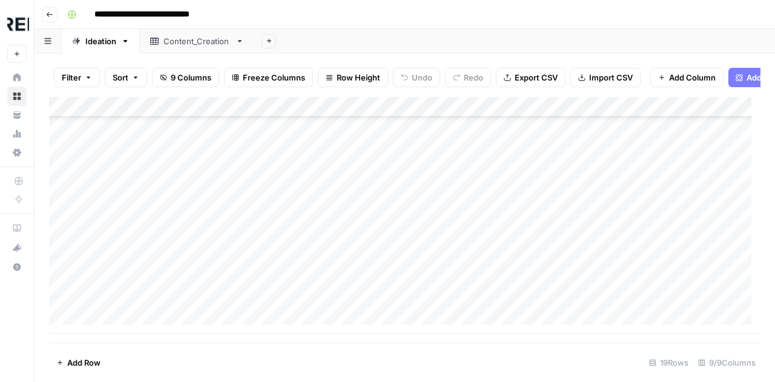
scroll to position [203, 10]
click at [65, 197] on div "Add Column" at bounding box center [404, 215] width 711 height 237
click at [65, 175] on div "Add Column" at bounding box center [404, 215] width 711 height 237
click at [64, 155] on div "Add Column" at bounding box center [404, 215] width 711 height 237
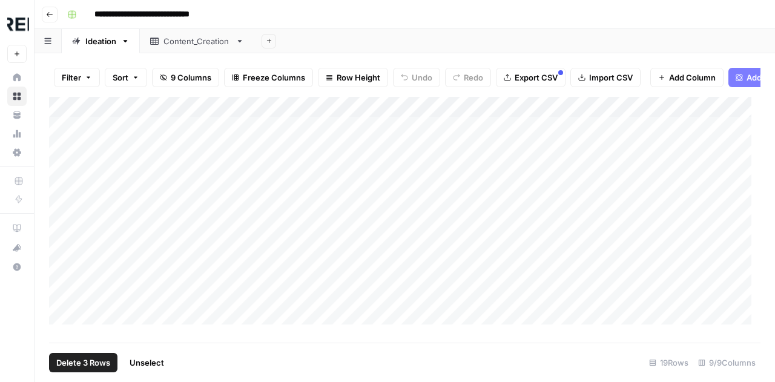
click at [63, 142] on div "Add Column" at bounding box center [404, 215] width 711 height 237
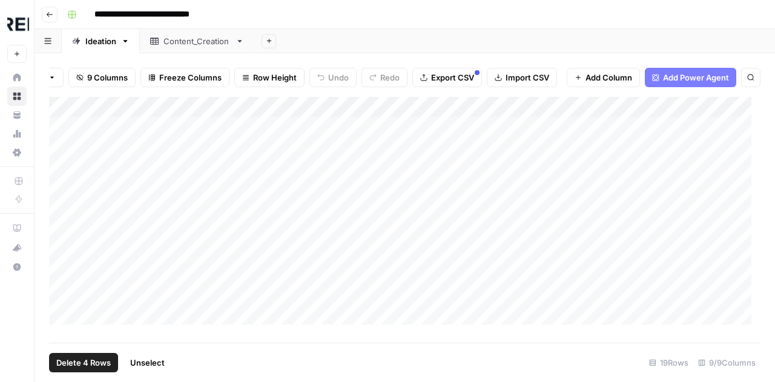
click at [79, 363] on span "Delete 4 Rows" at bounding box center [83, 363] width 54 height 12
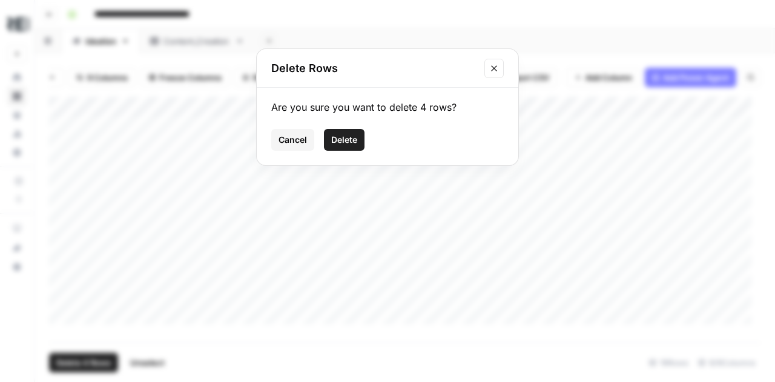
click at [351, 141] on span "Delete" at bounding box center [344, 140] width 26 height 12
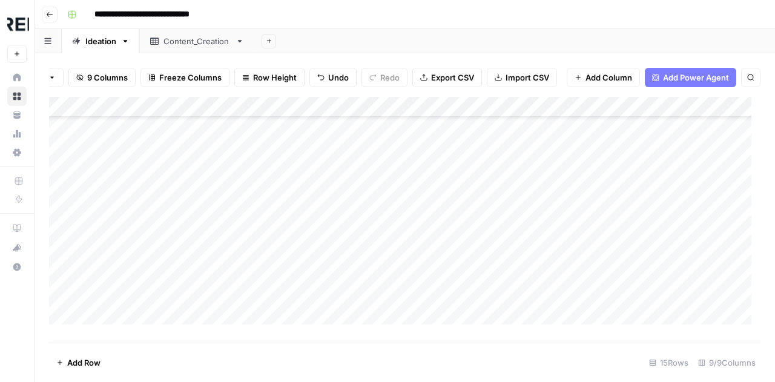
scroll to position [62, 0]
click at [556, 279] on div "Add Column" at bounding box center [404, 215] width 711 height 237
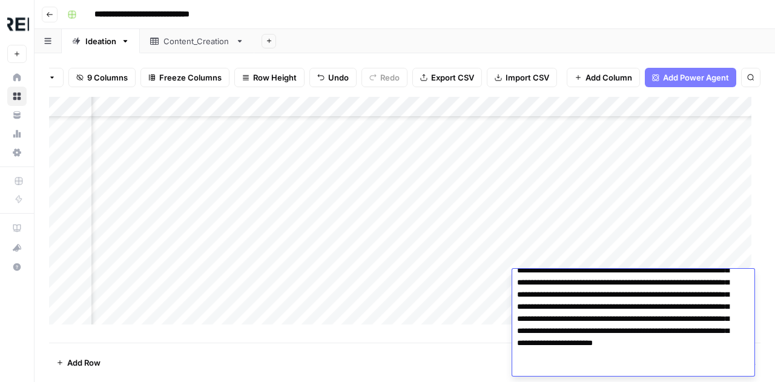
scroll to position [62, 365]
click at [396, 279] on div "Add Column" at bounding box center [404, 215] width 711 height 237
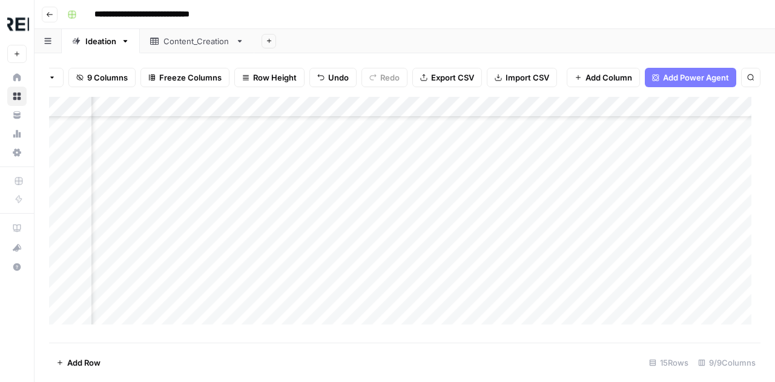
click at [396, 279] on div "Add Column" at bounding box center [404, 215] width 711 height 237
click at [709, 260] on div "Add Column" at bounding box center [404, 215] width 711 height 237
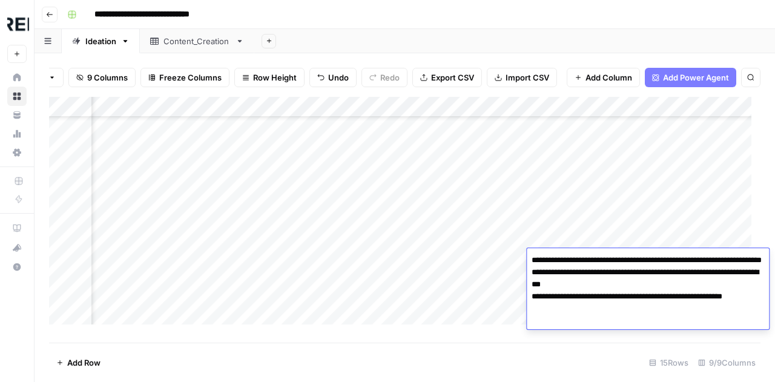
click at [373, 244] on div "Add Column" at bounding box center [404, 215] width 711 height 237
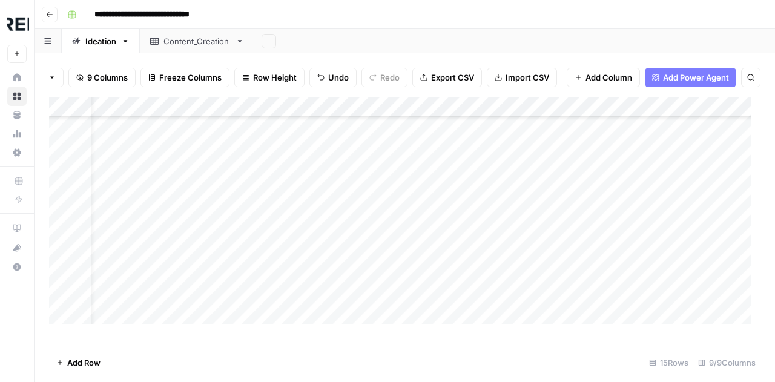
scroll to position [62, 217]
click at [510, 217] on div "Add Column" at bounding box center [404, 215] width 711 height 237
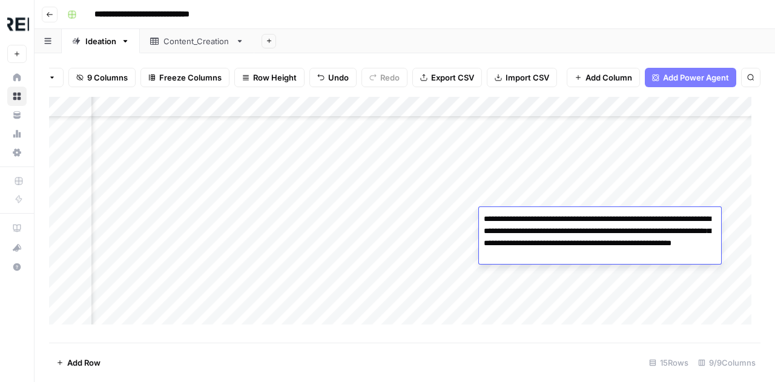
click at [423, 229] on div "Add Column" at bounding box center [404, 215] width 711 height 237
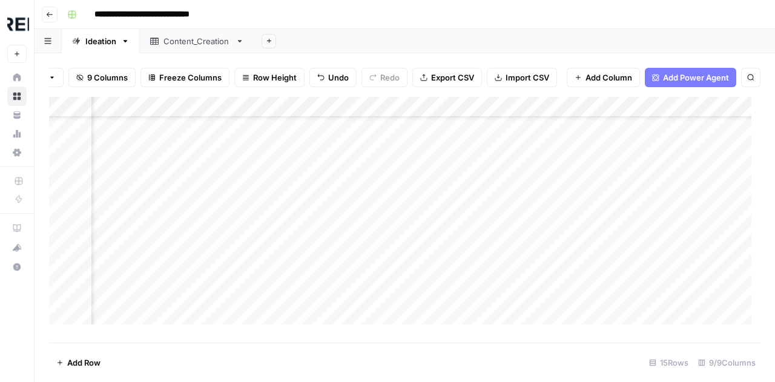
scroll to position [53, 641]
click at [429, 225] on div "Add Column" at bounding box center [404, 215] width 711 height 237
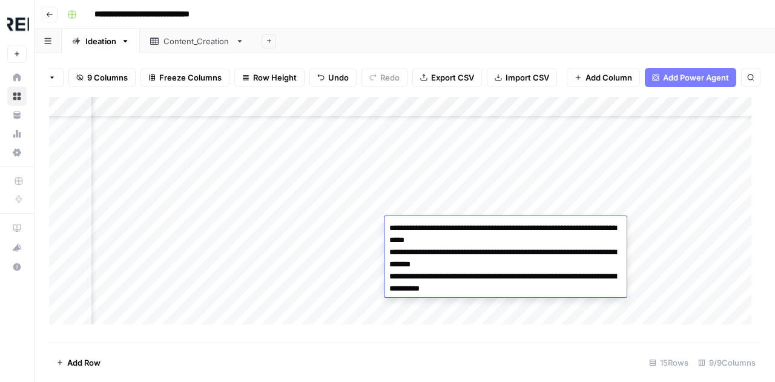
click at [495, 197] on div "Add Column" at bounding box center [404, 215] width 711 height 237
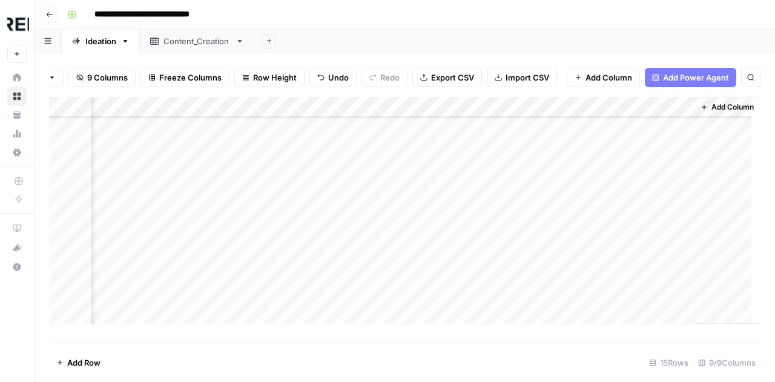
scroll to position [53, 1004]
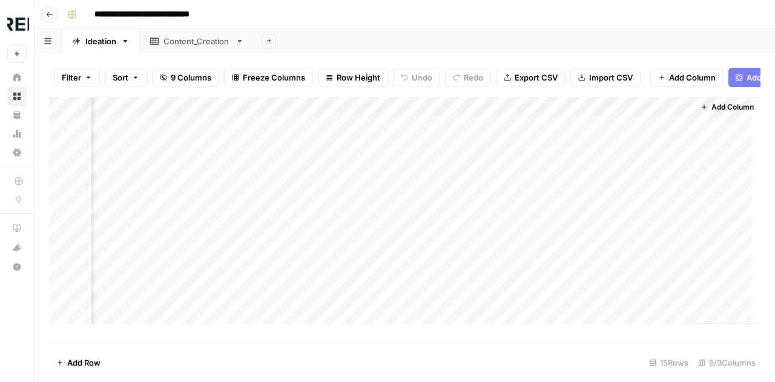
scroll to position [0, 1004]
click at [476, 136] on div "Add Column" at bounding box center [404, 215] width 711 height 237
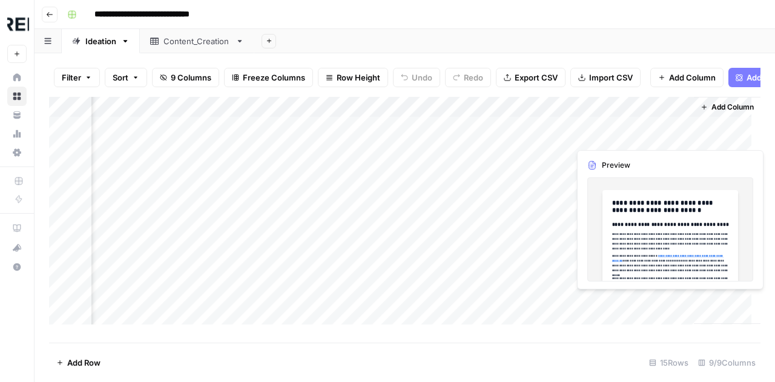
click at [637, 142] on div "Add Column" at bounding box center [404, 215] width 711 height 237
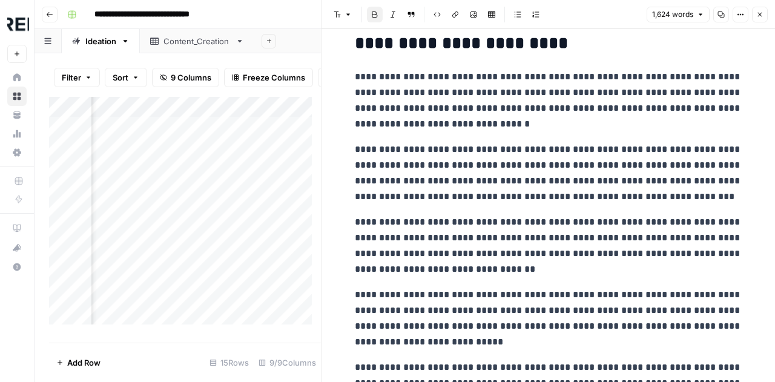
scroll to position [2588, 0]
click at [517, 226] on p "**********" at bounding box center [548, 246] width 387 height 63
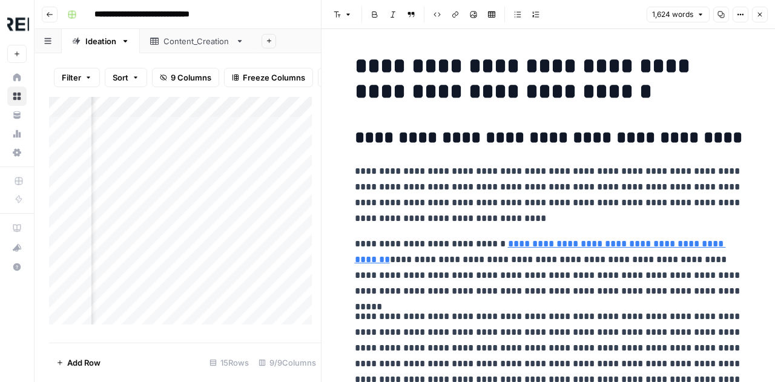
scroll to position [1, 0]
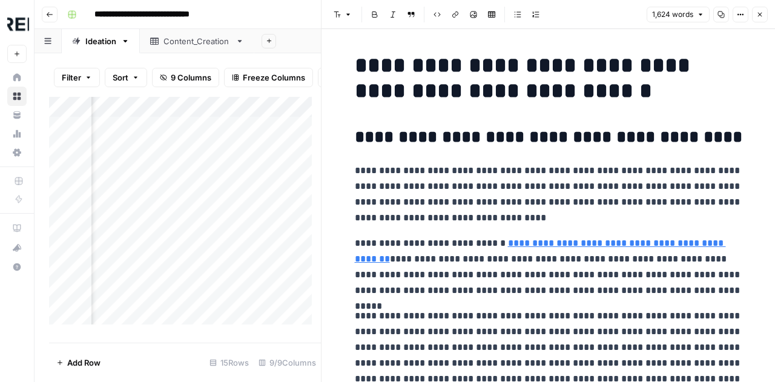
click at [761, 16] on icon "button" at bounding box center [759, 14] width 7 height 7
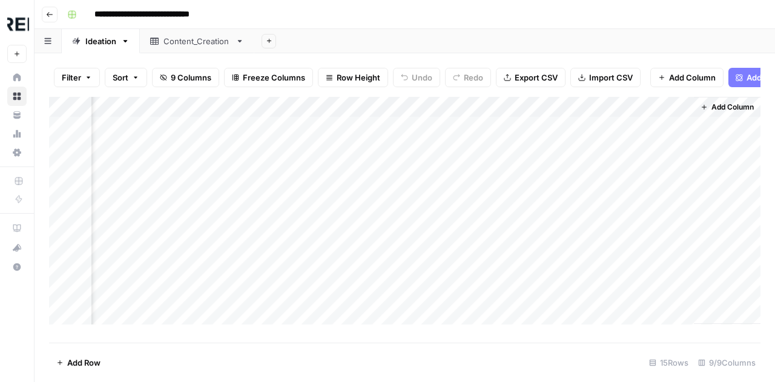
scroll to position [0, 989]
click at [579, 116] on div "Add Column" at bounding box center [404, 215] width 711 height 237
click at [599, 142] on span "All Rows" at bounding box center [622, 144] width 76 height 12
click at [398, 251] on div "Add Column" at bounding box center [404, 215] width 711 height 237
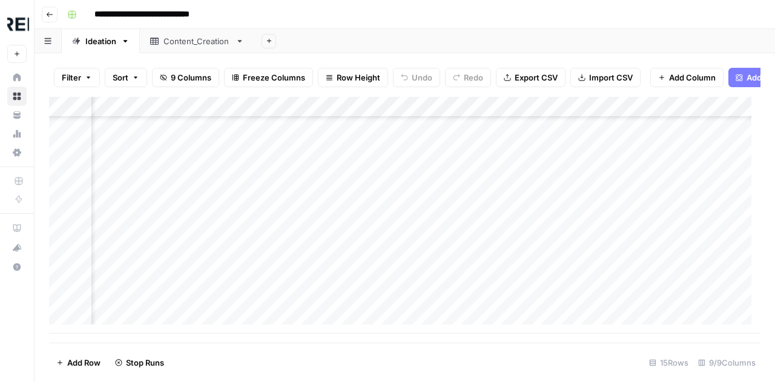
click at [398, 251] on div "Add Column" at bounding box center [404, 215] width 711 height 237
click at [535, 219] on div "Add Column" at bounding box center [404, 215] width 711 height 237
click at [616, 246] on div "Add Column" at bounding box center [404, 215] width 711 height 237
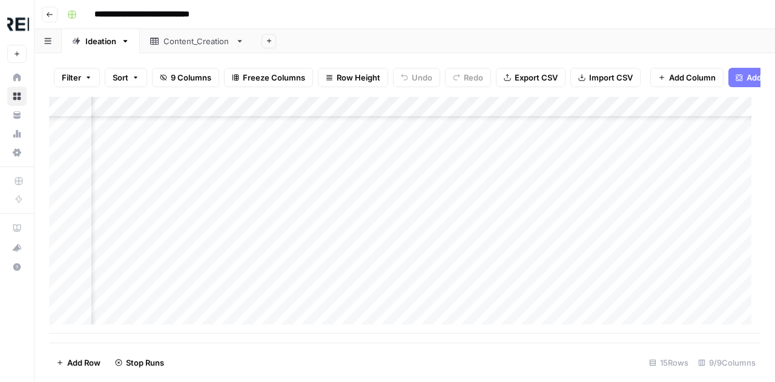
click at [631, 192] on div "Add Column" at bounding box center [404, 215] width 711 height 237
click at [134, 318] on div "Add Column" at bounding box center [404, 215] width 711 height 237
type textarea "*"
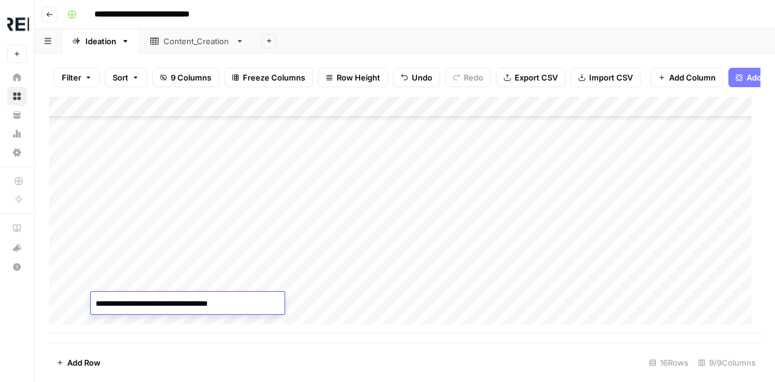
type textarea "**********"
click at [146, 306] on div "Add Column" at bounding box center [404, 215] width 711 height 237
click at [157, 301] on div "Add Column" at bounding box center [404, 215] width 711 height 237
click at [157, 301] on textarea "**********" at bounding box center [188, 303] width 194 height 17
click at [180, 303] on textarea "**********" at bounding box center [188, 303] width 194 height 17
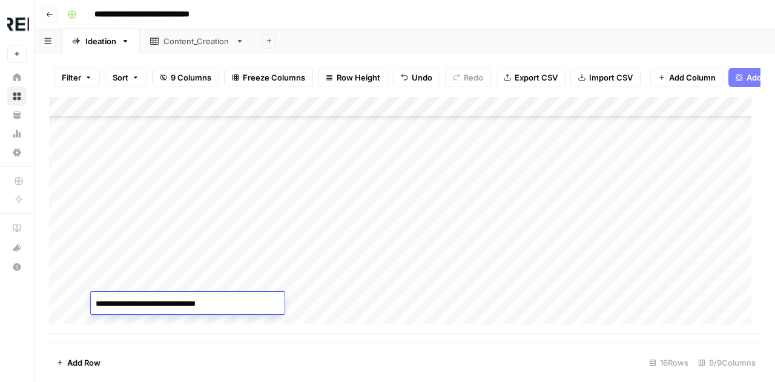
click at [123, 303] on textarea "**********" at bounding box center [188, 303] width 194 height 17
click at [128, 306] on textarea "**********" at bounding box center [188, 303] width 194 height 17
type textarea "**********"
click at [312, 304] on div "Add Column" at bounding box center [404, 215] width 711 height 237
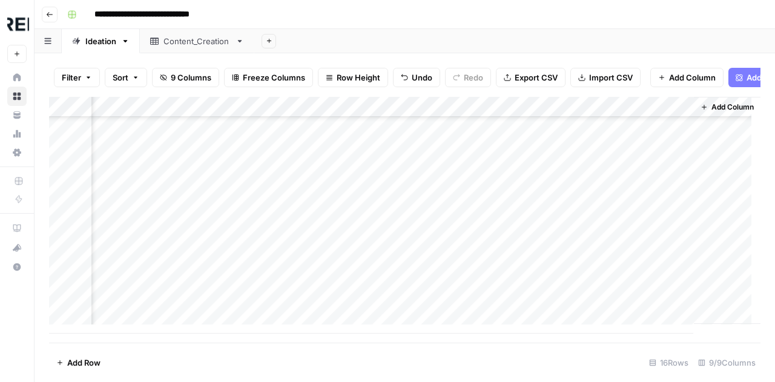
scroll to position [142, 1004]
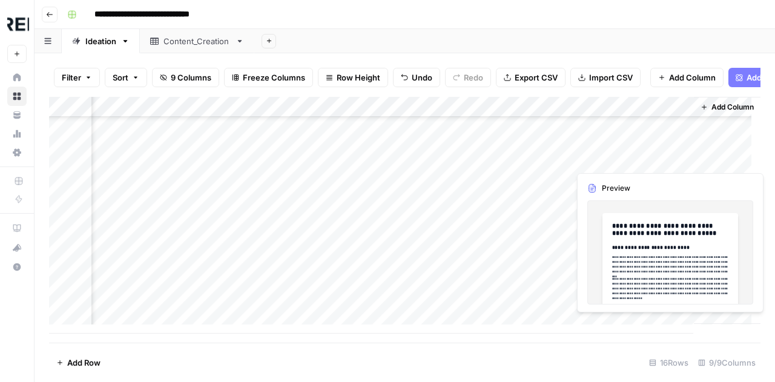
click at [605, 160] on div "Add Column" at bounding box center [404, 215] width 711 height 237
click at [634, 159] on div "Add Column" at bounding box center [404, 215] width 711 height 237
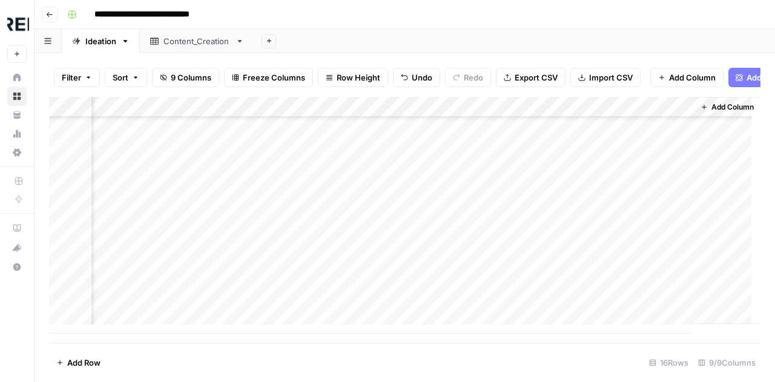
click at [634, 159] on div at bounding box center [628, 159] width 111 height 22
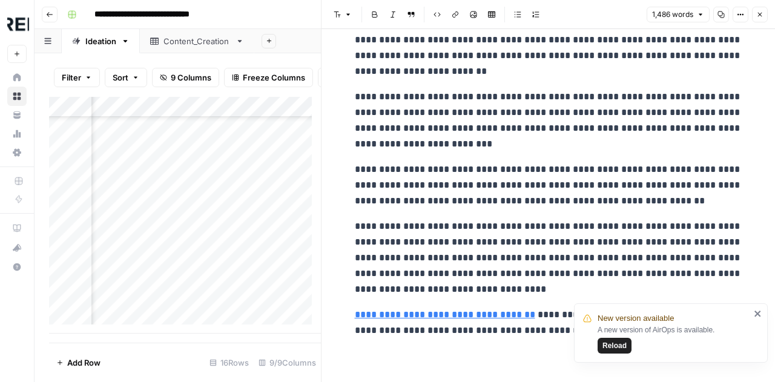
scroll to position [2973, 0]
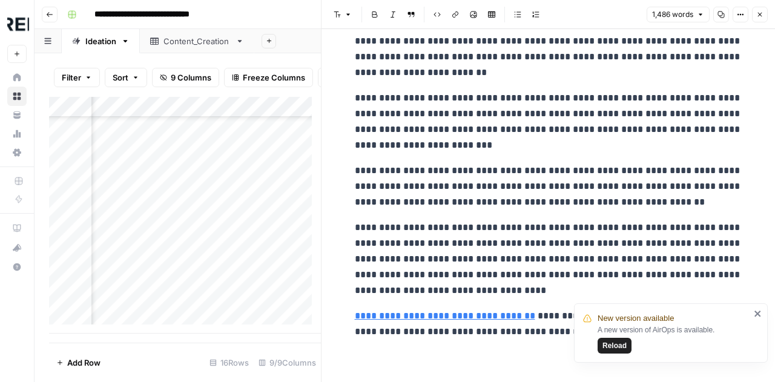
click at [758, 18] on icon "button" at bounding box center [759, 14] width 7 height 7
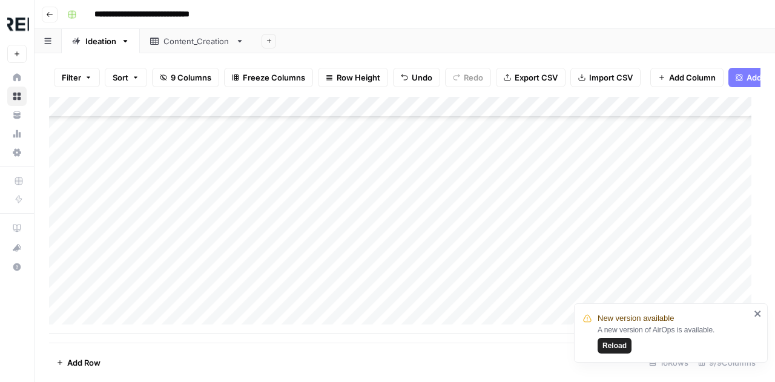
scroll to position [141, 0]
click at [757, 311] on icon "close" at bounding box center [758, 314] width 8 height 10
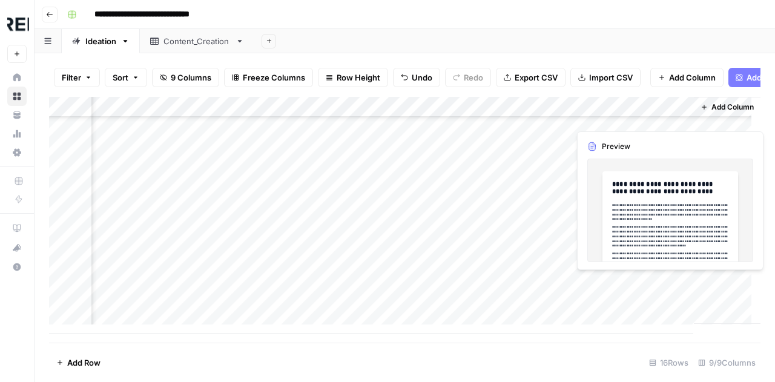
click at [617, 280] on div "Add Column" at bounding box center [404, 215] width 711 height 237
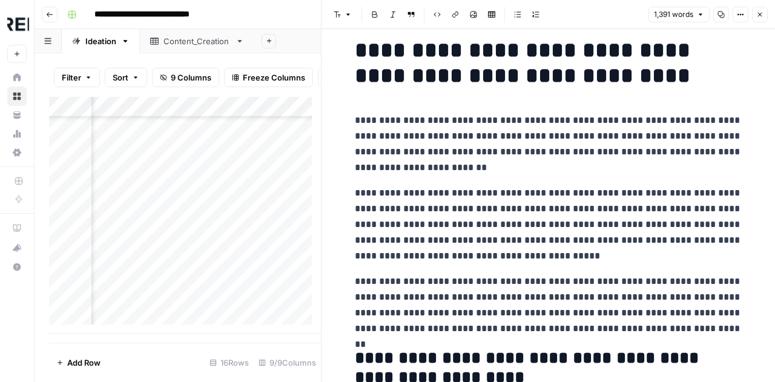
scroll to position [16, 0]
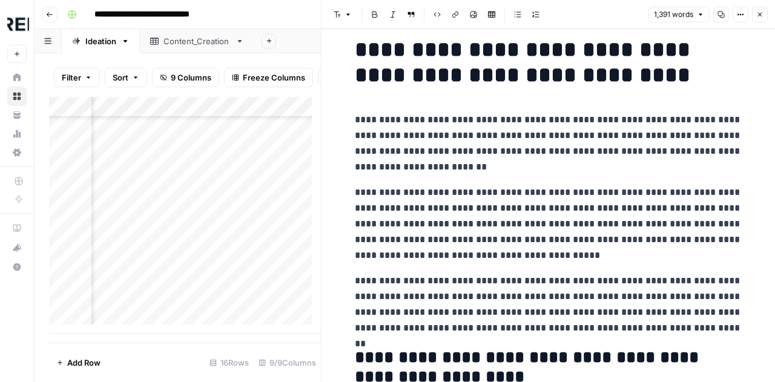
click at [760, 18] on icon "button" at bounding box center [759, 14] width 7 height 7
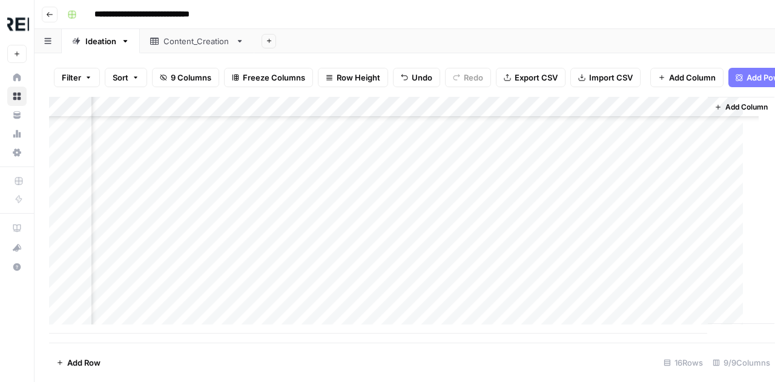
scroll to position [142, 989]
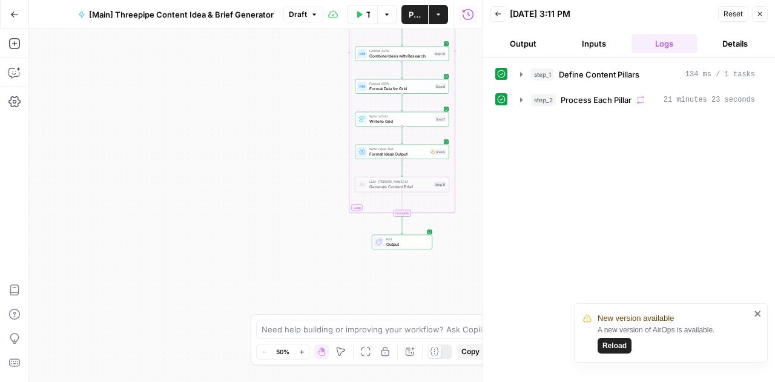
click at [12, 12] on icon "button" at bounding box center [14, 14] width 8 height 8
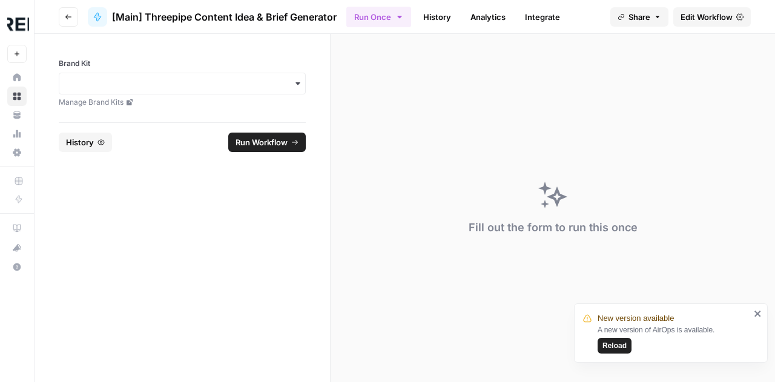
click at [65, 19] on icon "button" at bounding box center [68, 16] width 7 height 7
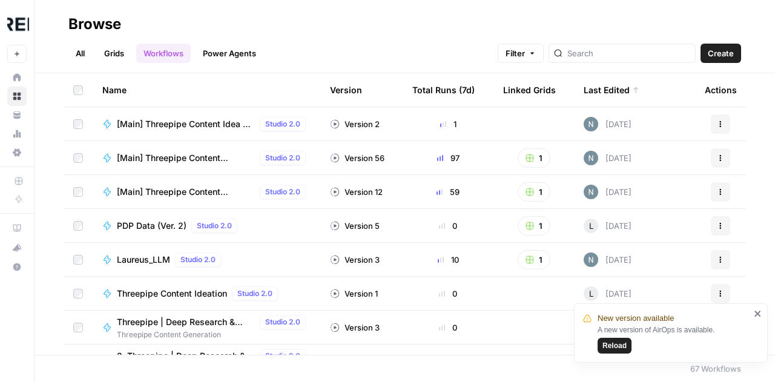
click at [205, 124] on span "[Main] Threepipe Content Idea & Brief Generator" at bounding box center [186, 124] width 138 height 12
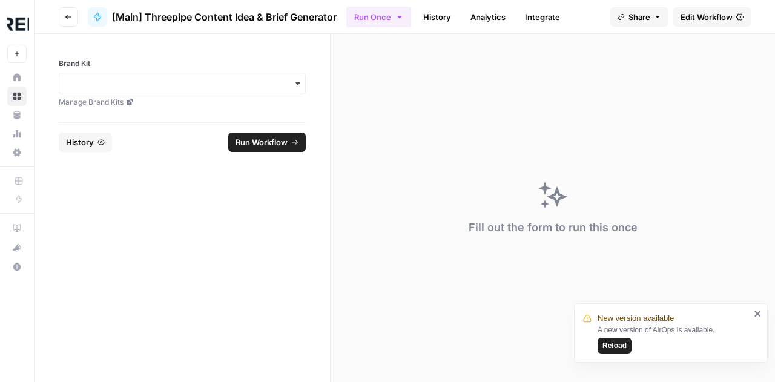
click at [696, 14] on span "Edit Workflow" at bounding box center [706, 17] width 52 height 12
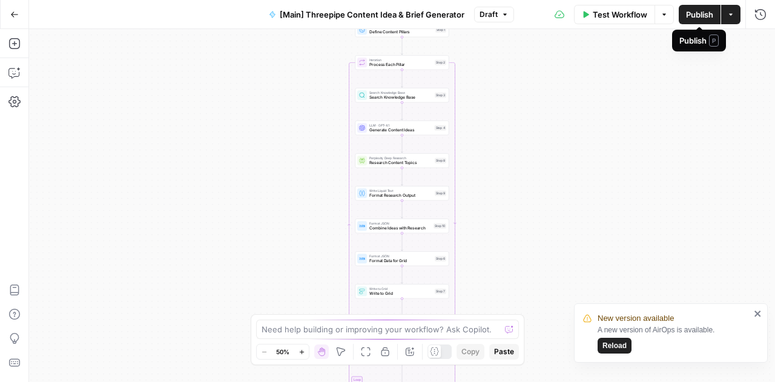
click at [694, 17] on span "Publish" at bounding box center [699, 14] width 27 height 12
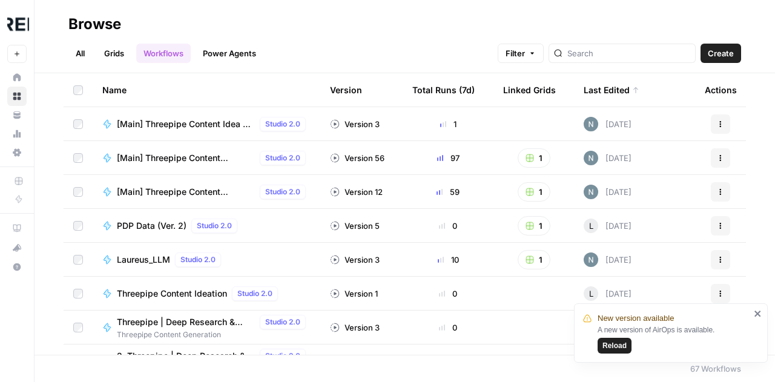
click at [203, 158] on span "[Main] Threepipe Content Producer" at bounding box center [186, 158] width 138 height 12
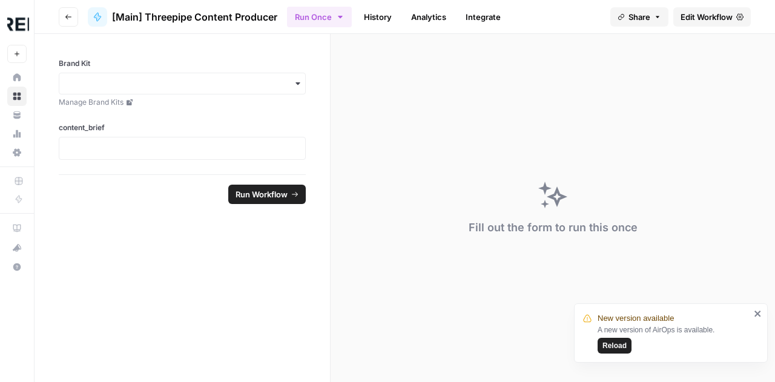
click at [64, 20] on button "Go back" at bounding box center [68, 16] width 19 height 19
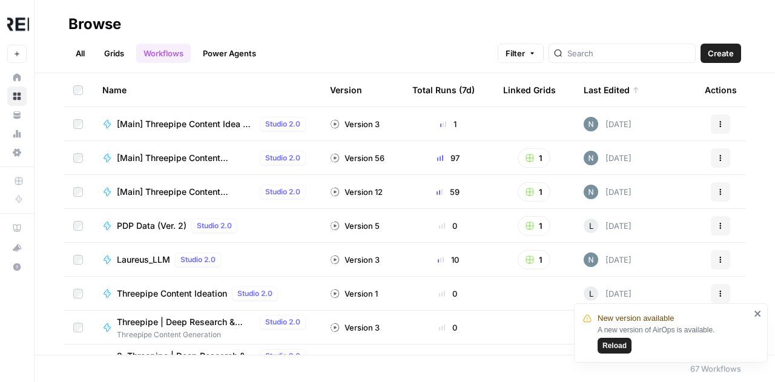
click at [153, 194] on span "[Main] Threepipe Content Structure" at bounding box center [186, 192] width 138 height 12
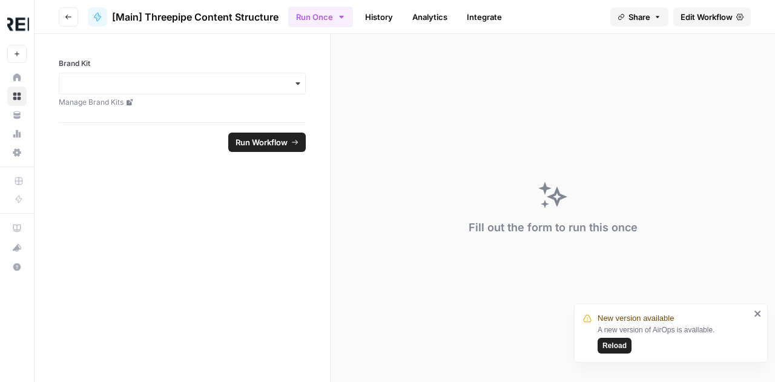
click at [703, 18] on span "Edit Workflow" at bounding box center [706, 17] width 52 height 12
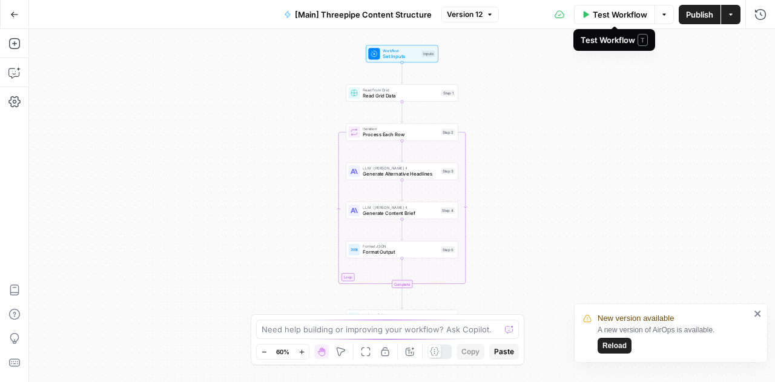
click at [619, 11] on span "Test Workflow" at bounding box center [620, 14] width 54 height 12
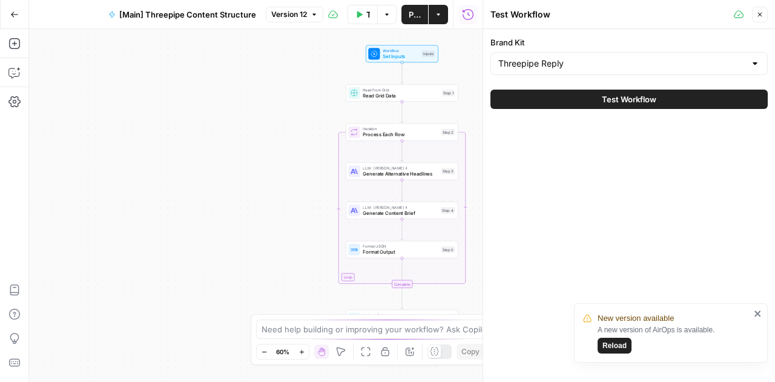
click at [649, 94] on span "Test Workflow" at bounding box center [629, 99] width 54 height 12
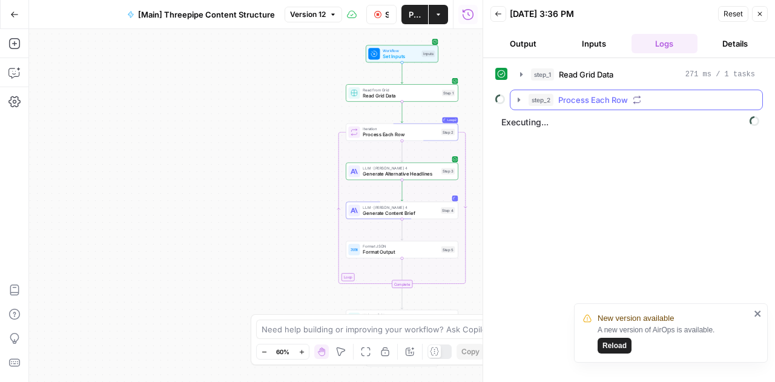
click at [520, 99] on icon "button" at bounding box center [519, 100] width 10 height 10
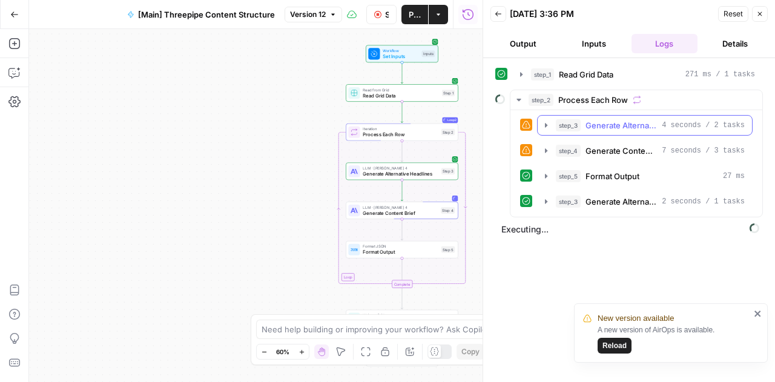
click at [549, 122] on icon "button" at bounding box center [546, 125] width 10 height 10
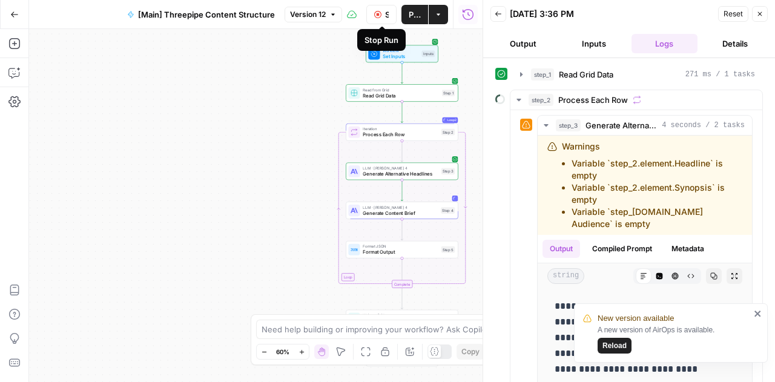
click at [380, 15] on icon "button" at bounding box center [377, 14] width 7 height 7
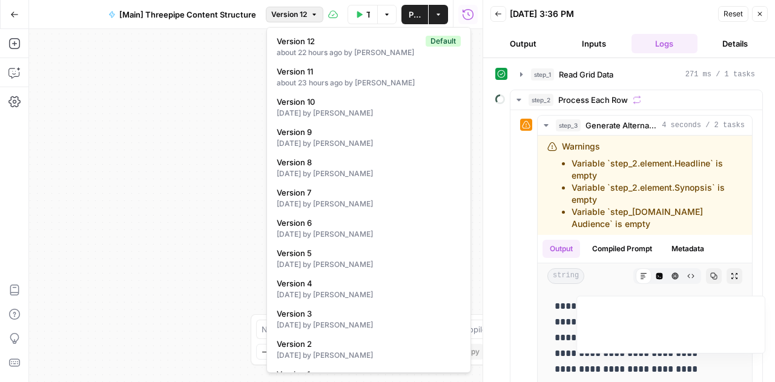
click at [302, 14] on span "Version 12" at bounding box center [289, 14] width 36 height 11
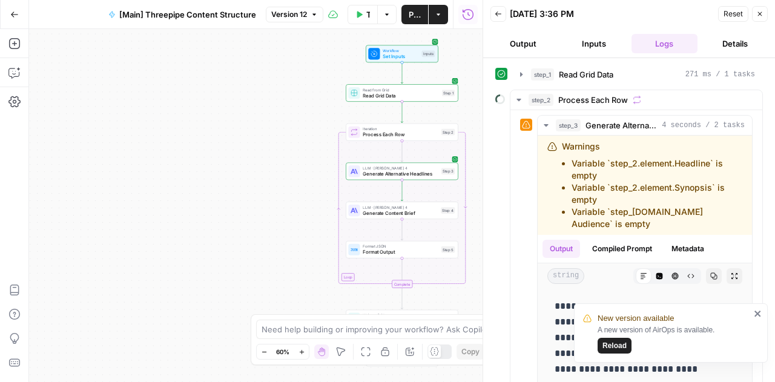
click at [205, 107] on div "Workflow Set Inputs Inputs Read from Grid Read Grid Data Step 1 Loop Iteration …" at bounding box center [255, 205] width 453 height 353
drag, startPoint x: 664, startPoint y: 219, endPoint x: 551, endPoint y: 162, distance: 126.7
click at [551, 162] on div "Warnings Variable `step_2.element.Headline` is empty Variable `step_2.element.S…" at bounding box center [644, 185] width 195 height 90
copy ul "Variable `step_2.element.Headline` is empty Variable `step_2.element.Synopsis` …"
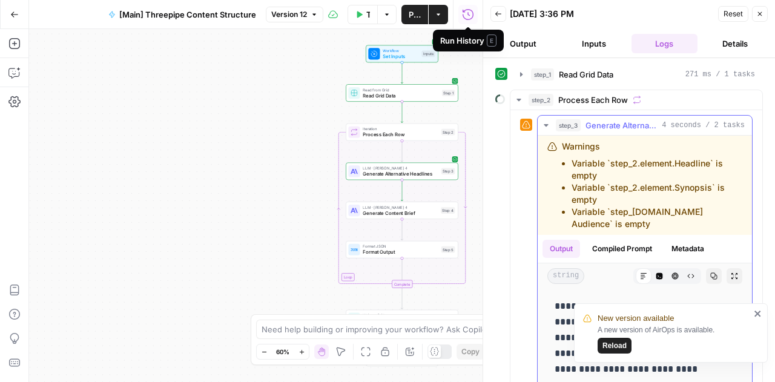
click at [549, 196] on div "Warnings Variable `step_2.element.Headline` is empty Variable `step_2.element.S…" at bounding box center [644, 185] width 195 height 90
click at [545, 125] on icon "button" at bounding box center [546, 125] width 10 height 10
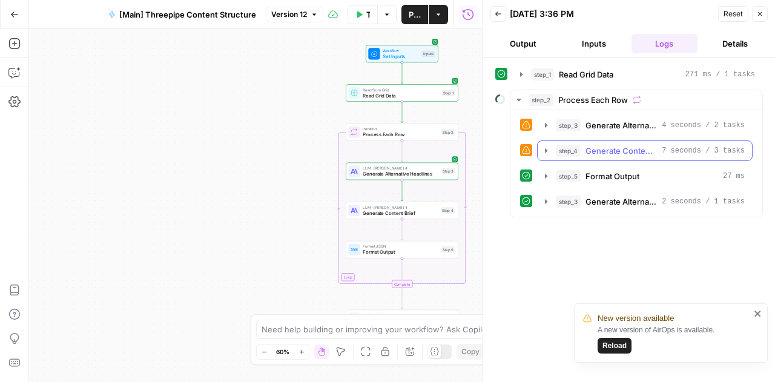
click at [548, 147] on icon "button" at bounding box center [546, 151] width 10 height 10
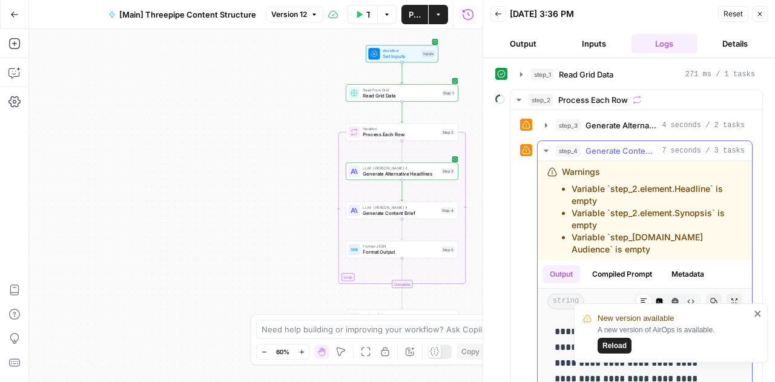
click at [548, 147] on icon "button" at bounding box center [546, 151] width 10 height 10
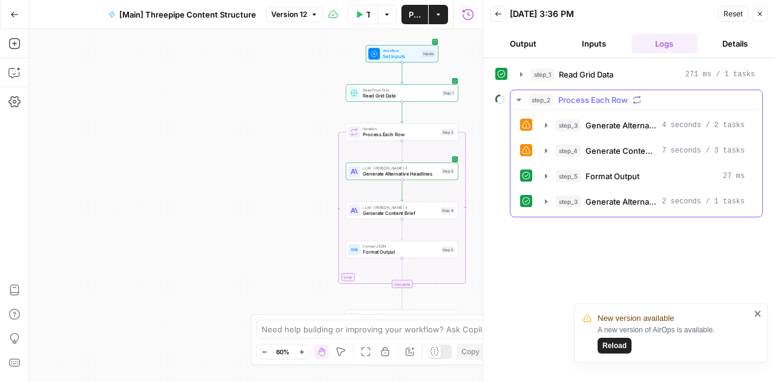
click at [518, 99] on icon "button" at bounding box center [518, 100] width 4 height 2
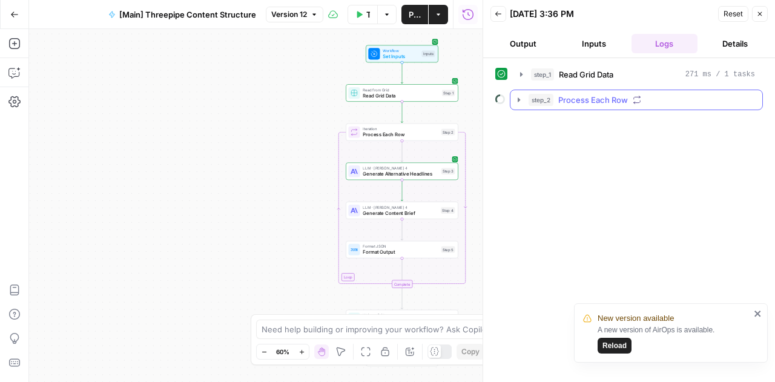
click at [521, 96] on icon "button" at bounding box center [519, 100] width 10 height 10
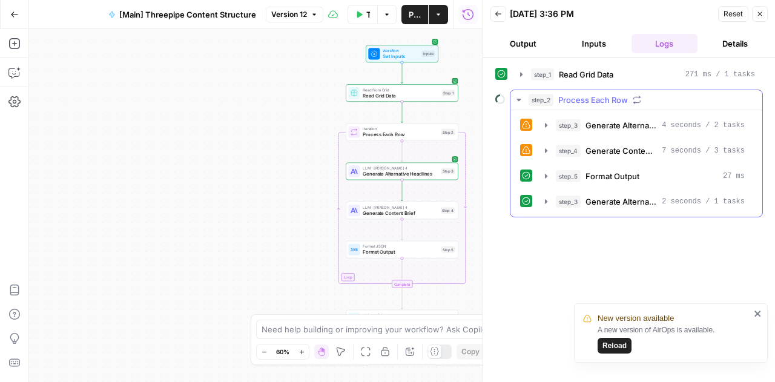
click at [521, 96] on icon "button" at bounding box center [519, 100] width 10 height 10
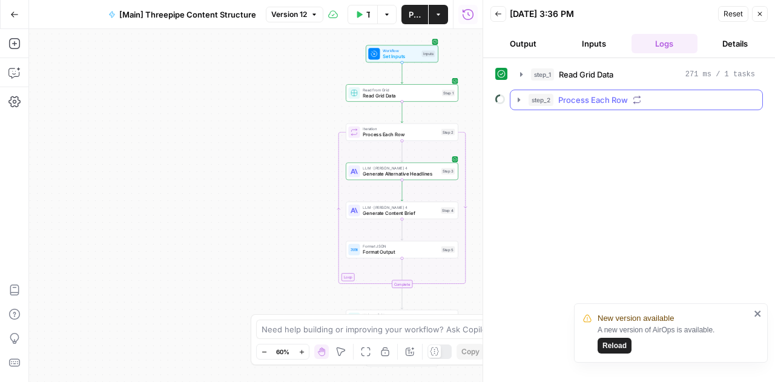
click at [519, 101] on icon "button" at bounding box center [519, 100] width 10 height 10
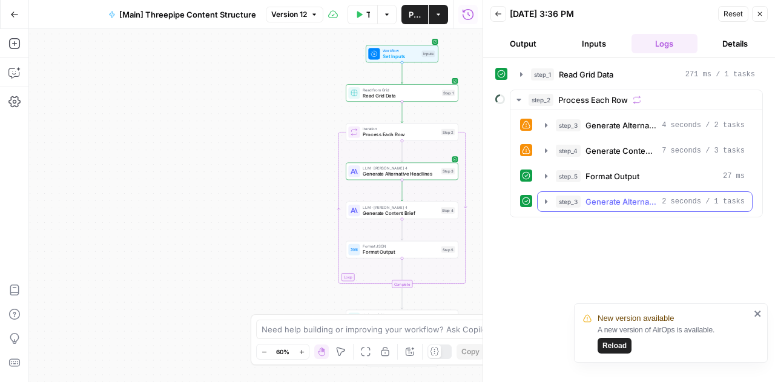
click at [548, 202] on icon "button" at bounding box center [546, 202] width 10 height 10
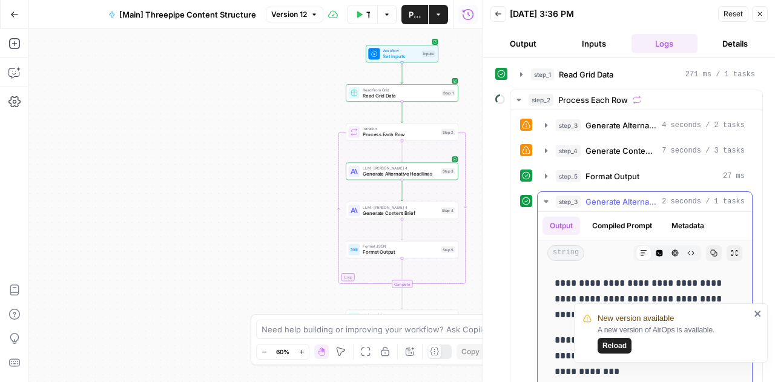
scroll to position [73, 0]
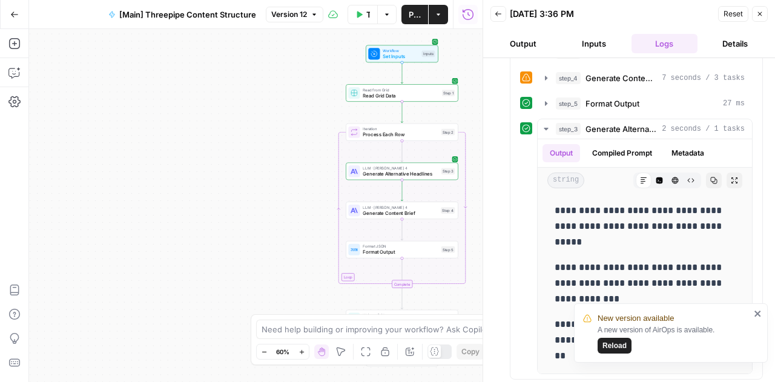
click at [758, 317] on icon "close" at bounding box center [758, 314] width 8 height 10
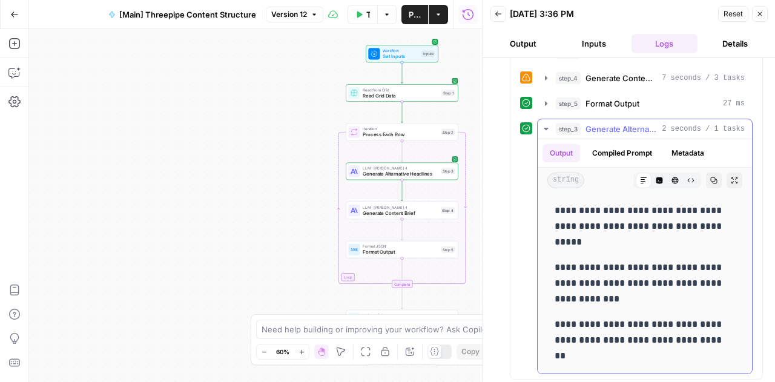
click at [545, 128] on icon "button" at bounding box center [546, 129] width 4 height 2
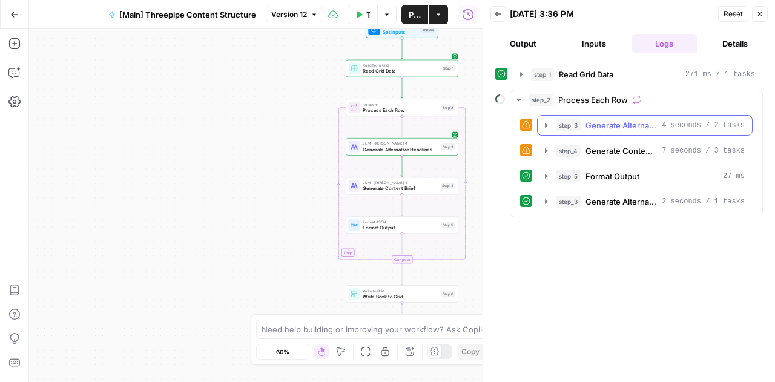
click at [546, 124] on icon "button" at bounding box center [546, 125] width 2 height 4
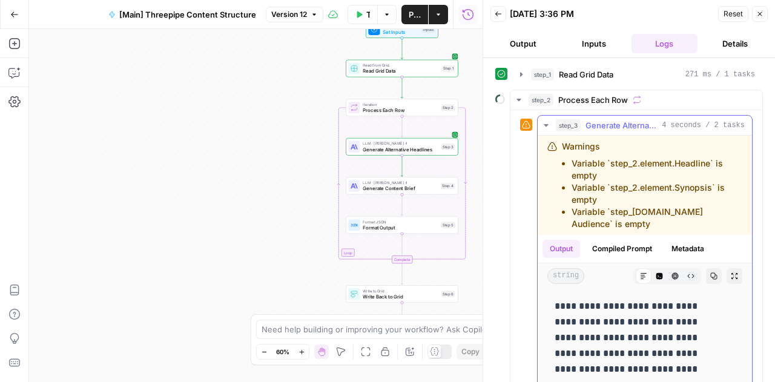
click at [546, 124] on icon "button" at bounding box center [546, 125] width 4 height 2
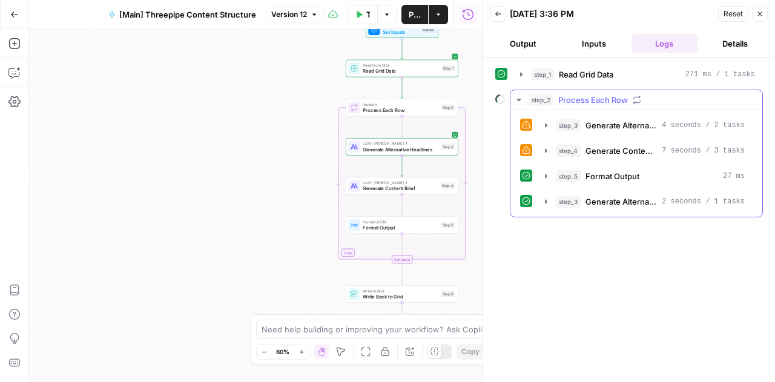
click at [520, 99] on icon "button" at bounding box center [519, 100] width 10 height 10
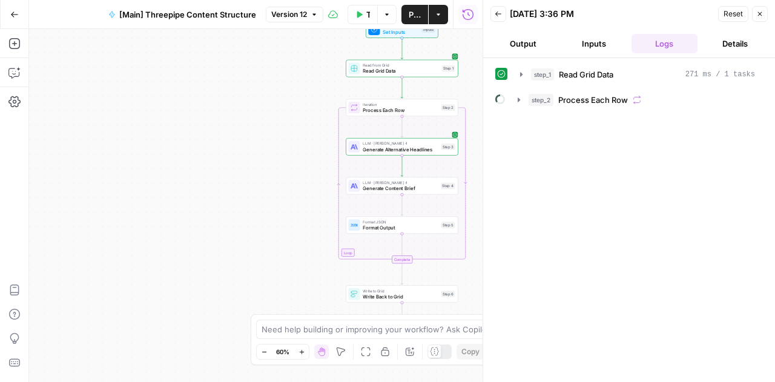
click at [761, 14] on icon "button" at bounding box center [759, 13] width 7 height 7
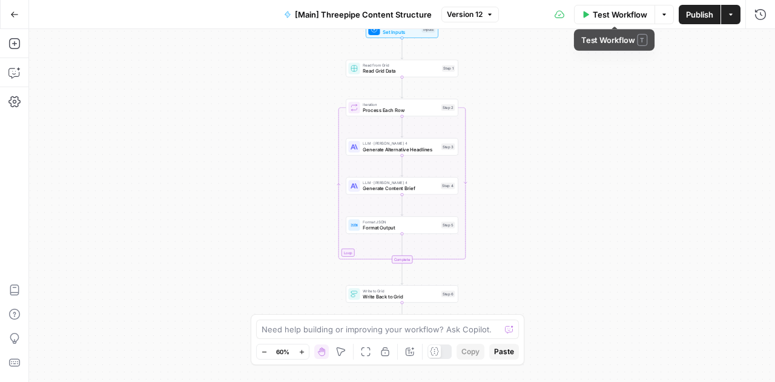
click at [610, 16] on span "Test Workflow" at bounding box center [620, 14] width 54 height 12
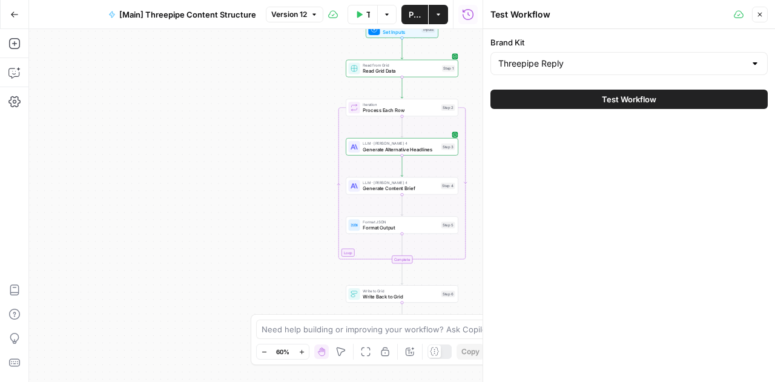
click at [608, 105] on button "Test Workflow" at bounding box center [628, 99] width 277 height 19
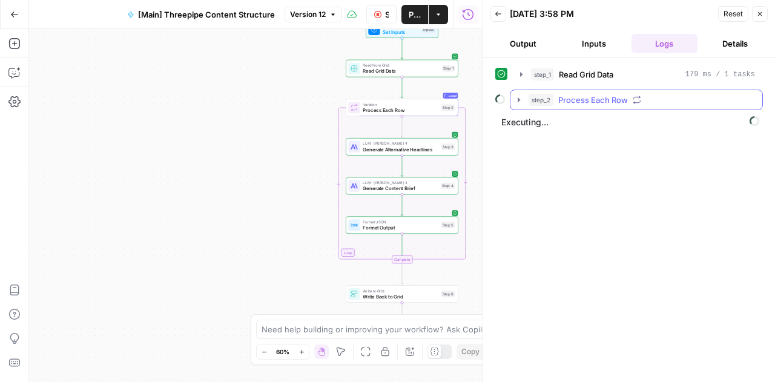
click at [519, 99] on icon "button" at bounding box center [519, 99] width 2 height 4
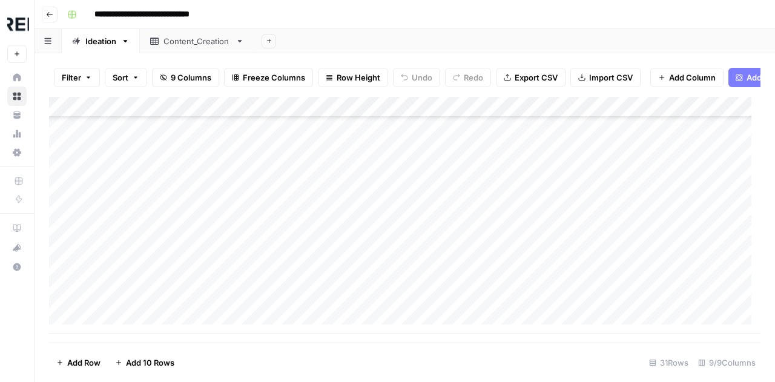
scroll to position [450, 0]
click at [396, 133] on div "Add Column" at bounding box center [404, 215] width 711 height 237
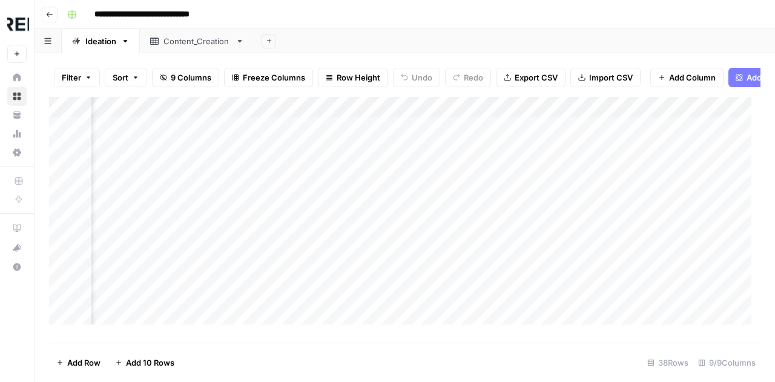
click at [384, 234] on div "Add Column" at bounding box center [404, 215] width 711 height 237
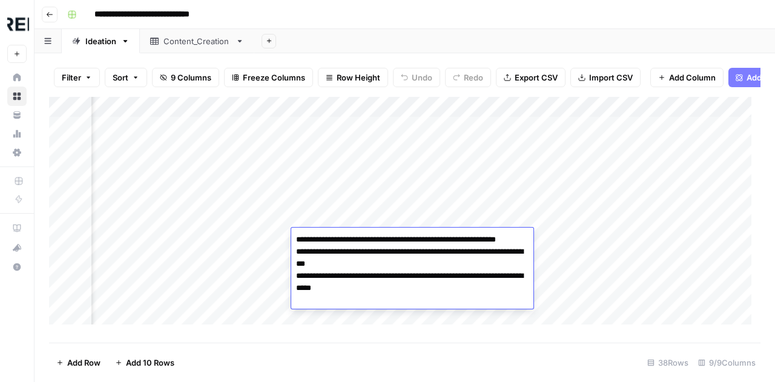
click at [384, 234] on textarea "**********" at bounding box center [412, 269] width 242 height 77
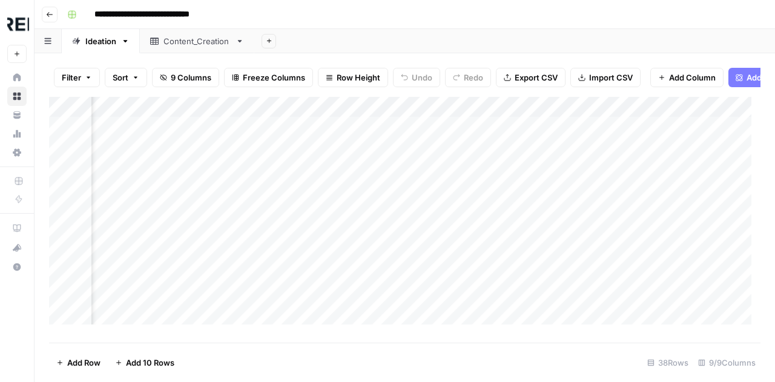
click at [381, 184] on div "Add Column" at bounding box center [404, 215] width 711 height 237
click at [374, 275] on div "Add Column" at bounding box center [404, 215] width 711 height 237
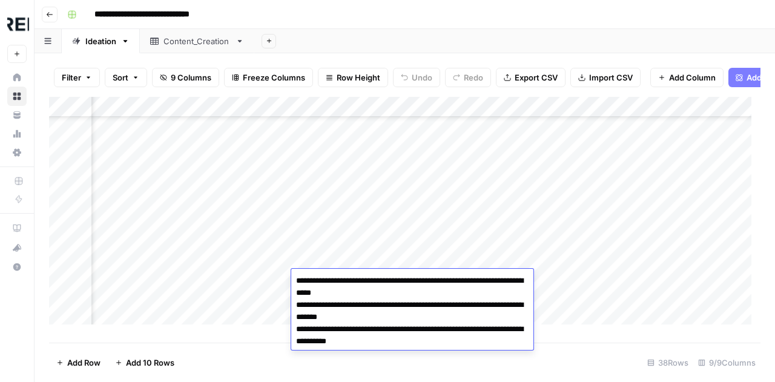
scroll to position [119, 734]
click at [373, 242] on div "Add Column" at bounding box center [404, 215] width 711 height 237
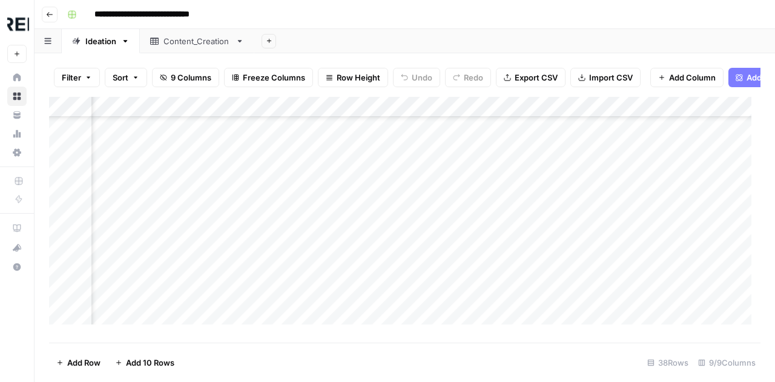
click at [373, 242] on div "Add Column" at bounding box center [404, 215] width 711 height 237
click at [378, 181] on div "Add Column" at bounding box center [404, 215] width 711 height 237
click at [389, 151] on div "Add Column" at bounding box center [404, 215] width 711 height 237
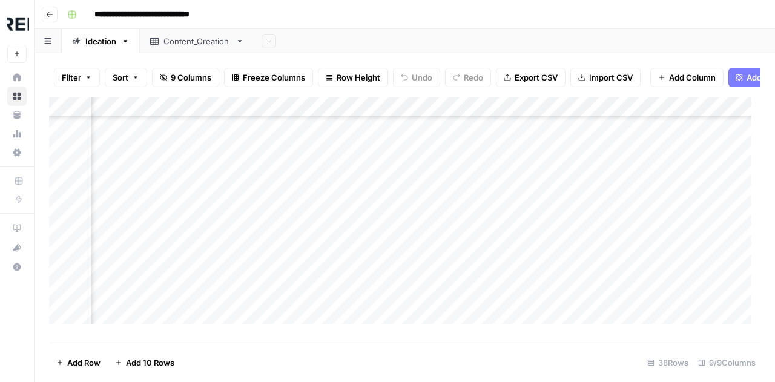
click at [432, 257] on div "Add Column" at bounding box center [404, 215] width 711 height 237
click at [561, 283] on div "Add Column" at bounding box center [404, 215] width 711 height 237
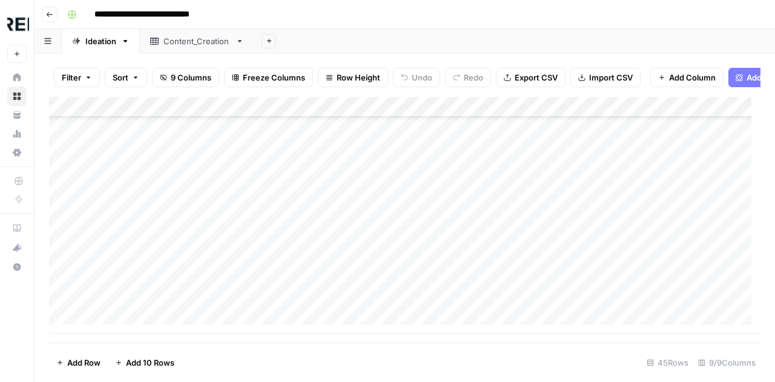
click at [561, 283] on div "Add Column" at bounding box center [404, 215] width 711 height 237
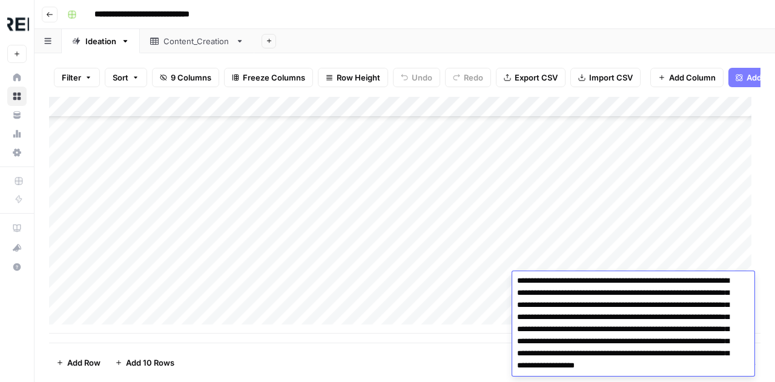
scroll to position [2, 0]
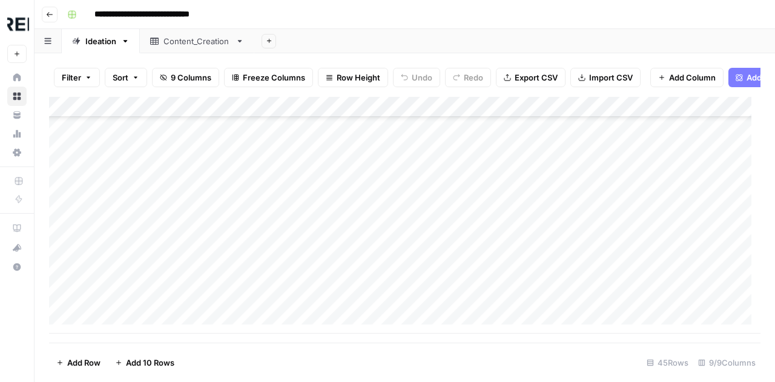
click at [506, 234] on div "Add Column" at bounding box center [404, 215] width 711 height 237
click at [580, 265] on div "Add Column" at bounding box center [404, 215] width 711 height 237
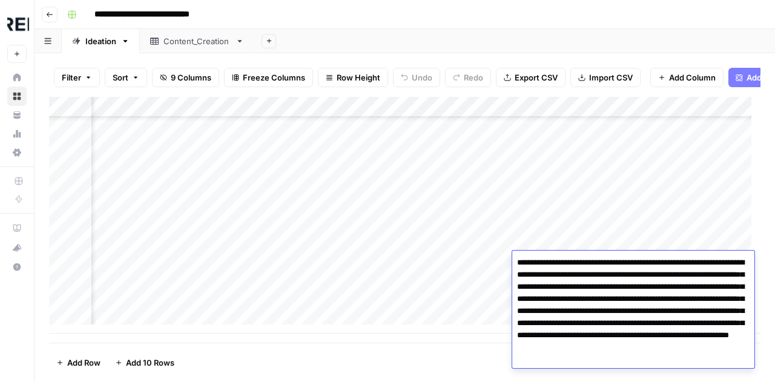
scroll to position [739, 250]
click at [214, 246] on div "Add Column" at bounding box center [404, 215] width 711 height 237
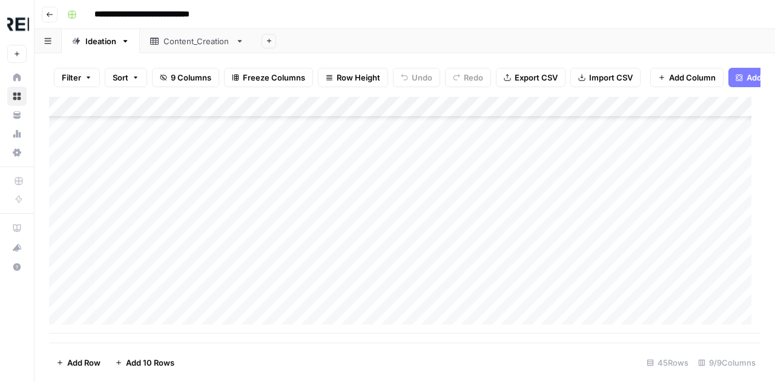
scroll to position [739, 7]
click at [551, 202] on div "Add Column" at bounding box center [404, 215] width 711 height 237
click at [404, 230] on div "Add Column" at bounding box center [404, 215] width 711 height 237
click at [587, 177] on div "Add Column" at bounding box center [404, 215] width 711 height 237
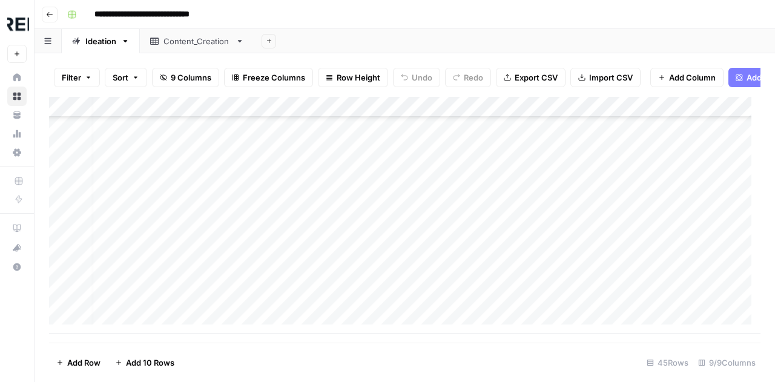
click at [587, 177] on div "Add Column" at bounding box center [404, 215] width 711 height 237
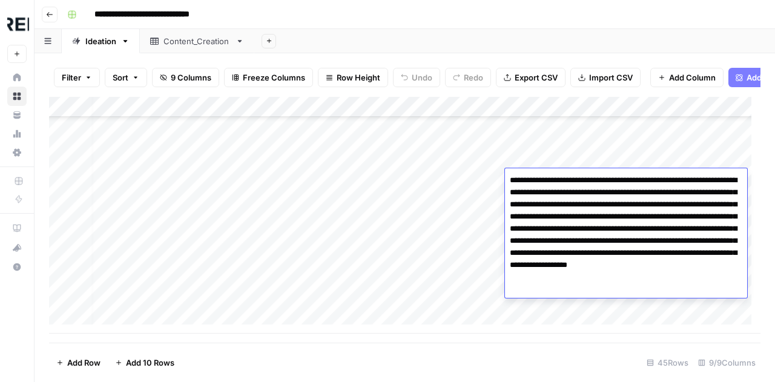
click at [352, 211] on div "Add Column" at bounding box center [404, 215] width 711 height 237
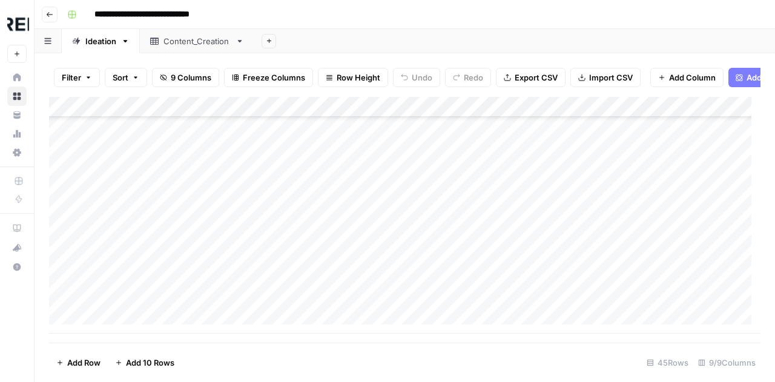
scroll to position [737, 0]
click at [576, 301] on div "Add Column" at bounding box center [404, 215] width 711 height 237
click at [387, 301] on div "Add Column" at bounding box center [404, 215] width 711 height 237
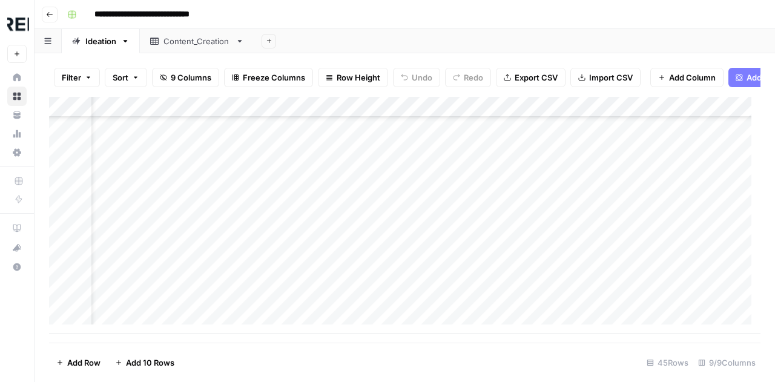
click at [387, 301] on div "Add Column" at bounding box center [404, 215] width 711 height 237
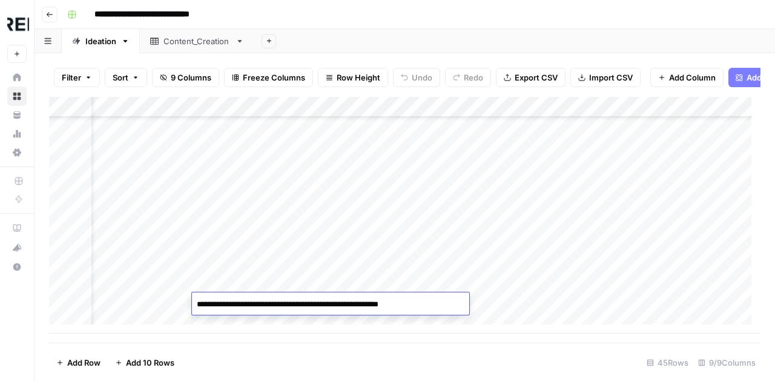
click at [381, 303] on textarea "**********" at bounding box center [330, 304] width 277 height 17
type textarea "**********"
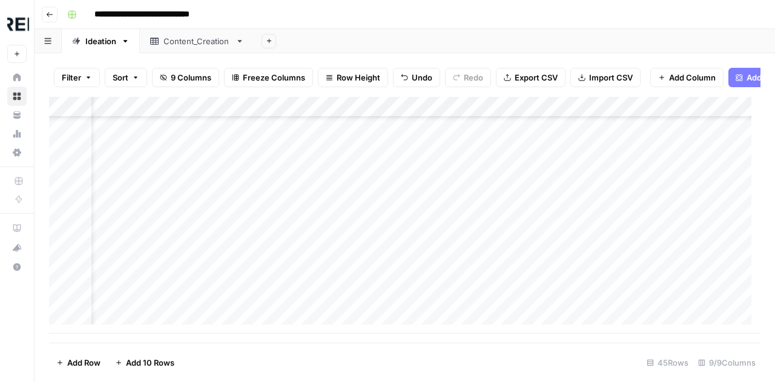
click at [539, 304] on div "Add Column" at bounding box center [404, 215] width 711 height 237
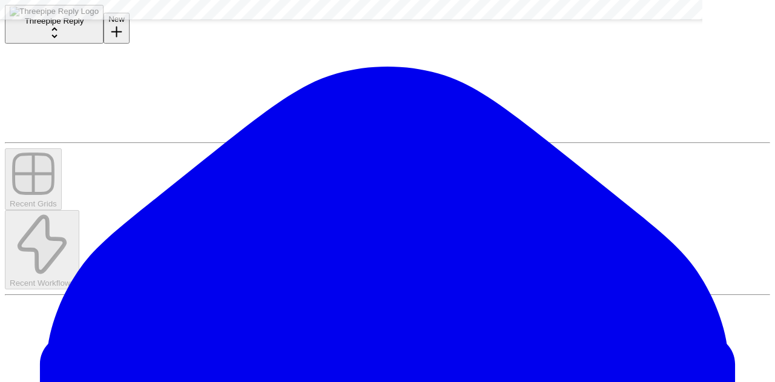
scroll to position [245, 0]
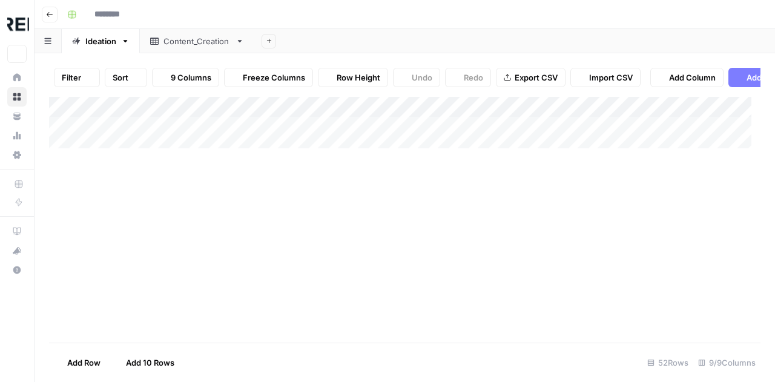
type input "**********"
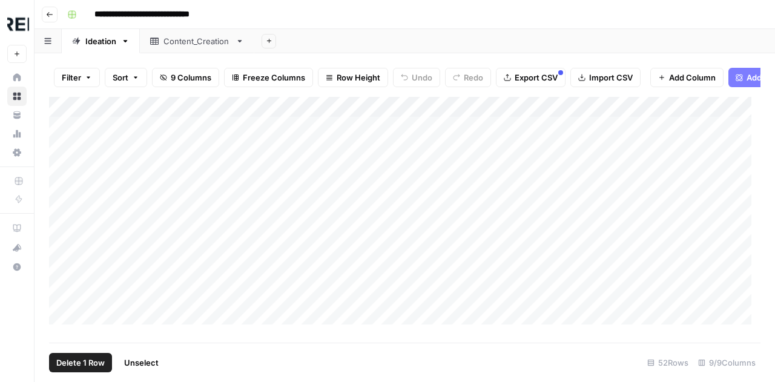
click at [68, 136] on div "Add Column" at bounding box center [404, 215] width 711 height 237
click at [65, 271] on div "Add Column" at bounding box center [404, 215] width 711 height 237
click at [81, 364] on span "Delete 15 Rows" at bounding box center [85, 363] width 58 height 12
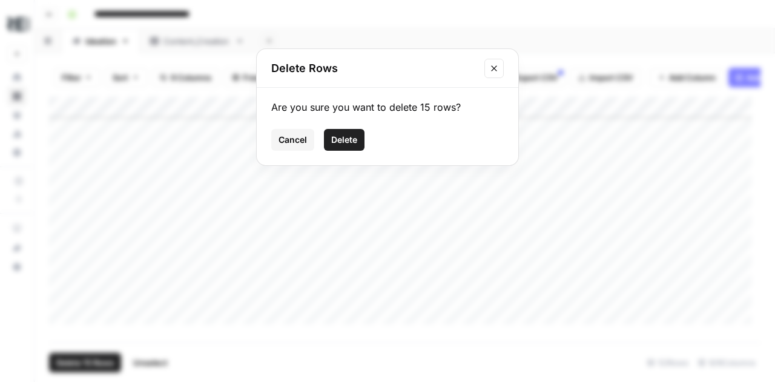
click at [341, 138] on span "Delete" at bounding box center [344, 140] width 26 height 12
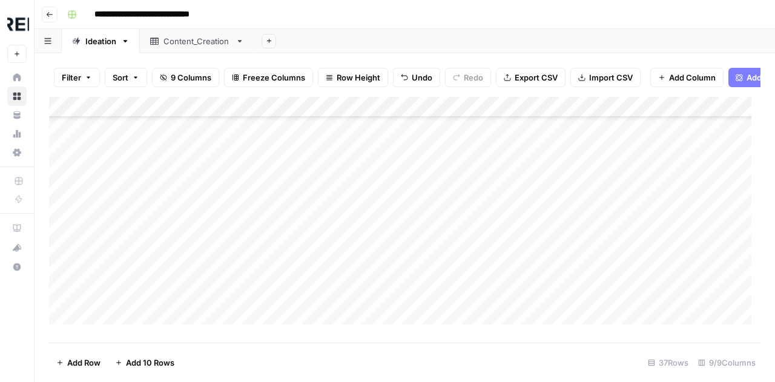
scroll to position [0, 0]
click at [61, 154] on div "Add Column" at bounding box center [404, 215] width 711 height 237
click at [85, 361] on span "Delete 1 Row" at bounding box center [80, 363] width 48 height 12
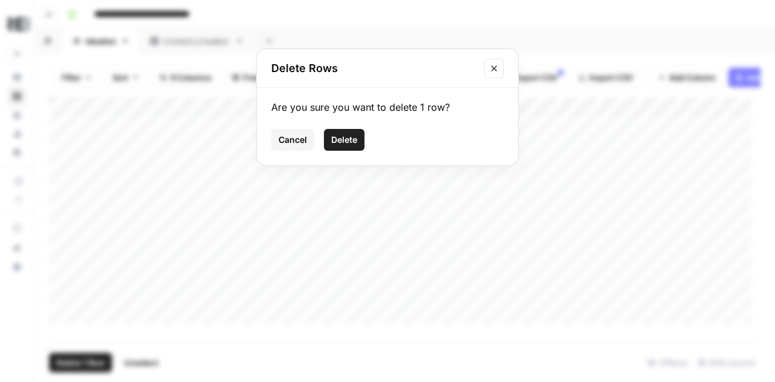
click at [352, 143] on span "Delete" at bounding box center [344, 140] width 26 height 12
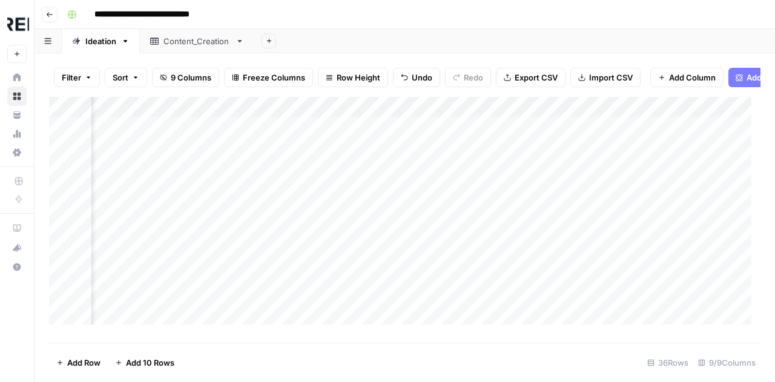
scroll to position [0, 424]
click at [594, 115] on div "Add Column" at bounding box center [404, 215] width 711 height 237
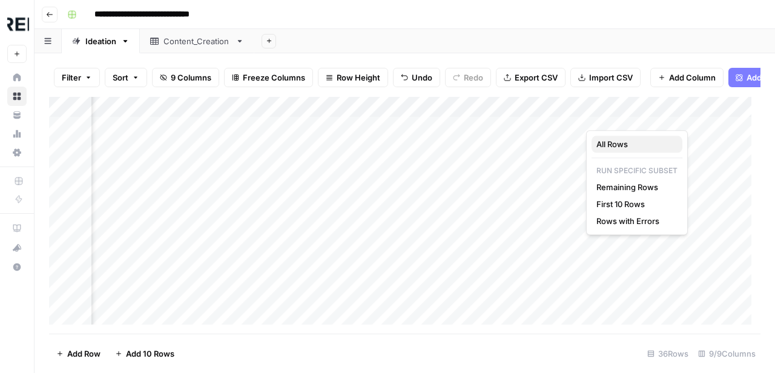
click at [608, 146] on span "All Rows" at bounding box center [634, 144] width 76 height 12
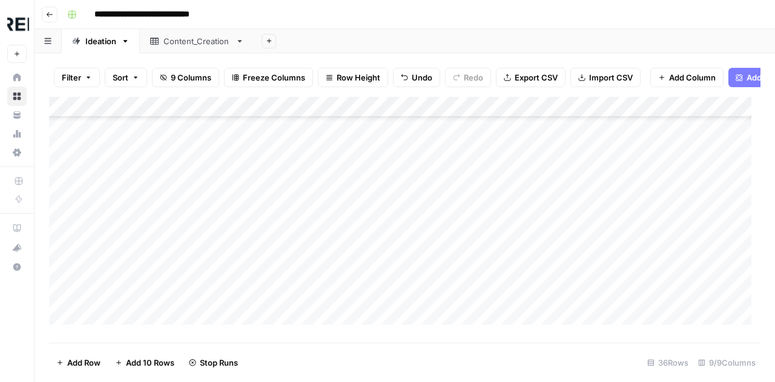
scroll to position [378, 0]
click at [247, 252] on div "Add Column" at bounding box center [404, 215] width 711 height 237
click at [399, 211] on div "Add Column" at bounding box center [404, 215] width 711 height 237
click at [542, 210] on div "Add Column" at bounding box center [404, 215] width 711 height 237
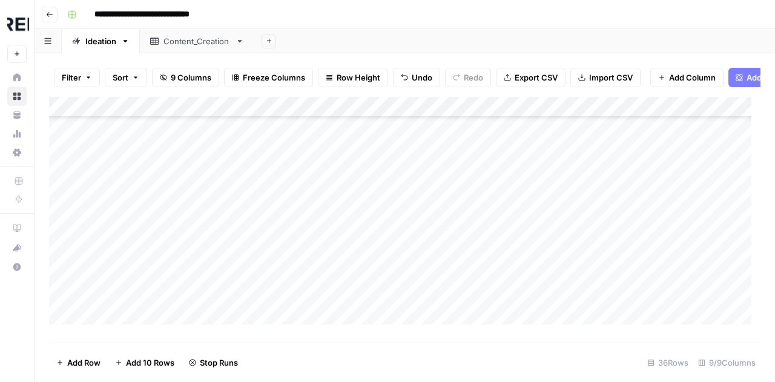
click at [542, 210] on div "Add Column" at bounding box center [404, 215] width 711 height 237
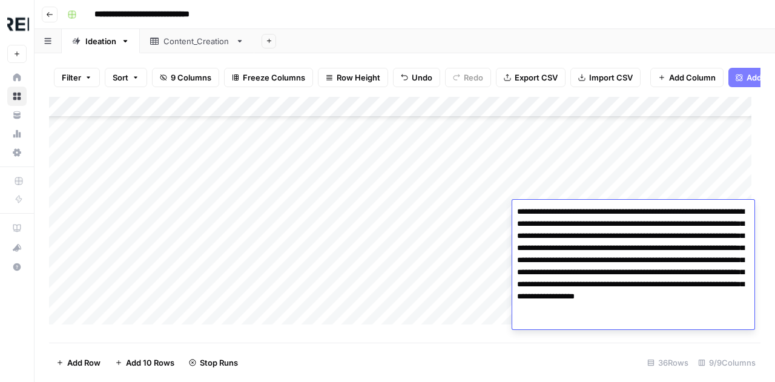
click at [542, 210] on textarea "**********" at bounding box center [633, 266] width 242 height 126
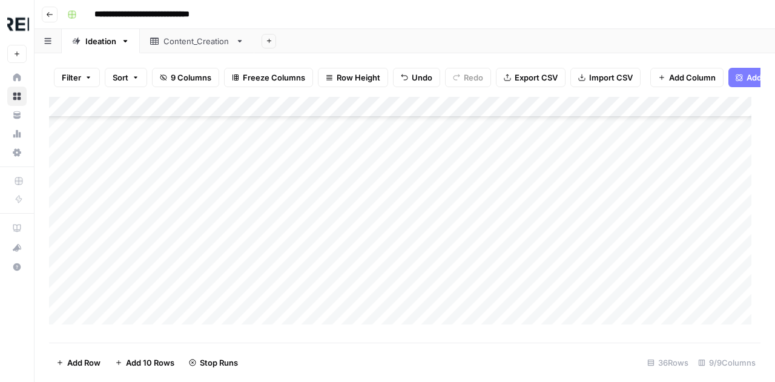
click at [317, 209] on div "Add Column" at bounding box center [404, 215] width 711 height 237
click at [244, 210] on div "Add Column" at bounding box center [404, 215] width 711 height 237
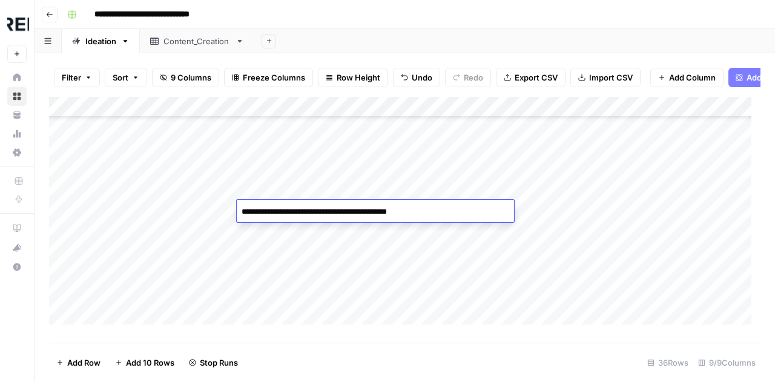
click at [244, 210] on textarea "**********" at bounding box center [375, 211] width 277 height 17
click at [241, 211] on textarea "**********" at bounding box center [375, 211] width 277 height 17
click at [391, 210] on textarea "**********" at bounding box center [375, 211] width 277 height 17
type textarea "**********"
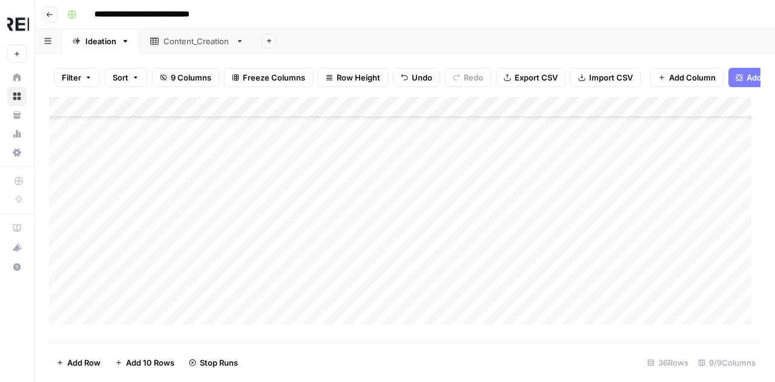
click at [446, 199] on div "Add Column" at bounding box center [404, 215] width 711 height 237
click at [451, 210] on div "Add Column" at bounding box center [404, 215] width 711 height 237
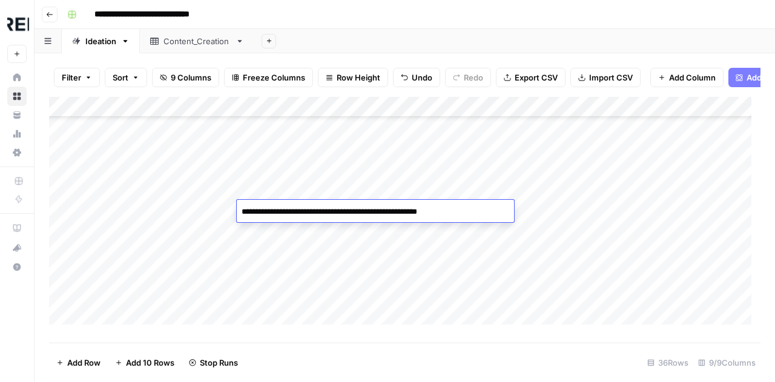
click at [444, 214] on textarea "**********" at bounding box center [375, 211] width 277 height 17
type textarea "**********"
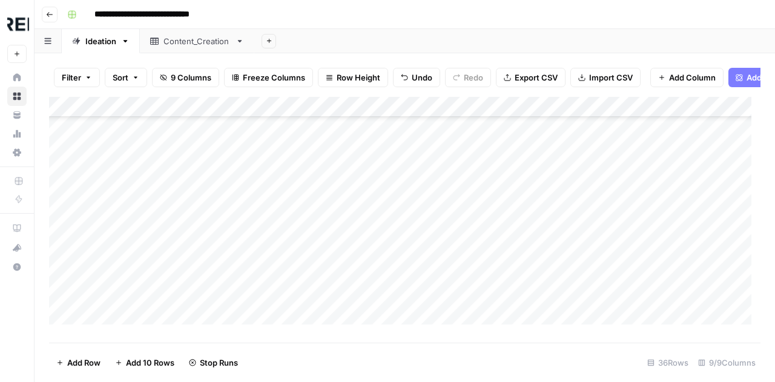
click at [286, 235] on div "Add Column" at bounding box center [404, 215] width 711 height 237
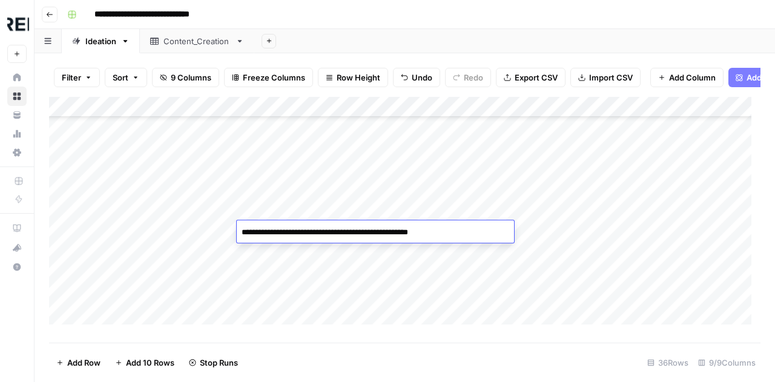
click at [286, 235] on textarea "**********" at bounding box center [375, 232] width 277 height 17
click at [330, 269] on div "Add Column" at bounding box center [404, 215] width 711 height 237
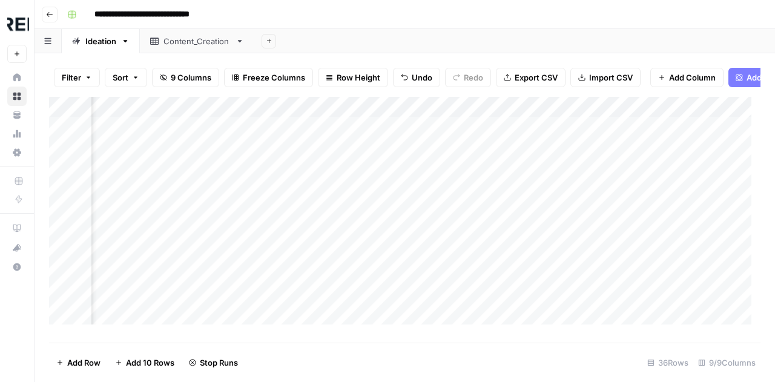
scroll to position [0, 439]
click at [576, 117] on div "Add Column" at bounding box center [404, 215] width 711 height 237
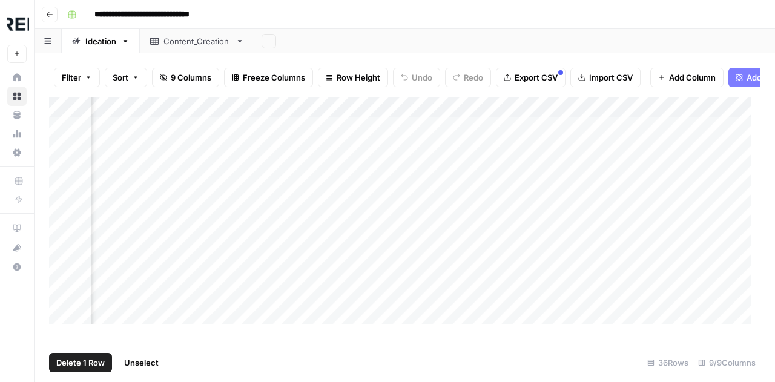
click at [61, 139] on div "Add Column" at bounding box center [404, 215] width 711 height 237
click at [90, 359] on span "Delete 1 Row" at bounding box center [80, 363] width 48 height 12
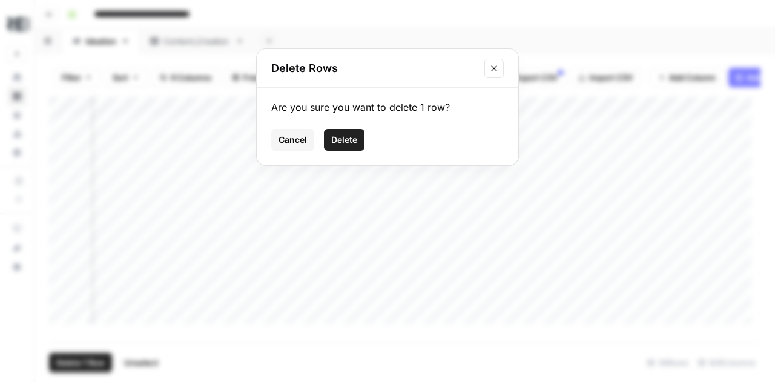
click at [355, 137] on span "Delete" at bounding box center [344, 140] width 26 height 12
